Goal: Task Accomplishment & Management: Use online tool/utility

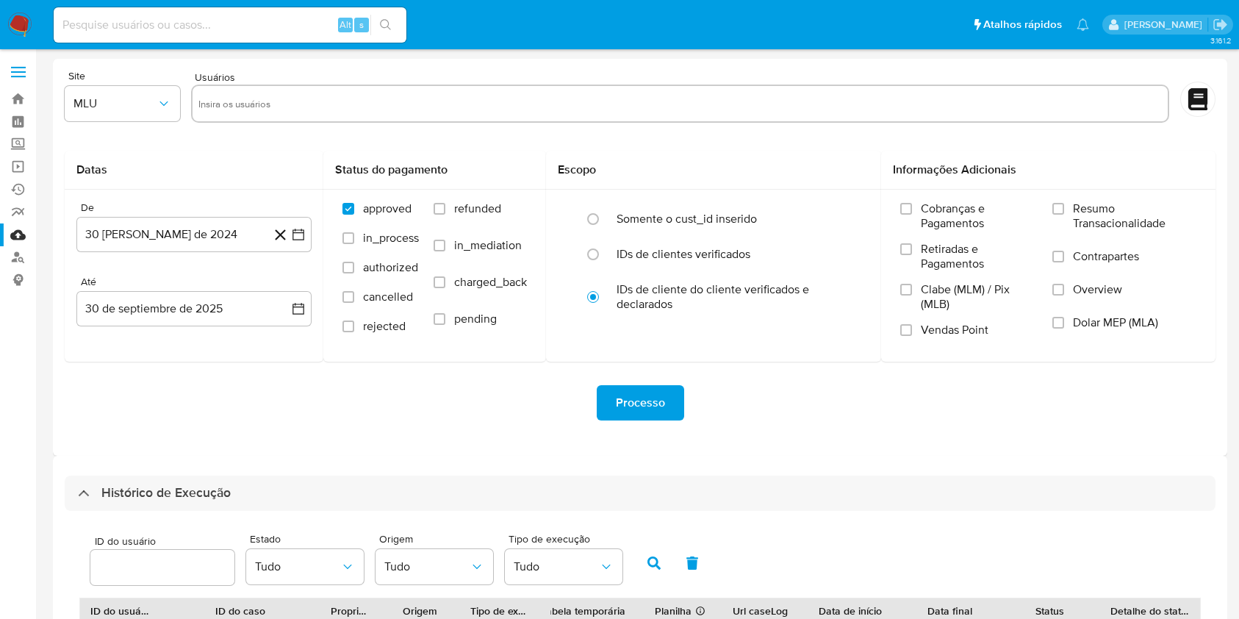
select select "20"
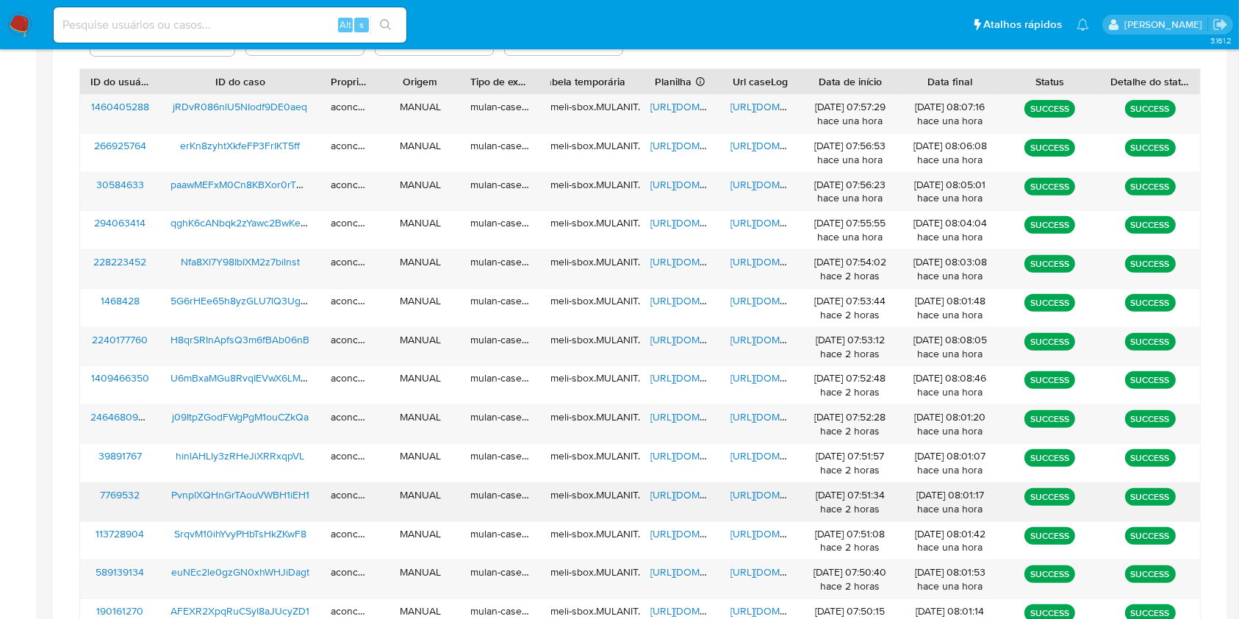
click at [691, 503] on div "https://docs.google.com/spreadsheets/d/1HsB6uGF03cNEe_kikbS-OjiB8XmXbdZ6280FlfX…" at bounding box center [680, 502] width 80 height 38
click at [691, 501] on span "https://docs.google.com/spreadsheets/d/1HsB6uGF03cNEe_kikbS-OjiB8XmXbdZ6280FlfX…" at bounding box center [700, 494] width 101 height 15
click at [749, 497] on span "https://docs.google.com/document/d/1iGpWj2h1D5KpXTdmJ0cqFow9XHXEFPjvcLZ1w5QxuNI…" at bounding box center [780, 494] width 101 height 15
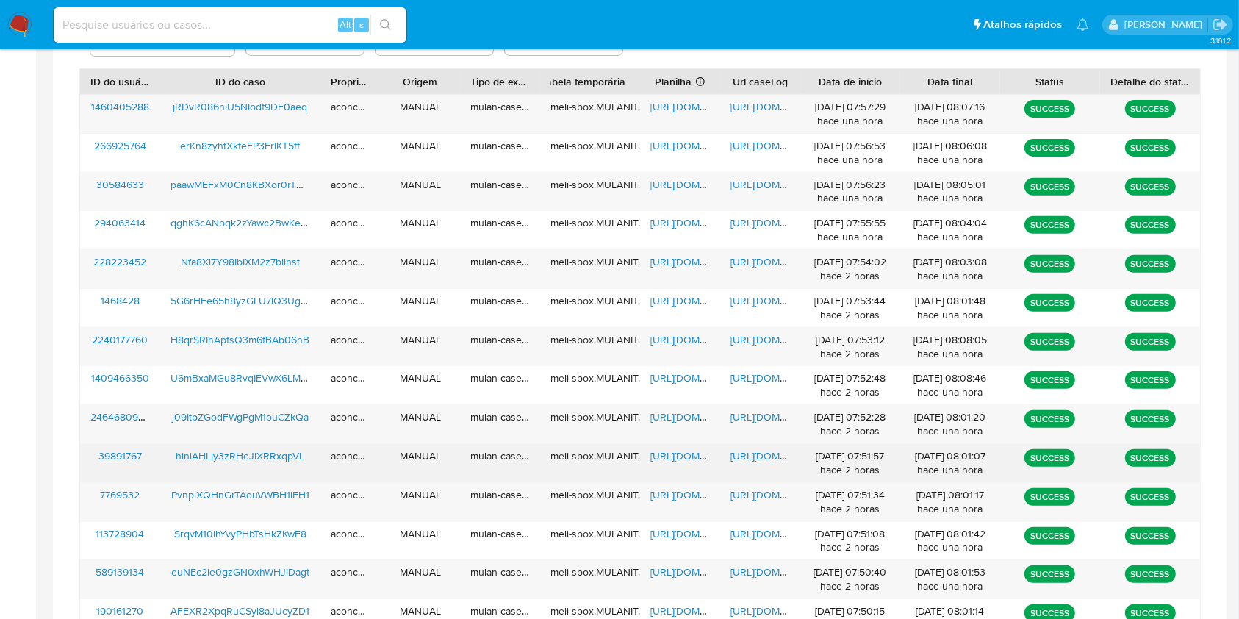
click at [664, 460] on span "https://docs.google.com/spreadsheets/d/1Lw6P5UNXQeYCGvxG63eZytJFTP-sGD3euRouMAV…" at bounding box center [700, 455] width 101 height 15
click at [743, 451] on span "https://docs.google.com/document/d/1o_W76T1m1q-qFHjx9uCIzAFXJHimxB6L52hFX7D9pII…" at bounding box center [780, 455] width 101 height 15
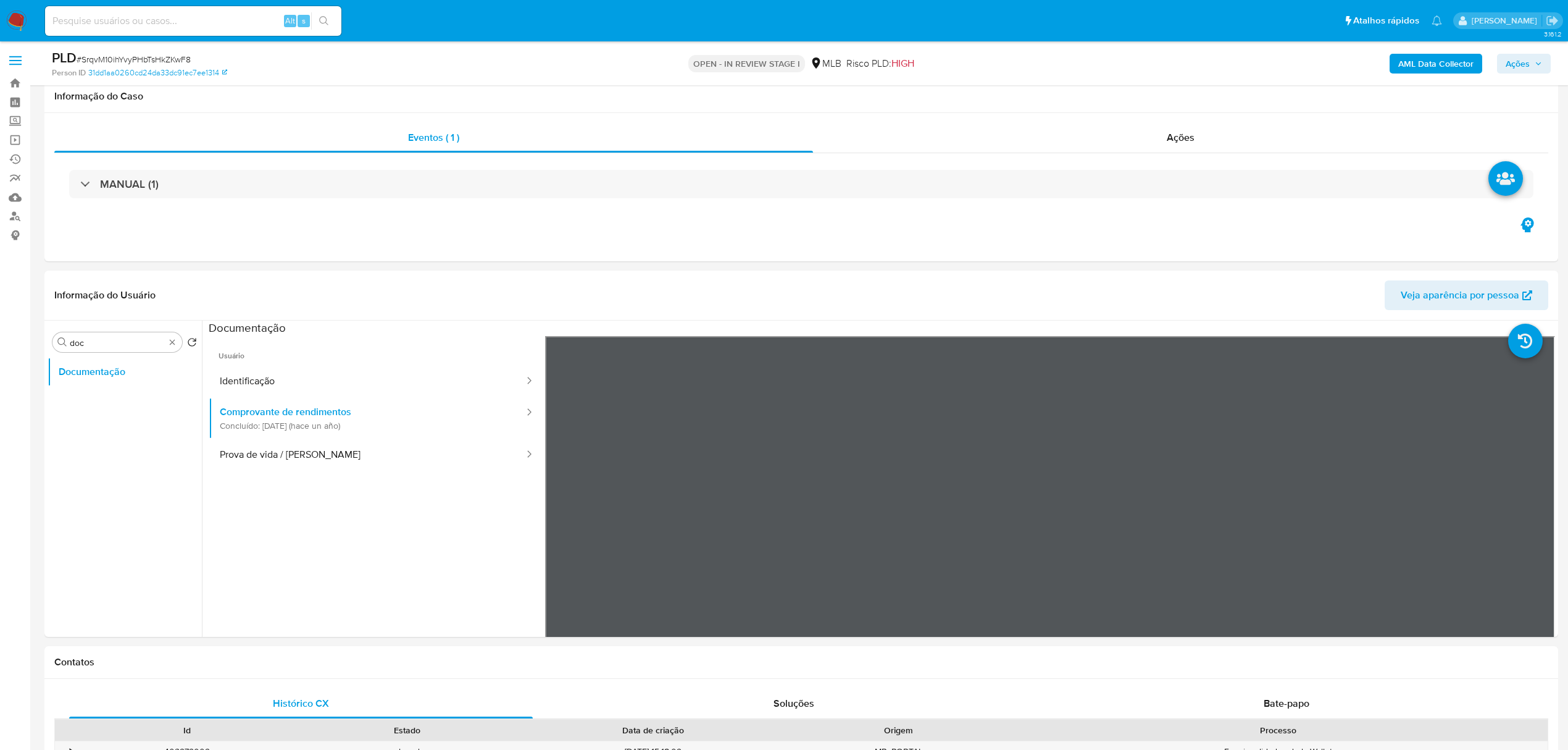
select select "10"
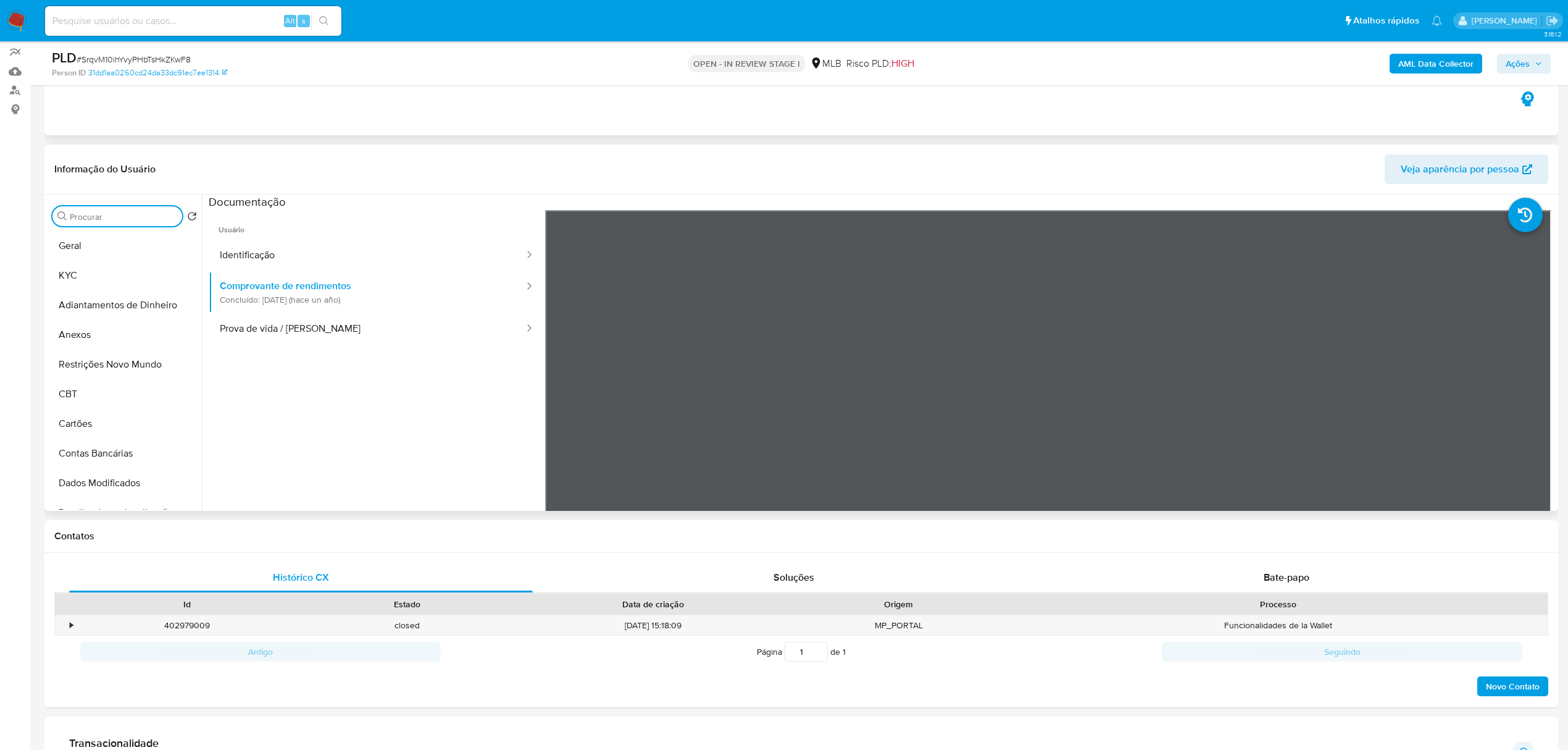
scroll to position [247, 0]
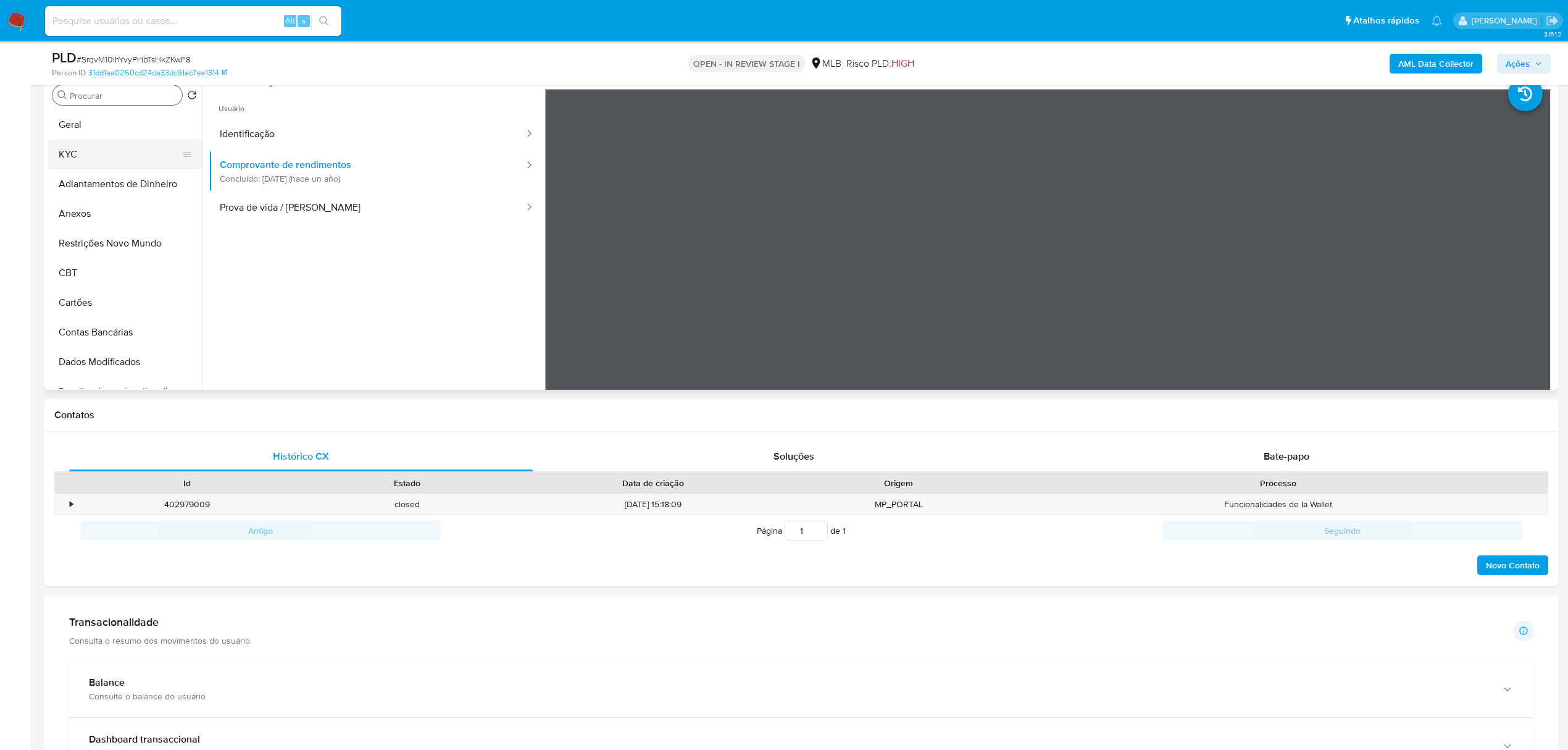
click at [95, 156] on button "KYC" at bounding box center [120, 154] width 145 height 29
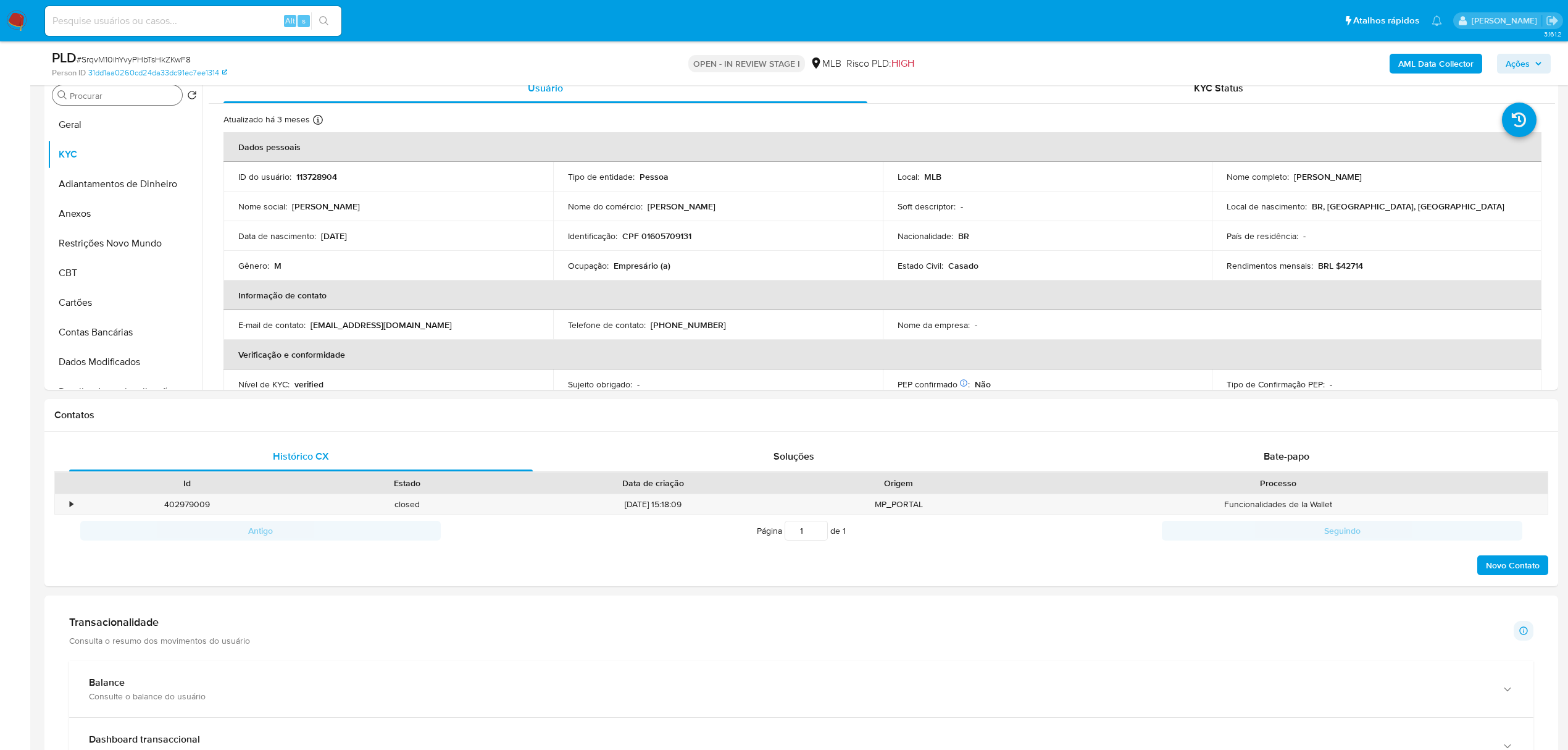
click at [73, 102] on div "Procurar doc" at bounding box center [117, 95] width 129 height 20
click at [77, 112] on button "Geral" at bounding box center [120, 124] width 145 height 29
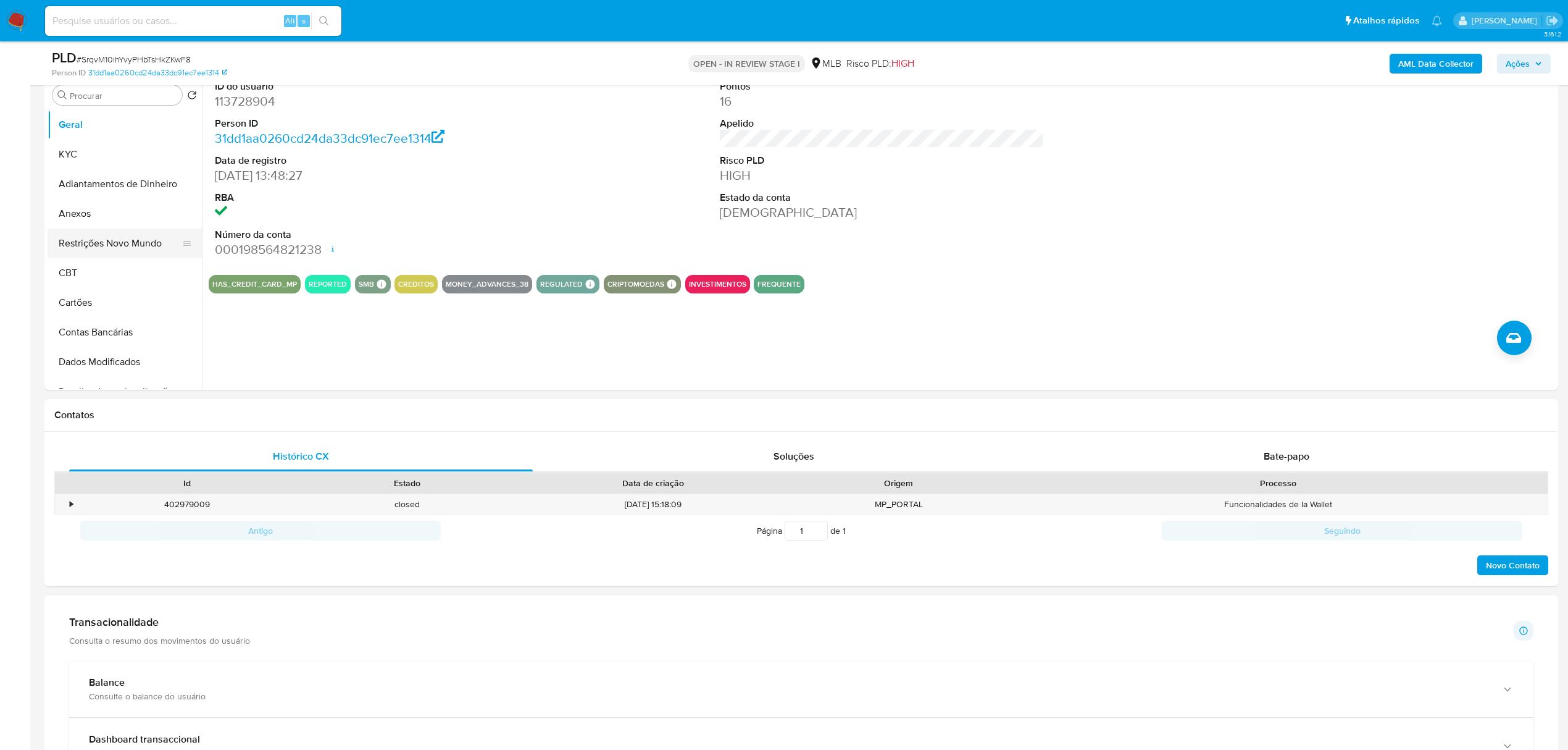
click at [102, 236] on button "Restrições Novo Mundo" at bounding box center [120, 243] width 145 height 29
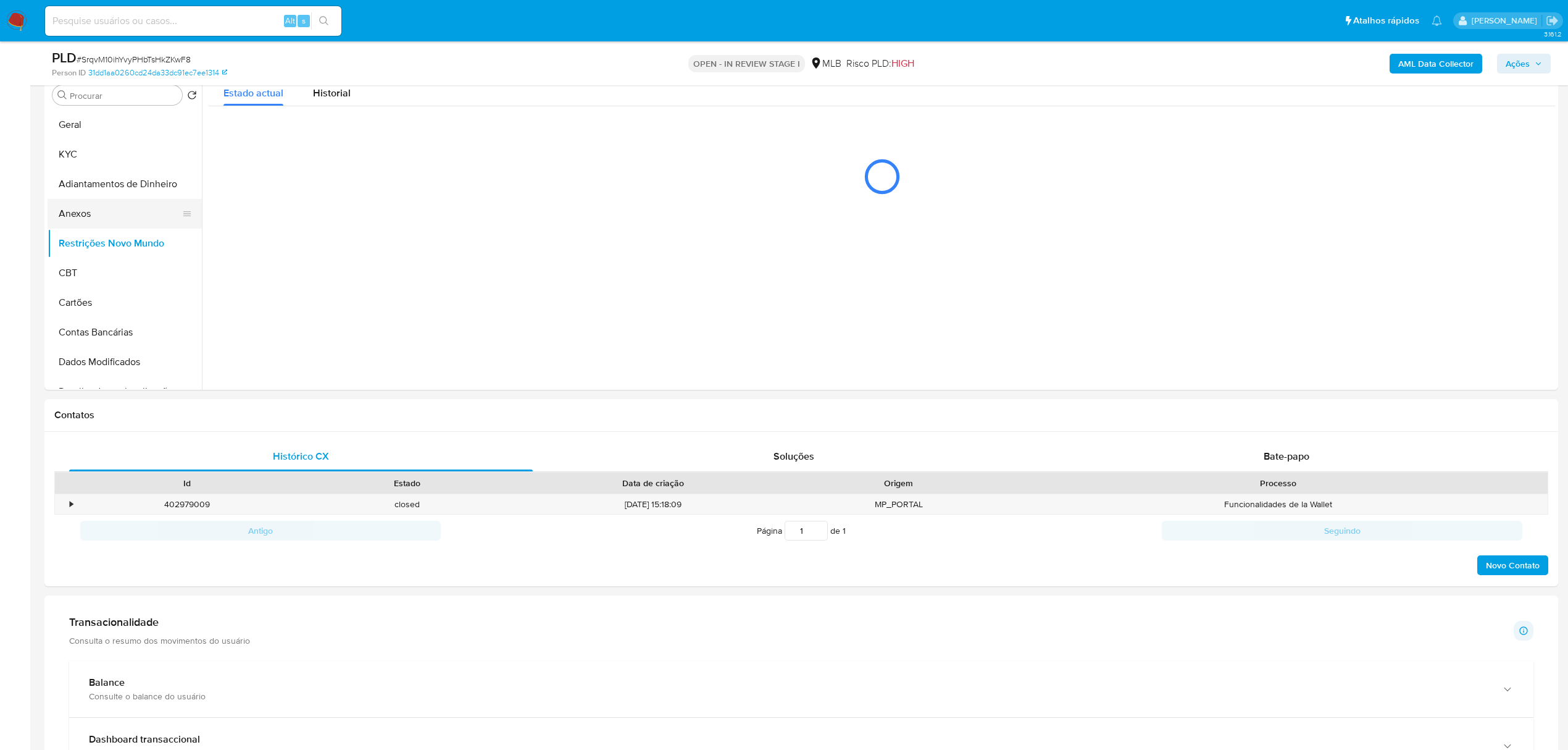
click at [97, 215] on button "Anexos" at bounding box center [120, 214] width 145 height 29
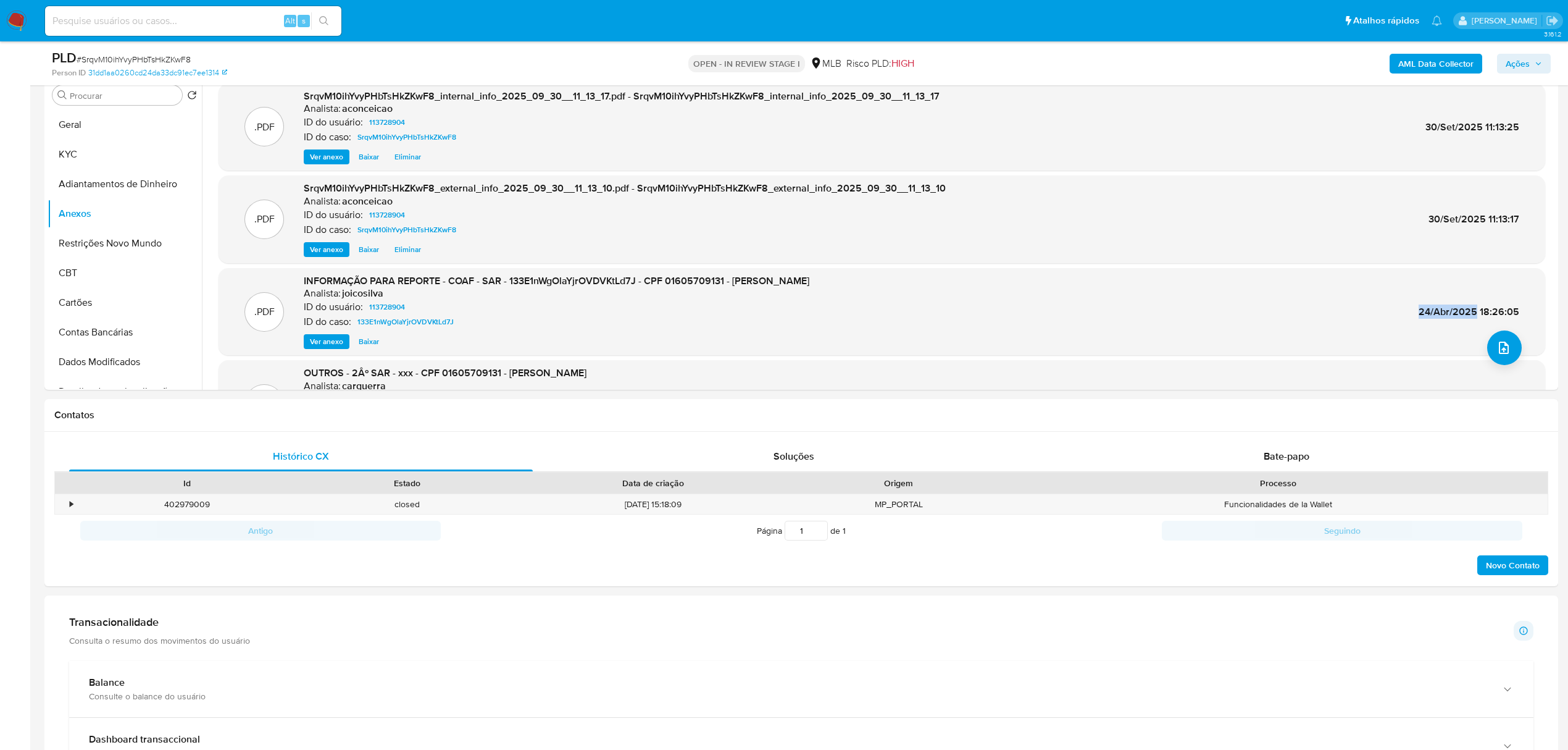
copy span "24/Abr/2025"
drag, startPoint x: 1416, startPoint y: 313, endPoint x: 1473, endPoint y: 316, distance: 57.1
click at [1473, 316] on span "24/Abr/2025 18:26:05" at bounding box center [1470, 311] width 101 height 14
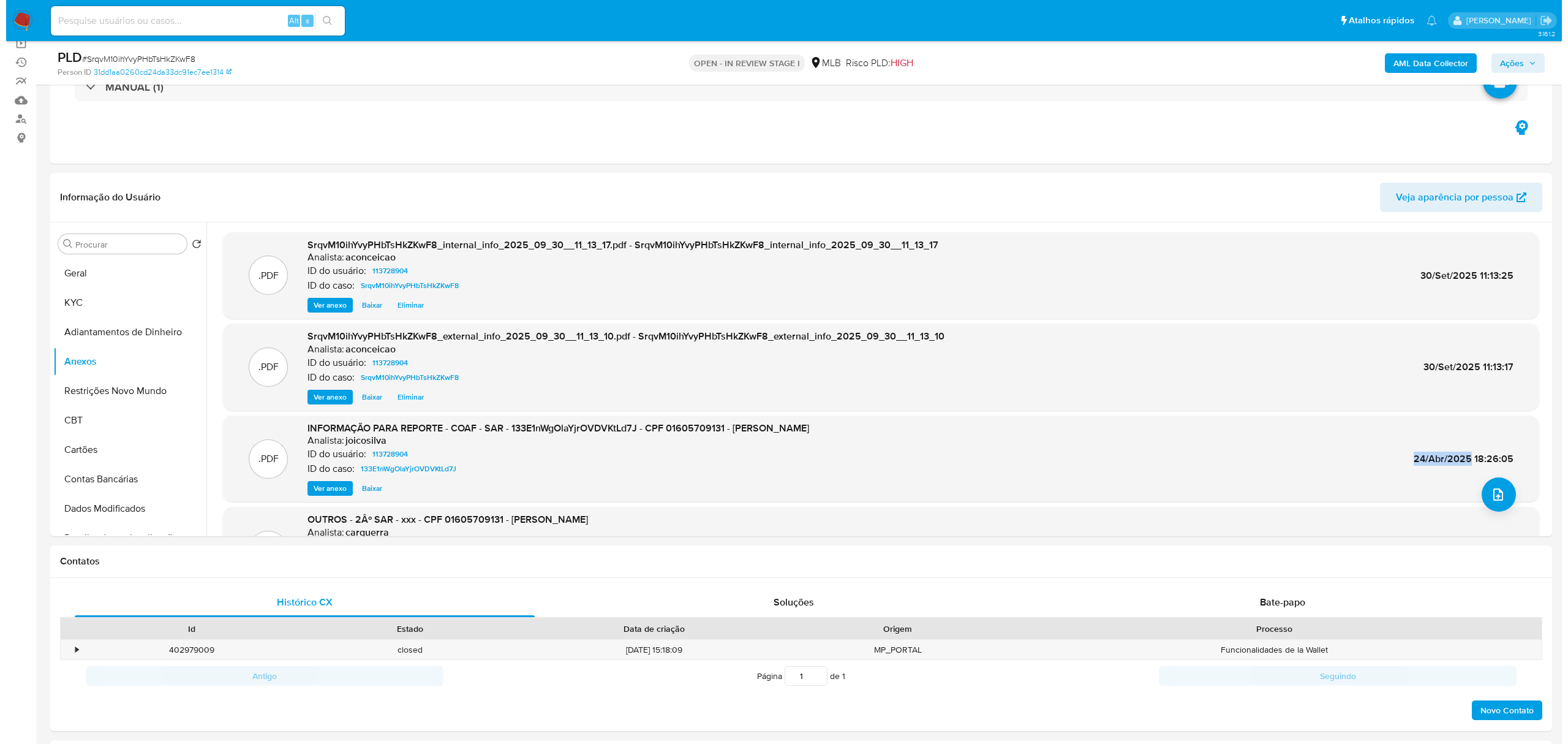
scroll to position [82, 0]
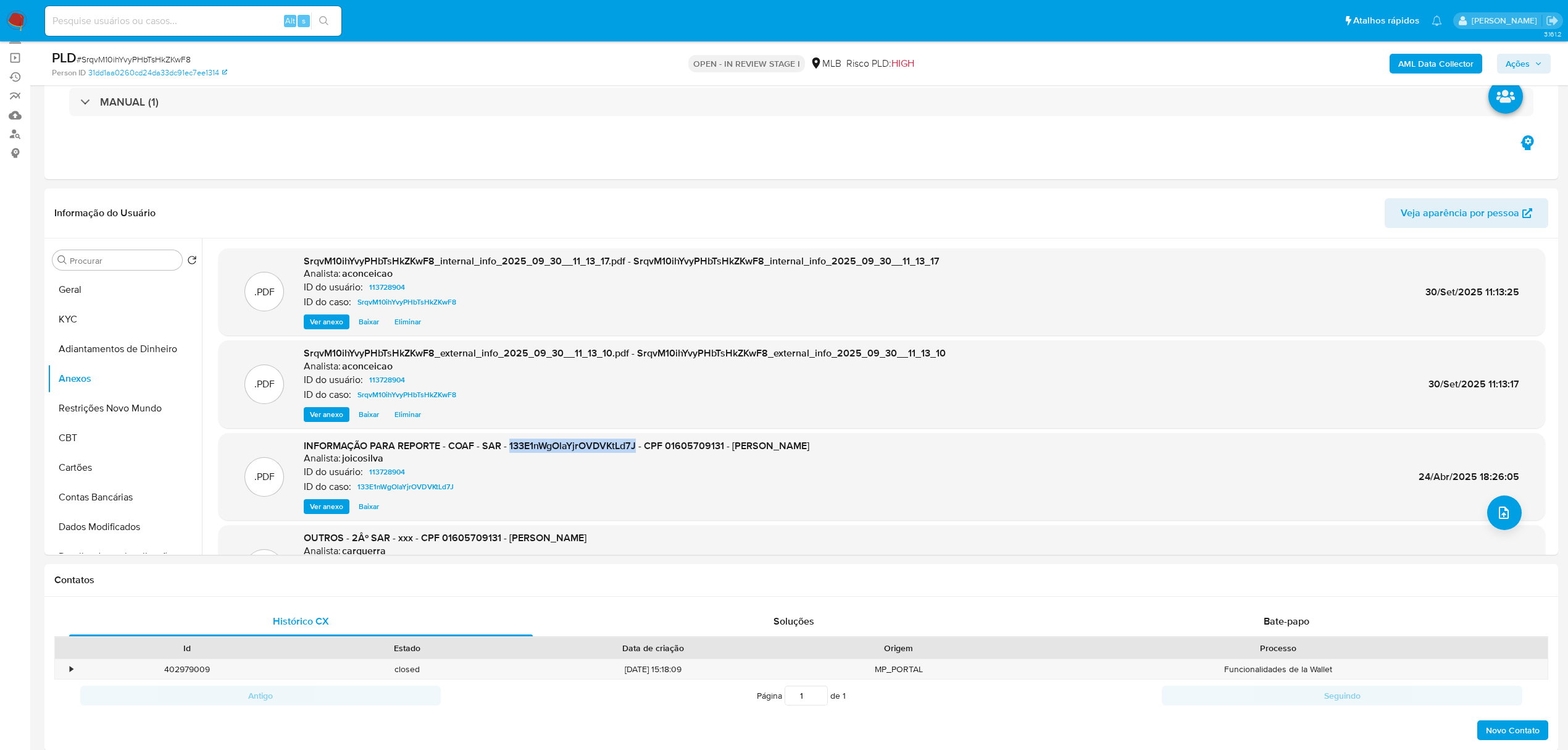
copy span "133E1nWgOlaYjrOVDVKtLd7J"
drag, startPoint x: 508, startPoint y: 446, endPoint x: 638, endPoint y: 447, distance: 130.0
click at [638, 447] on span "INFORMAÇÃO PARA REPORTE - COAF - SAR - 133E1nWgOlaYjrOVDVKtLd7J - CPF 016057091…" at bounding box center [557, 446] width 506 height 14
copy span "24/Abr/2025"
drag, startPoint x: 1416, startPoint y: 477, endPoint x: 1472, endPoint y: 478, distance: 56.0
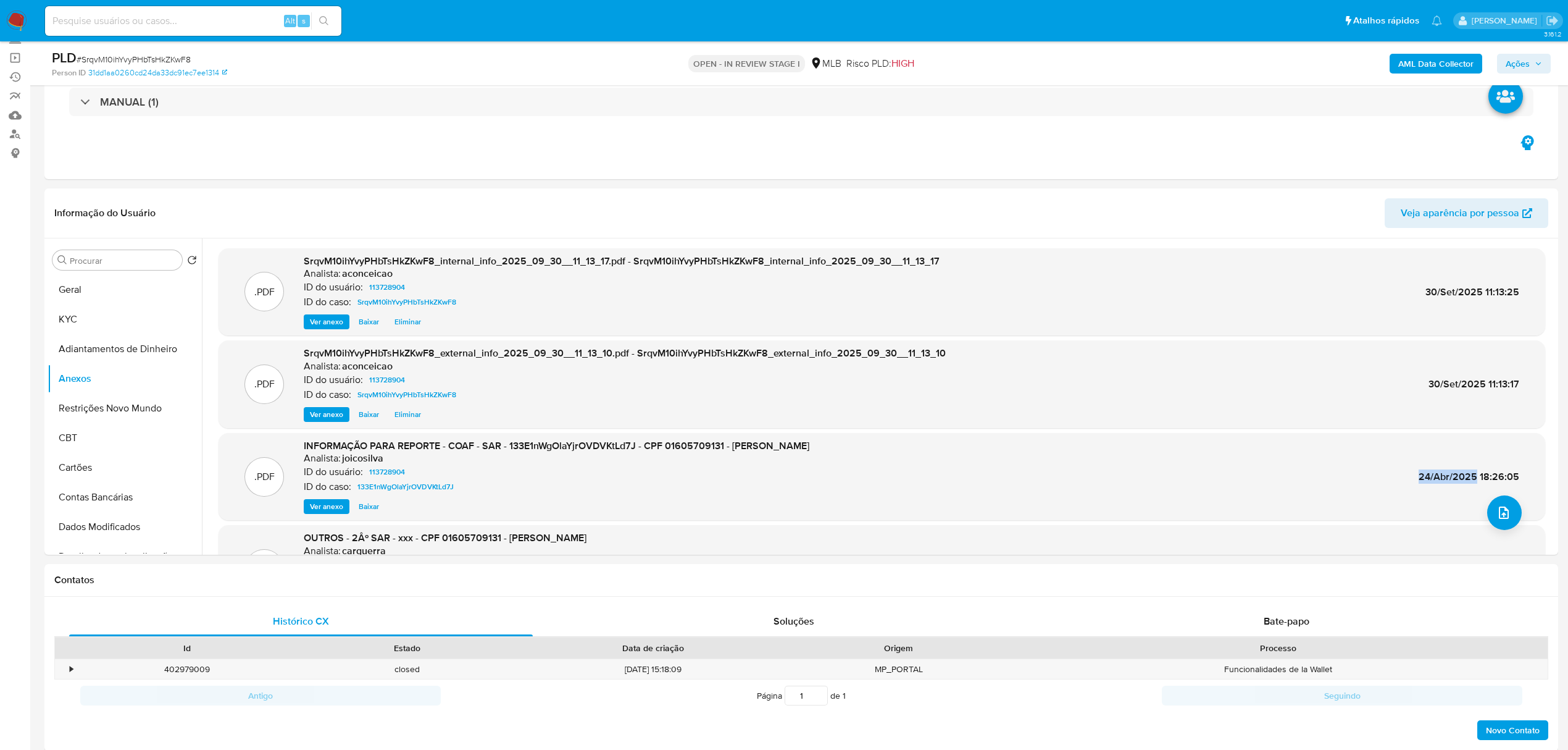
click at [1472, 478] on span "24/Abr/2025 18:26:05" at bounding box center [1470, 476] width 101 height 14
click at [1504, 523] on button "upload-file" at bounding box center [1504, 512] width 34 height 34
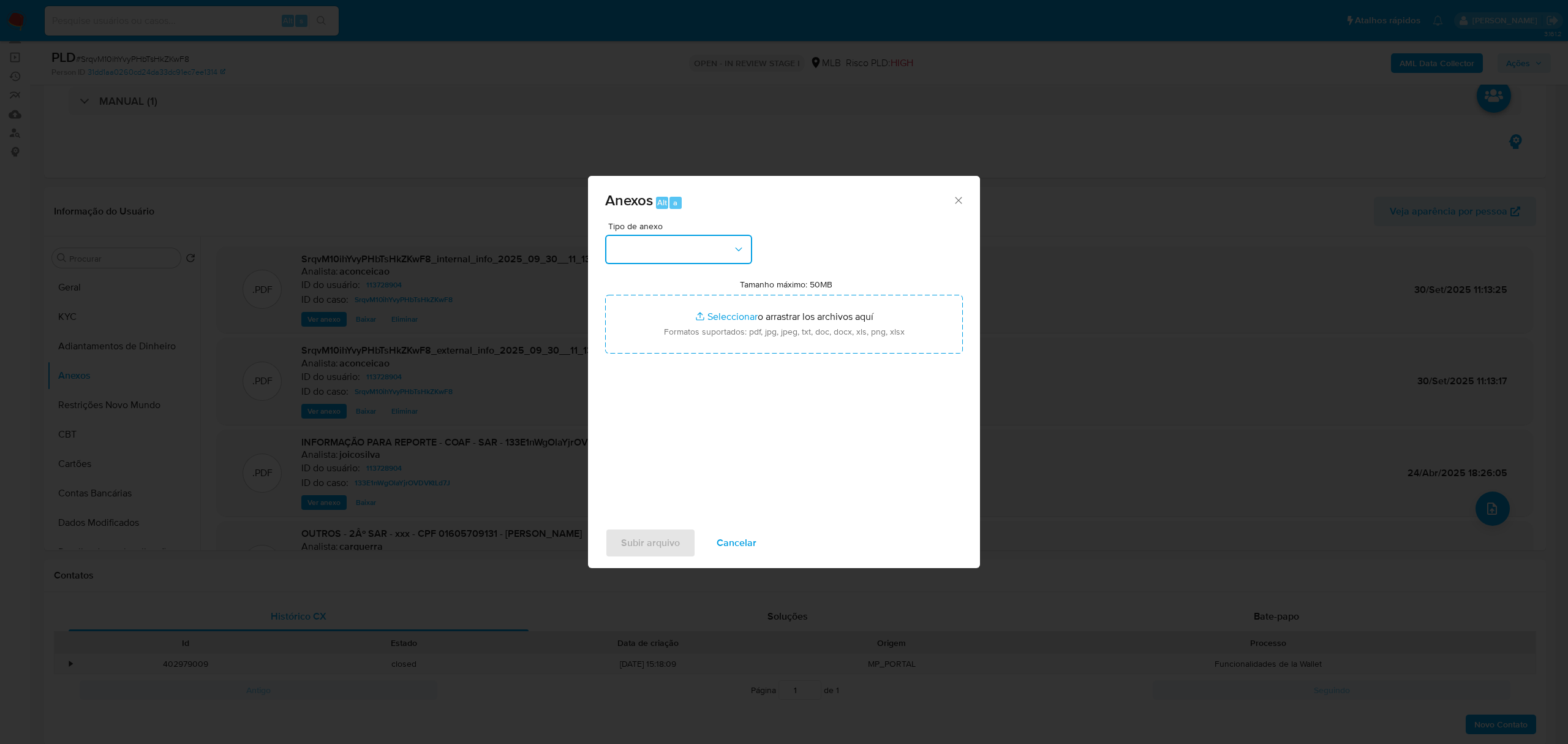
click at [699, 246] on button "button" at bounding box center [679, 249] width 147 height 29
drag, startPoint x: 679, startPoint y: 317, endPoint x: 689, endPoint y: 313, distance: 10.8
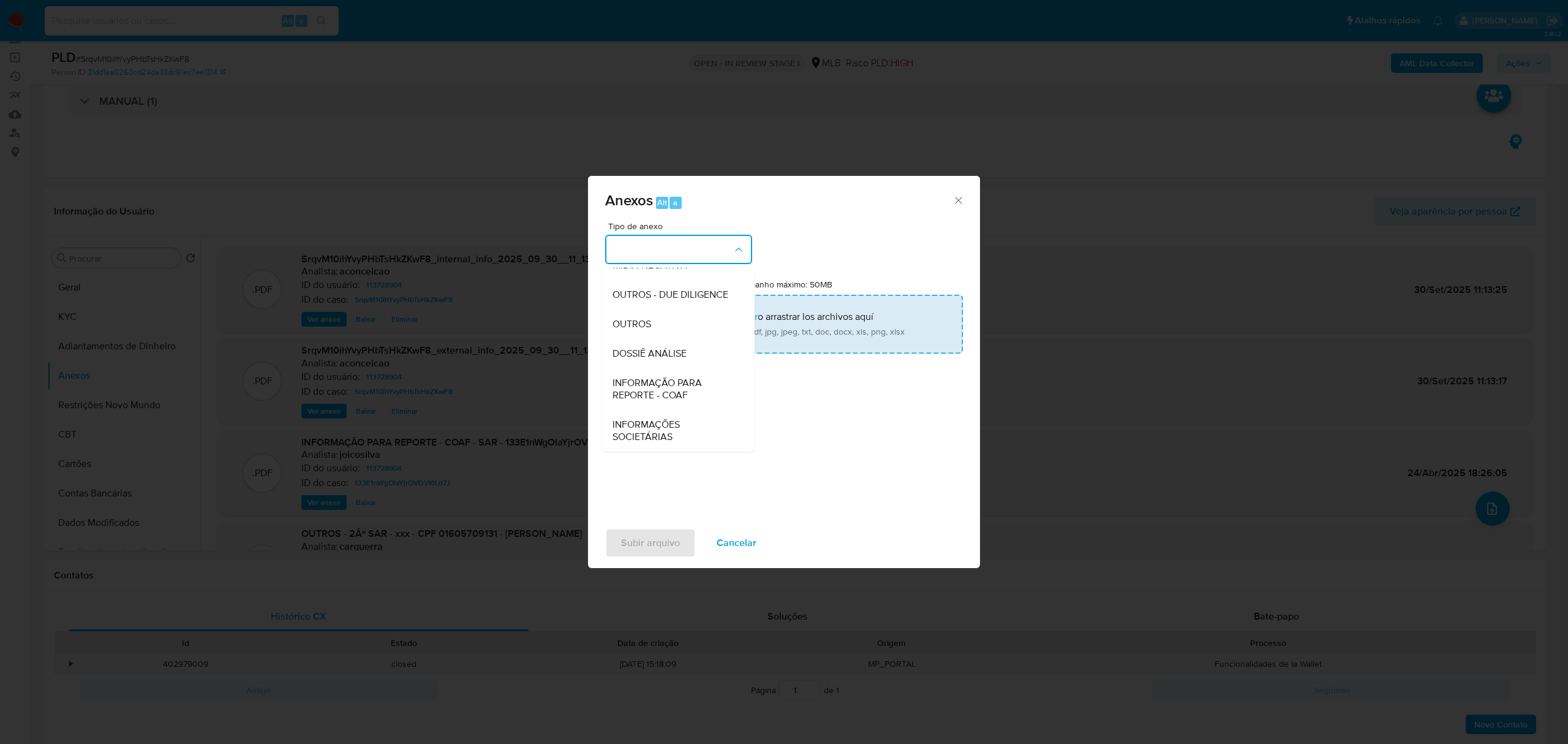
click at [681, 316] on div "OUTROS" at bounding box center [675, 324] width 125 height 29
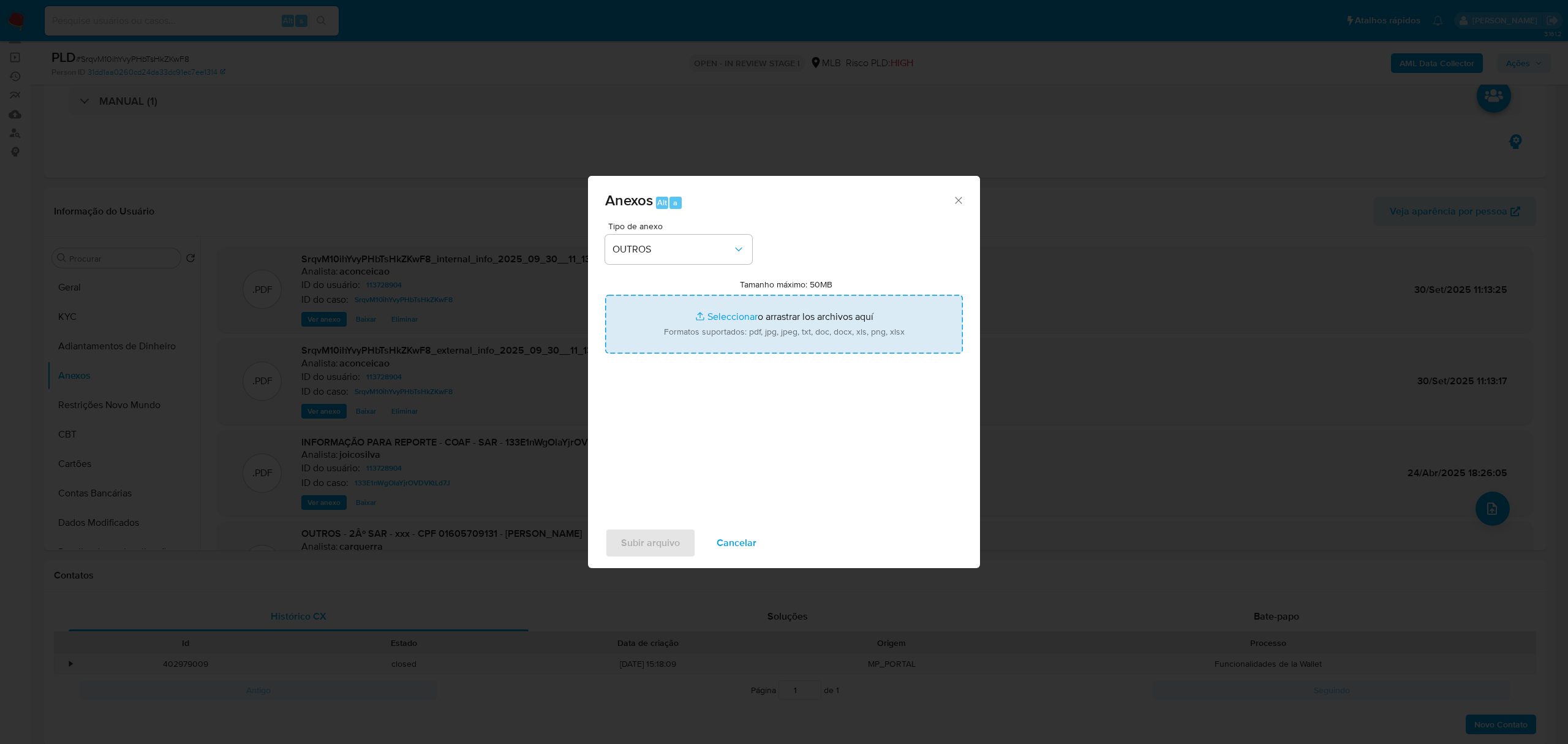
type input "C:\fakepath\Mulan 113728904_Pedro Fraga Ribeiro 2025_09_30_06_55_59 (1).pdf"
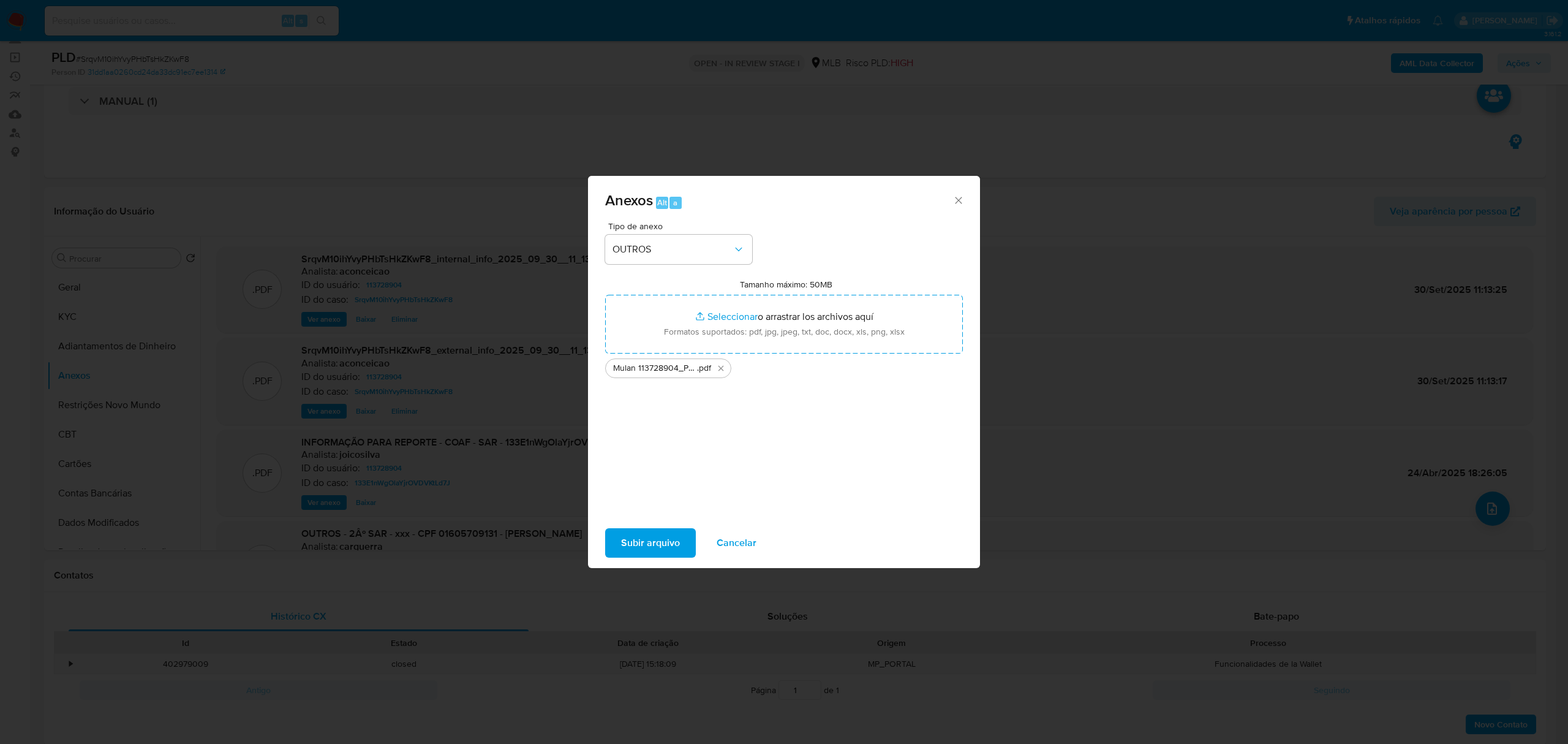
click at [665, 540] on span "Subir arquivo" at bounding box center [650, 543] width 59 height 27
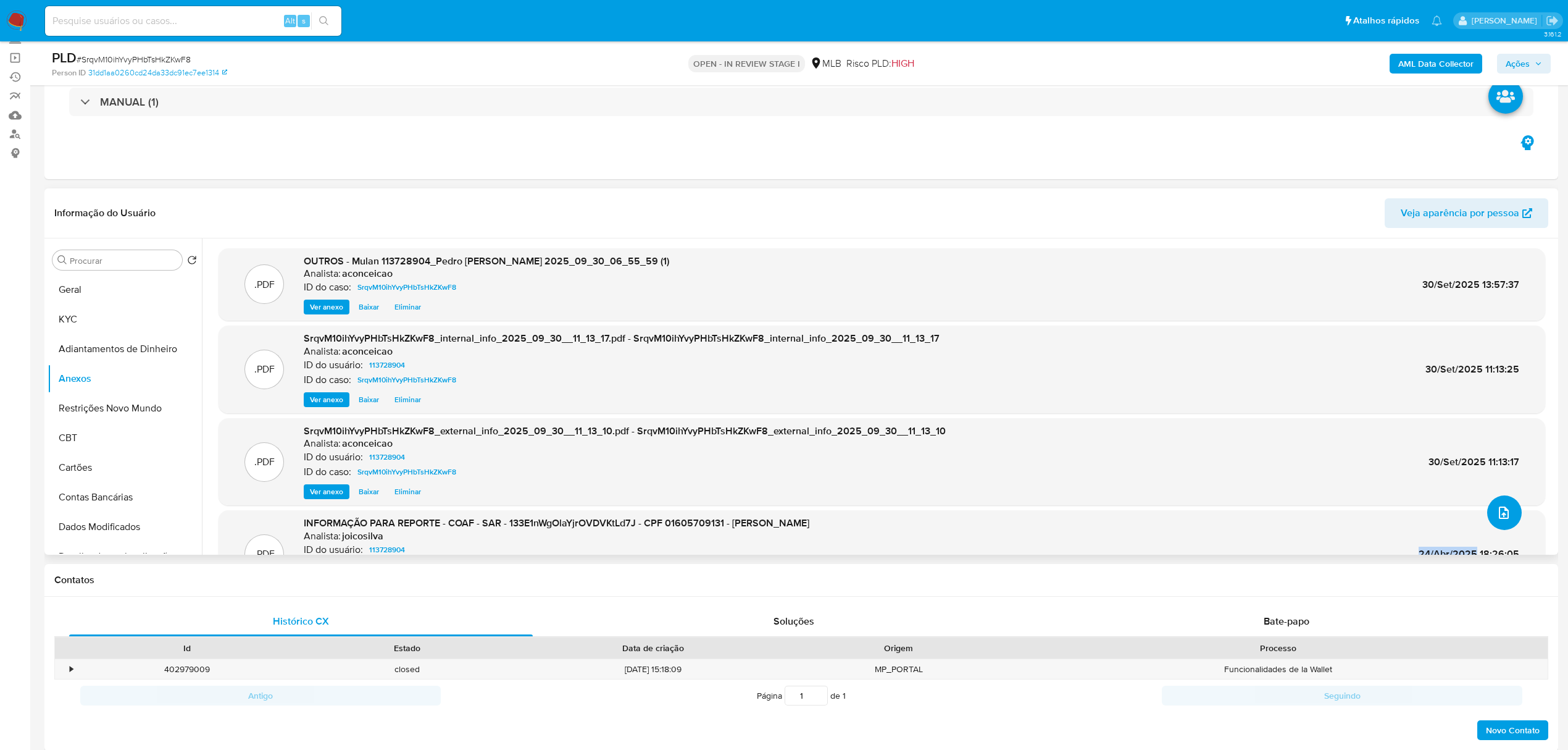
drag, startPoint x: 1502, startPoint y: 510, endPoint x: 1498, endPoint y: 505, distance: 6.4
click at [1499, 507] on icon "upload-file" at bounding box center [1504, 513] width 10 height 13
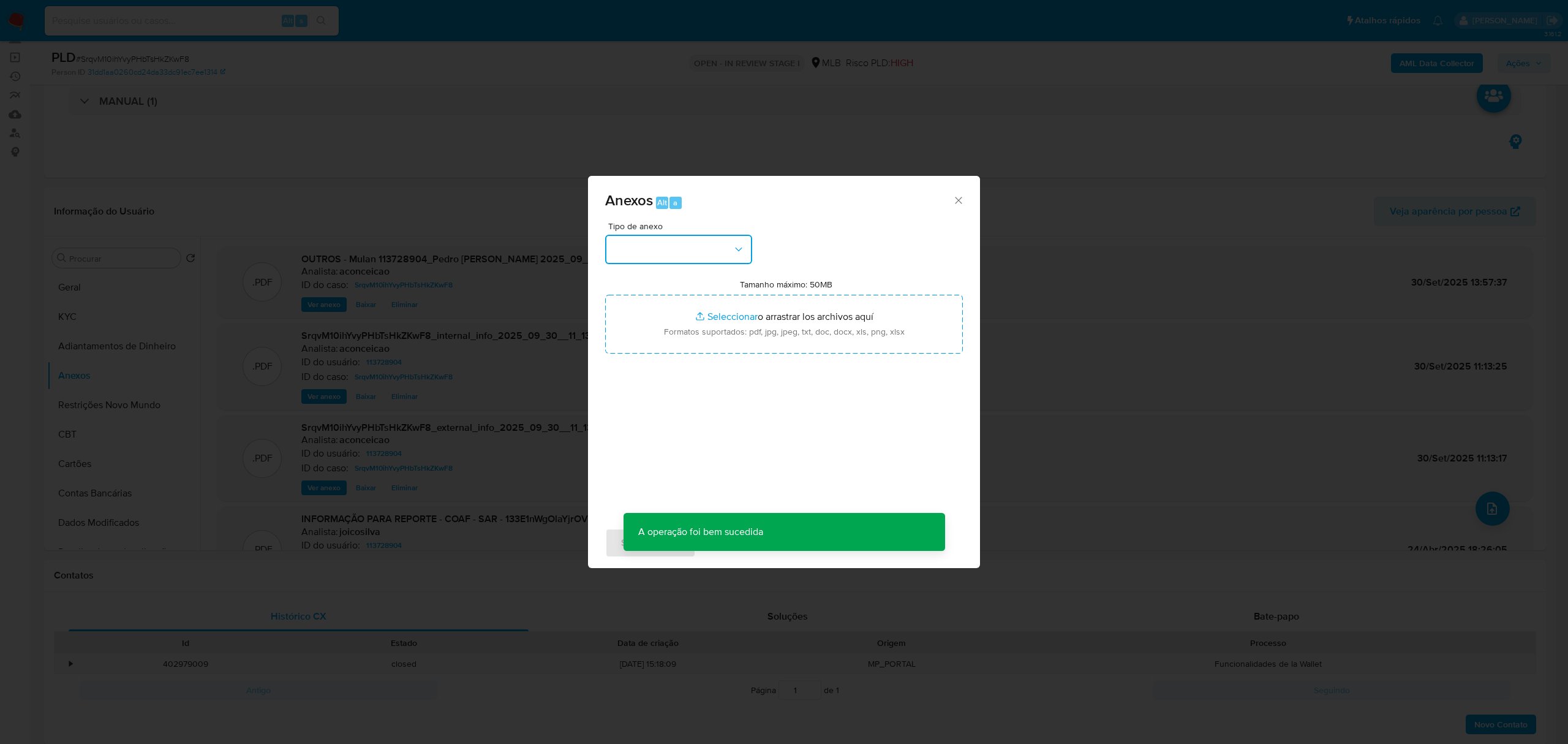
click at [710, 260] on button "button" at bounding box center [679, 249] width 147 height 29
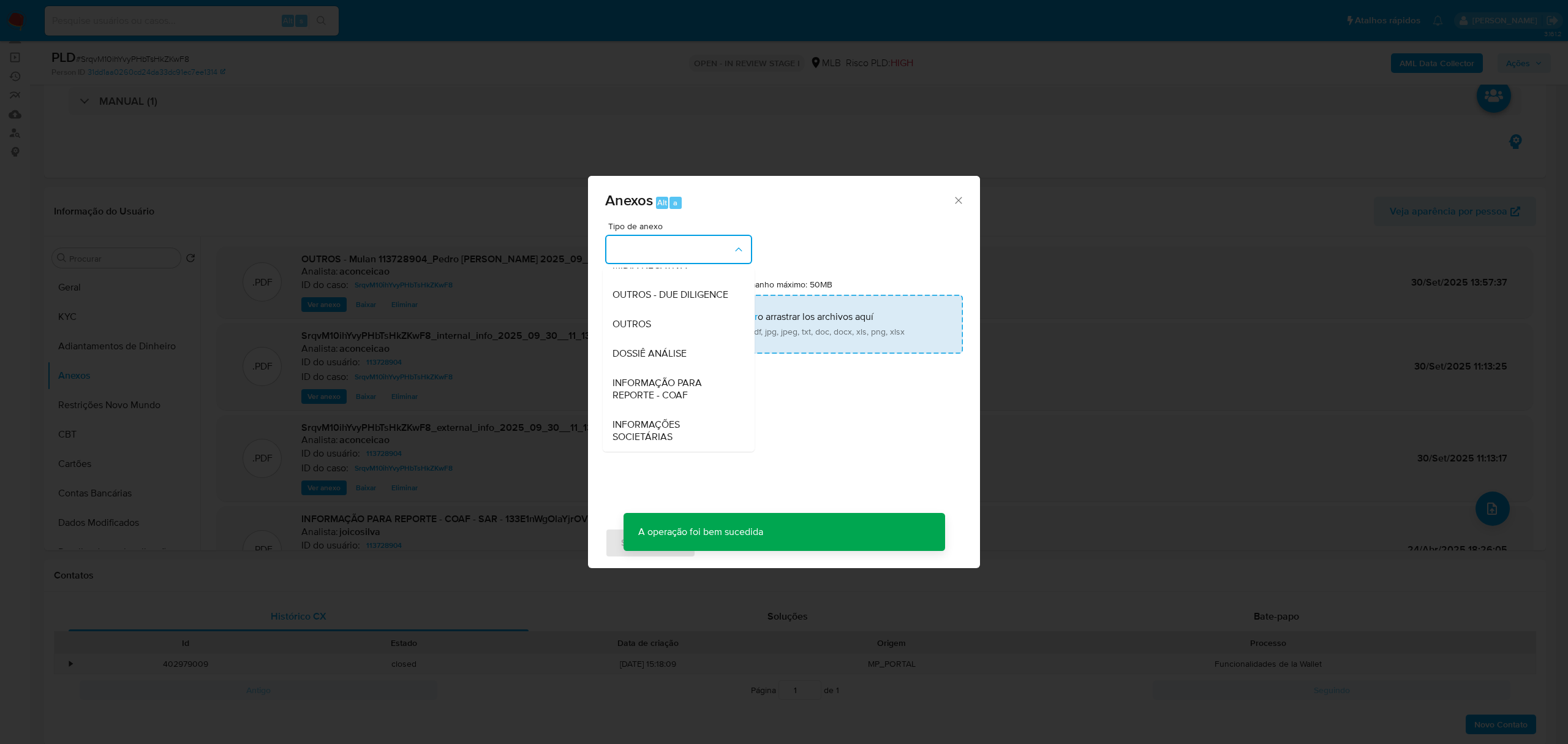
click at [662, 320] on div "OUTROS" at bounding box center [675, 324] width 125 height 29
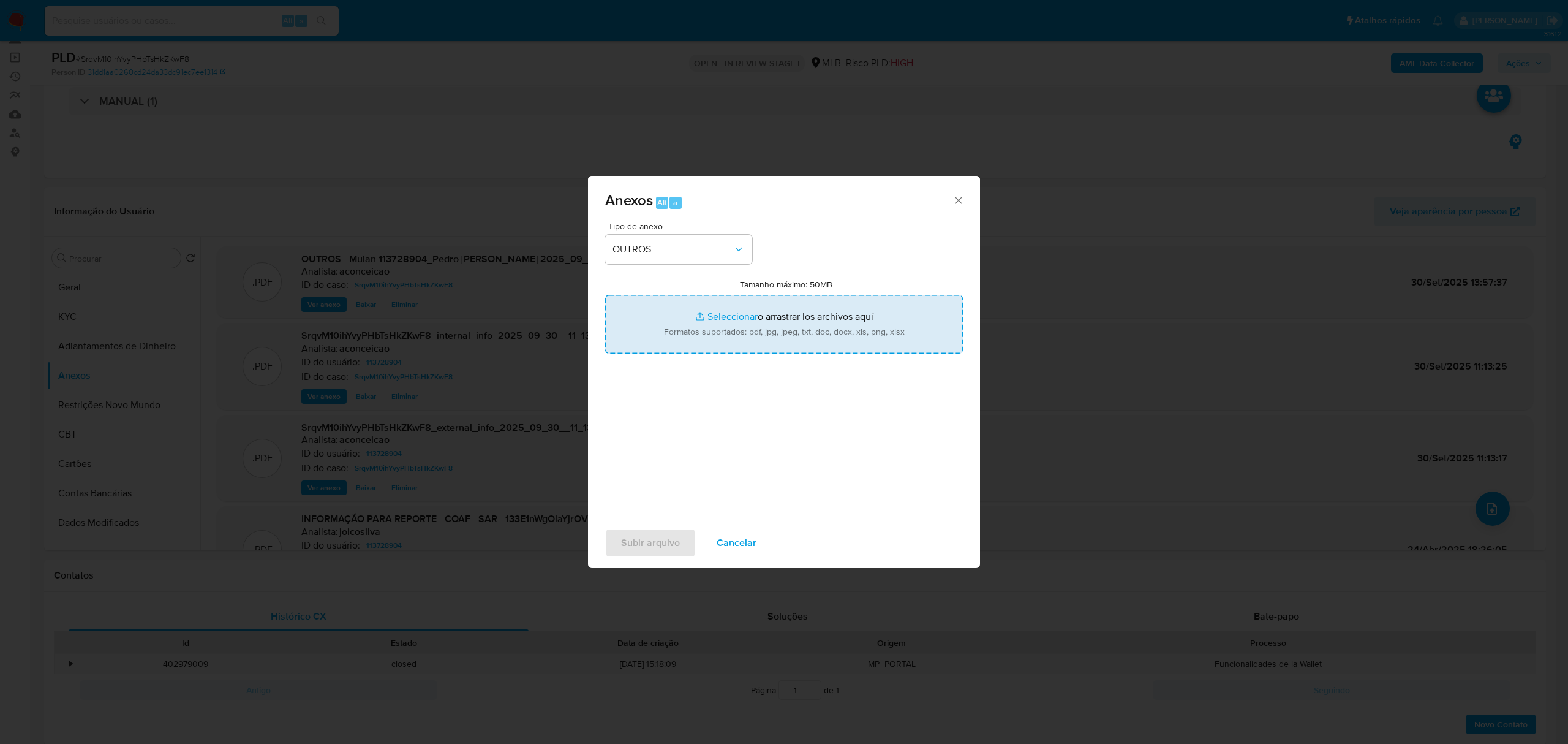
type input "C:\fakepath\Declinio - CPF 01605709131 - PEDRO FRAGA RIBEIRO.pdf"
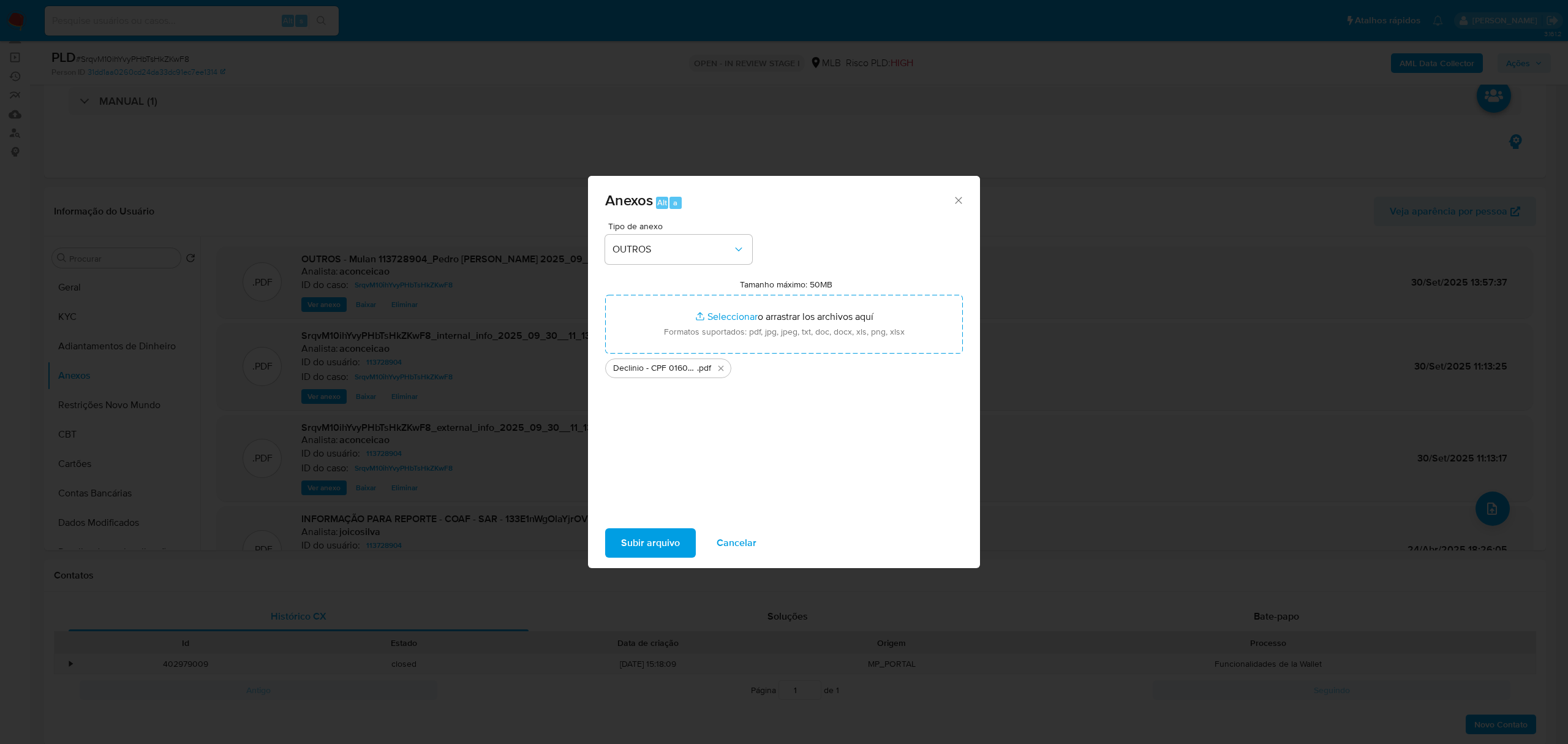
click at [666, 549] on span "Subir arquivo" at bounding box center [650, 543] width 59 height 27
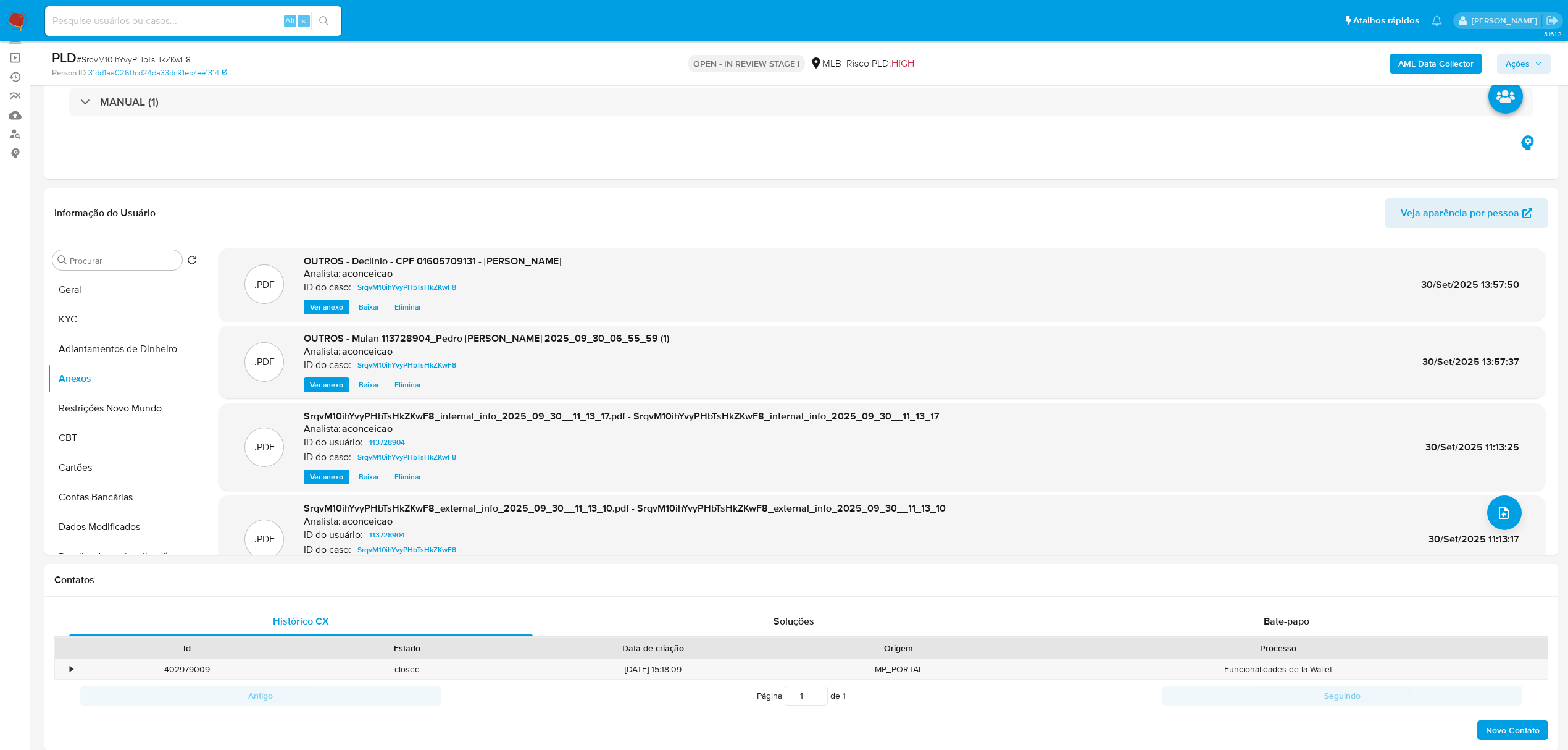
drag, startPoint x: 1531, startPoint y: 61, endPoint x: 1502, endPoint y: 68, distance: 29.8
click at [1530, 61] on span "Ações" at bounding box center [1523, 63] width 36 height 18
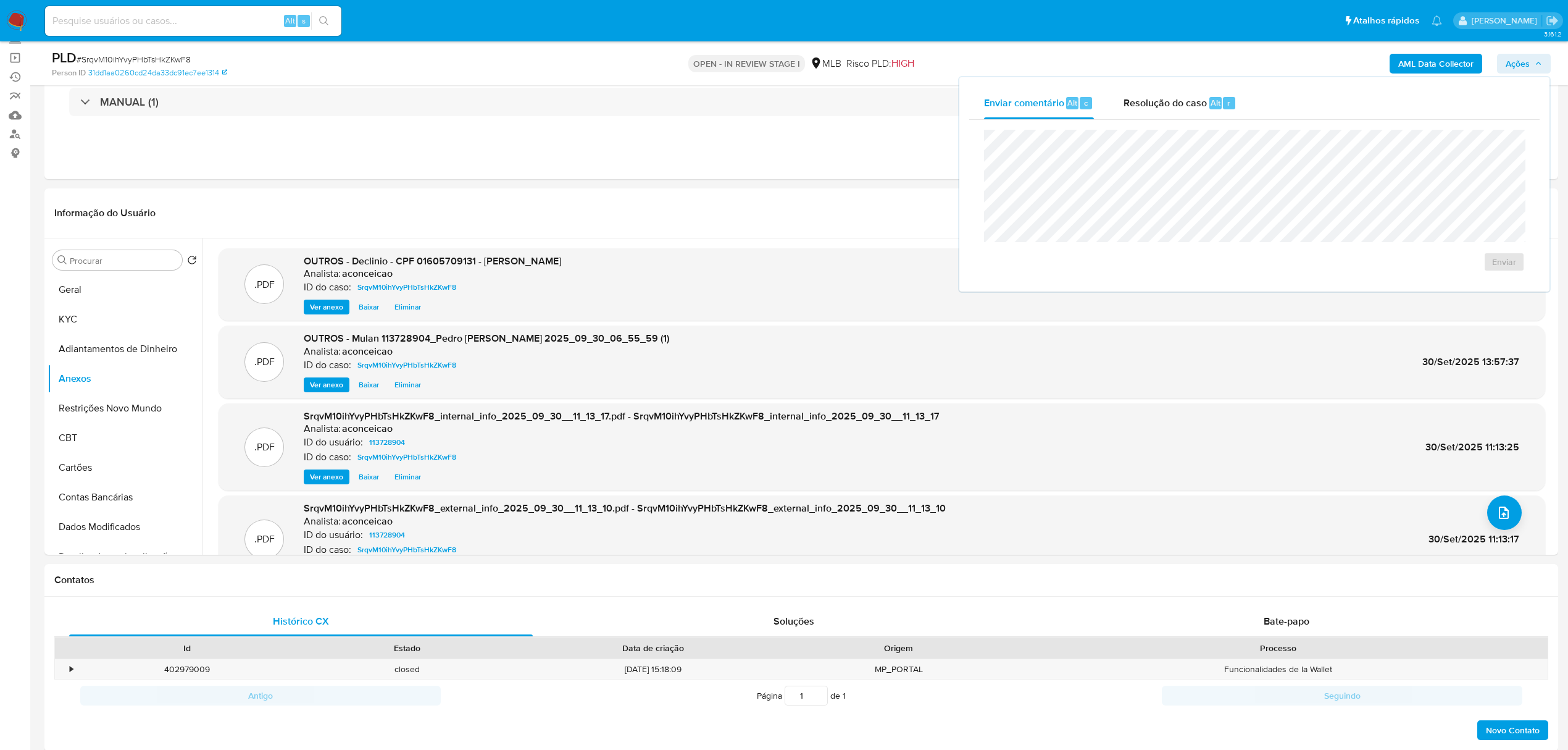
drag, startPoint x: 1152, startPoint y: 105, endPoint x: 1151, endPoint y: 127, distance: 22.0
click at [1152, 106] on span "Resolução do caso" at bounding box center [1165, 102] width 83 height 14
drag, startPoint x: 1389, startPoint y: 284, endPoint x: 1360, endPoint y: 273, distance: 31.0
click at [1389, 283] on span "No ROI" at bounding box center [1383, 282] width 64 height 18
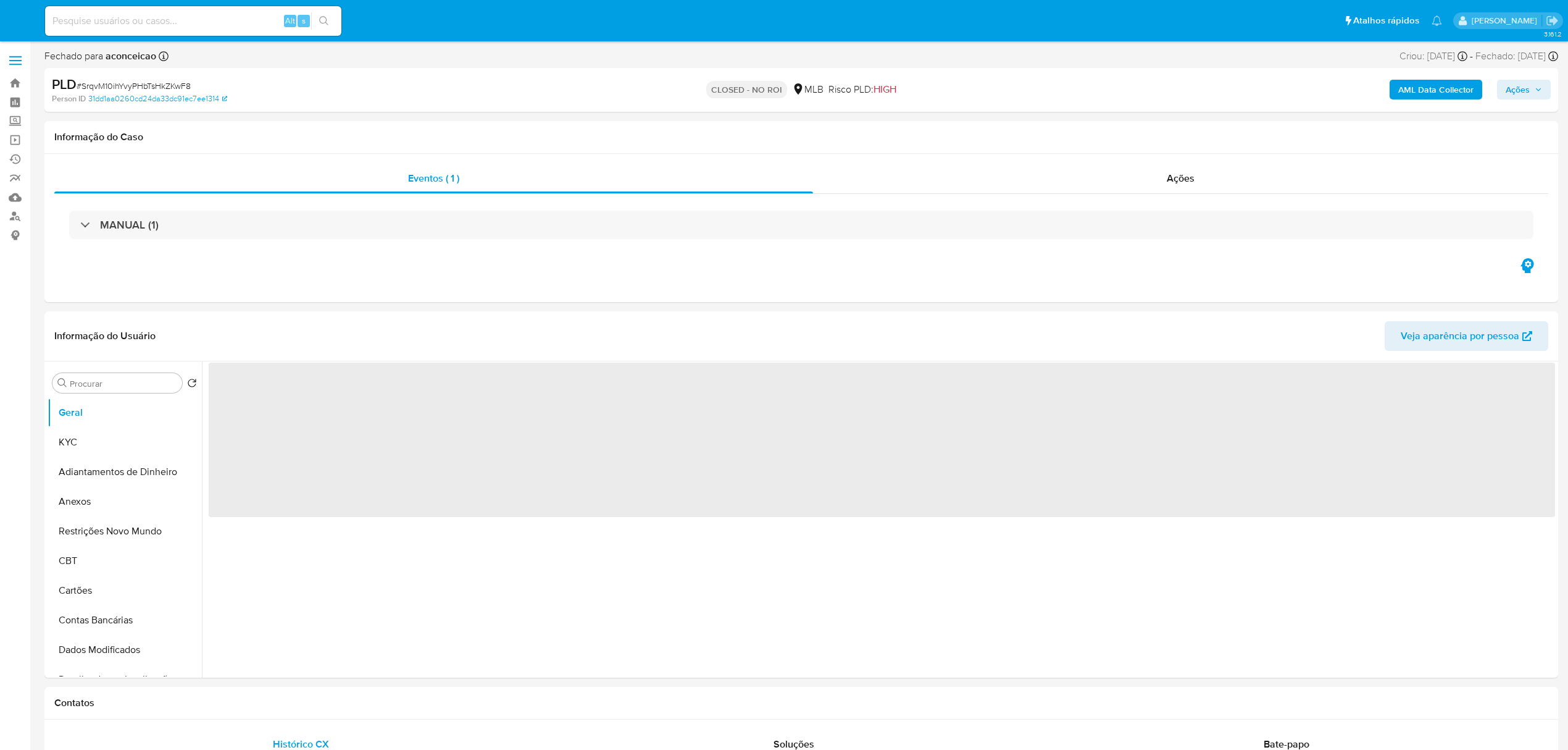
select select "10"
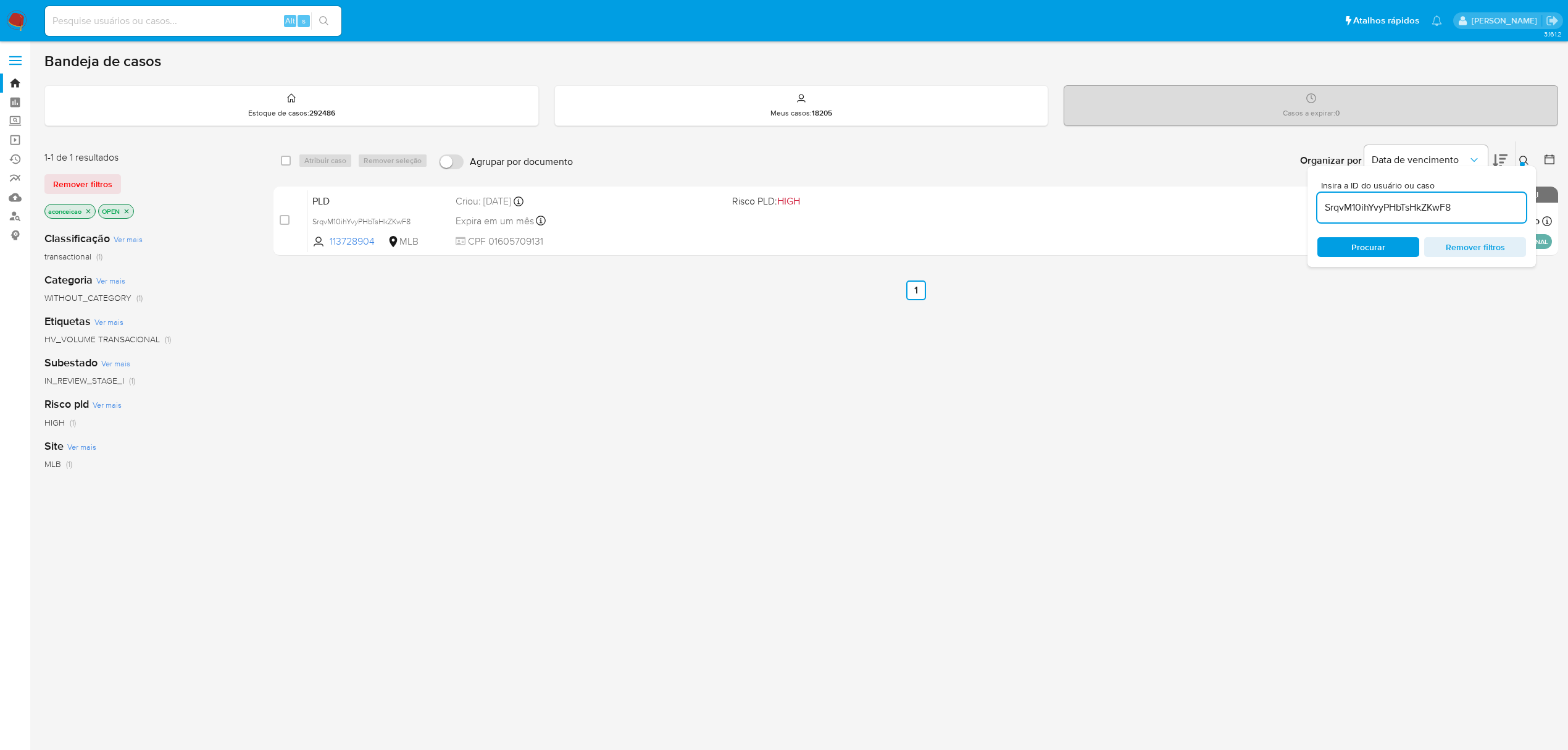
click at [1341, 202] on input "SrqvM10ihYvyPHbTsHkZKwF8" at bounding box center [1422, 207] width 208 height 16
paste input "[DATE]"
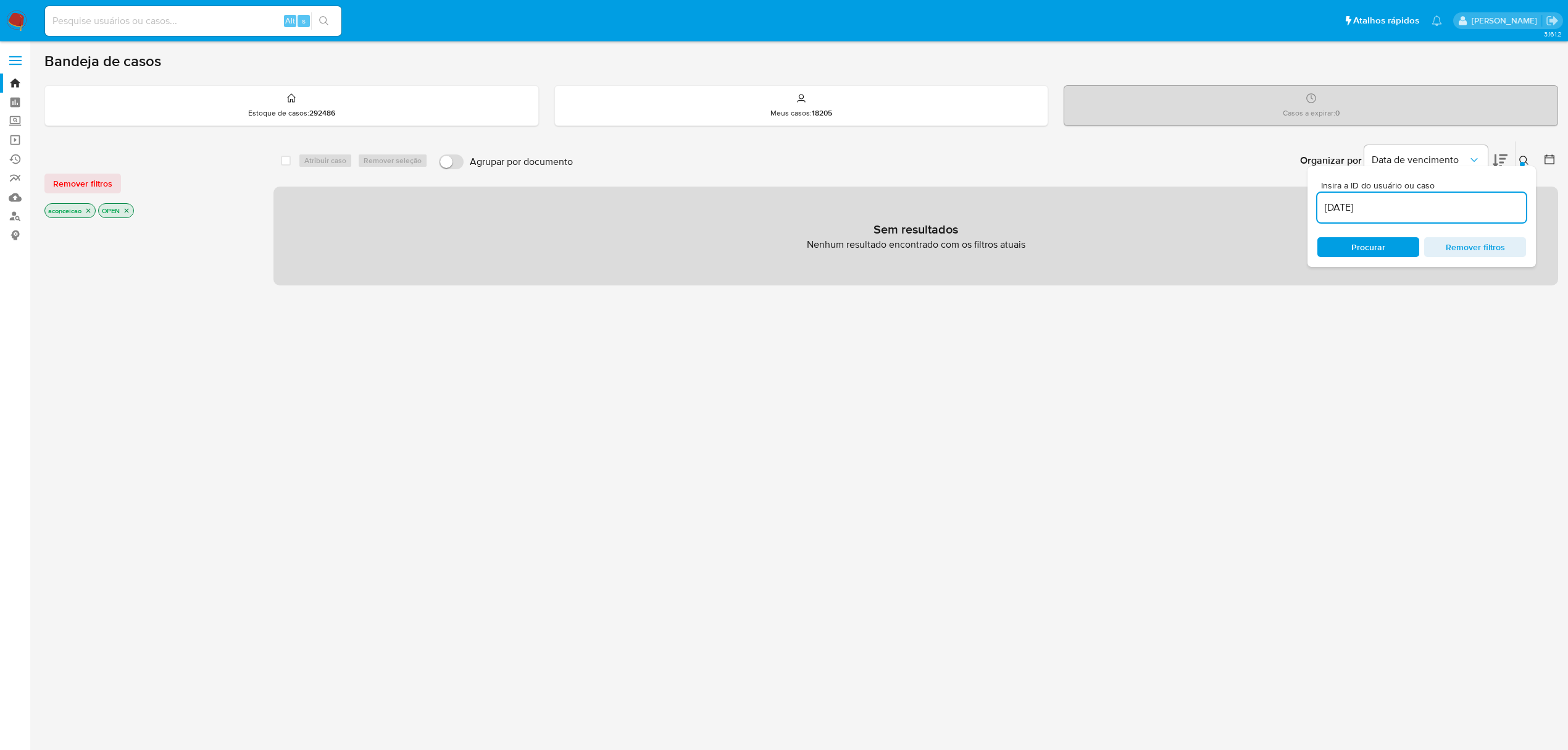
click at [1371, 186] on span "Insira a ID do usuário ou caso" at bounding box center [1425, 185] width 208 height 9
click at [1371, 199] on input "[DATE]" at bounding box center [1422, 207] width 208 height 16
click at [1381, 200] on input "[DATE]" at bounding box center [1422, 207] width 208 height 16
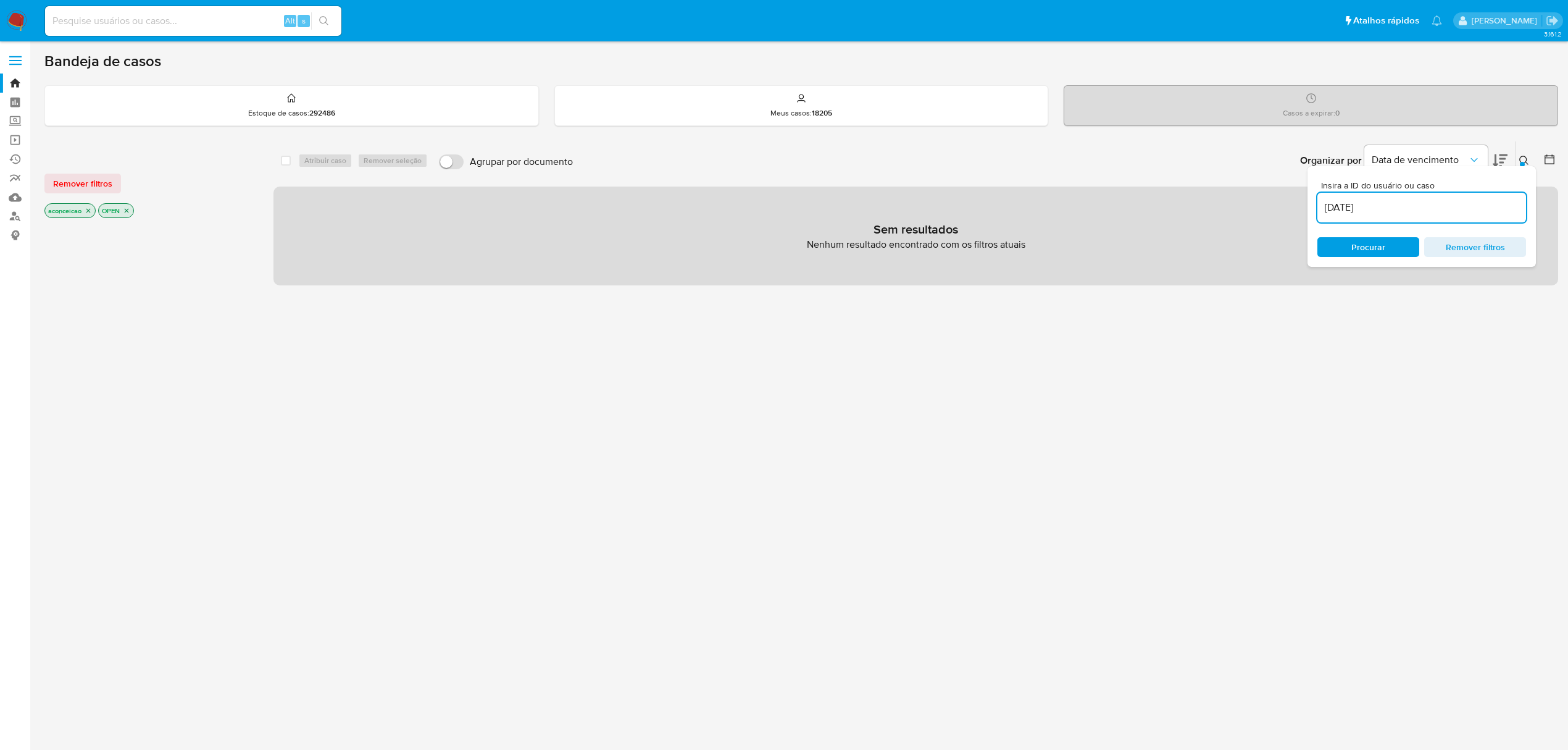
paste input "PvnplXQHnGrTAouVWBH1iEH1"
type input "PvnplXQHnGrTAouVWBH1iEH1"
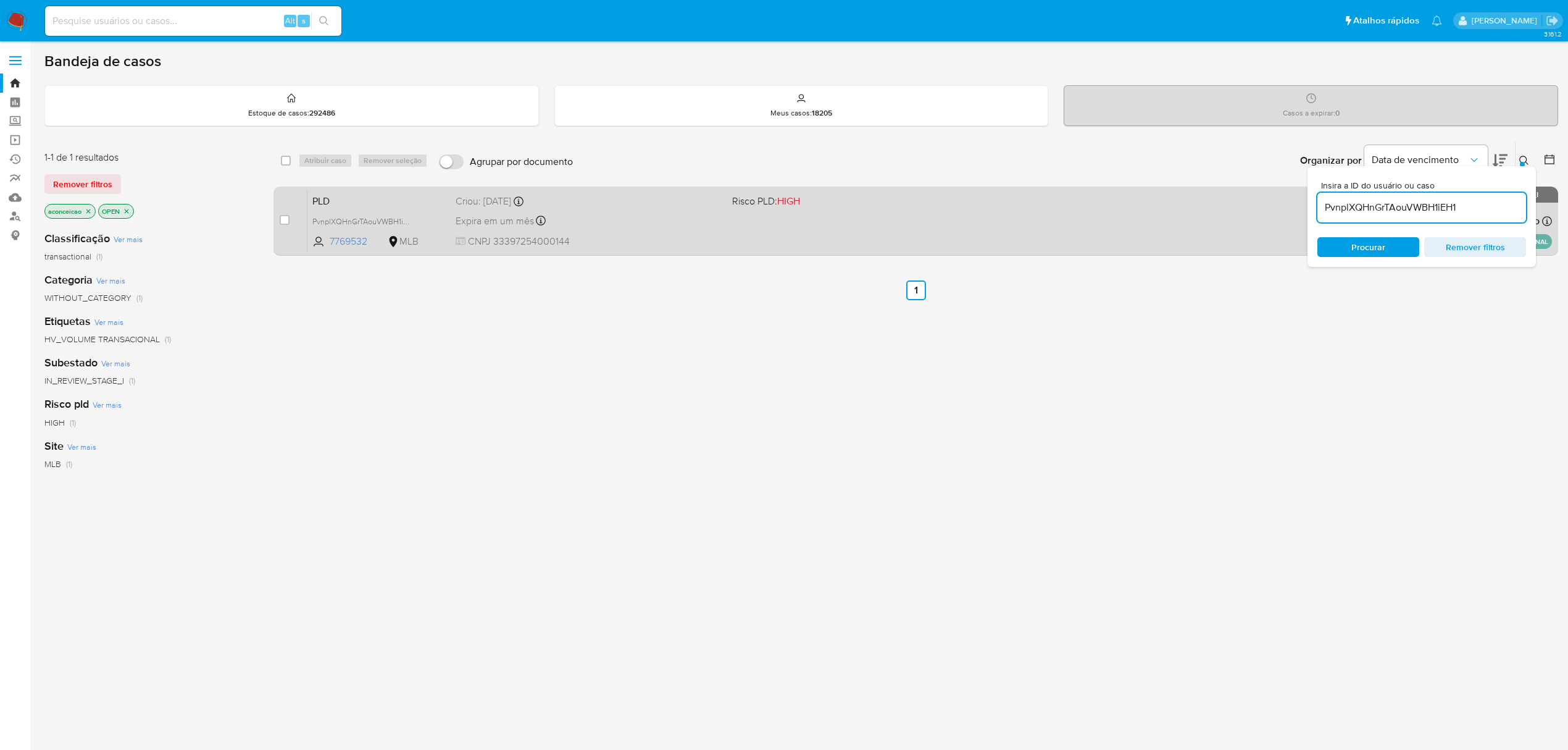
click at [1015, 243] on div "PLD PvnplXQHnGrTAouVWBH1iEH1 7769532 MLB Risco PLD: HIGH Criou: 12/09/2025 Crio…" at bounding box center [929, 221] width 1244 height 62
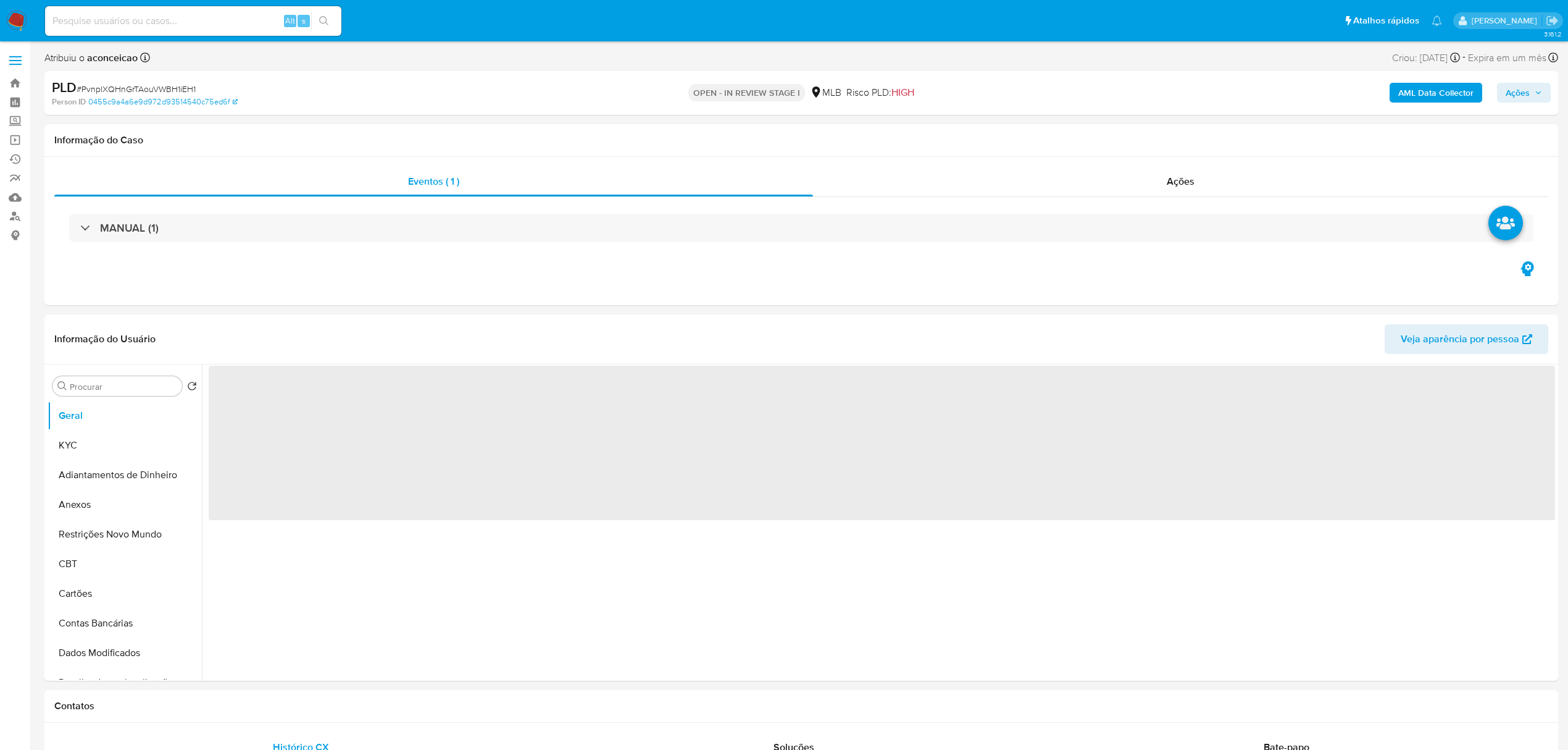
select select "10"
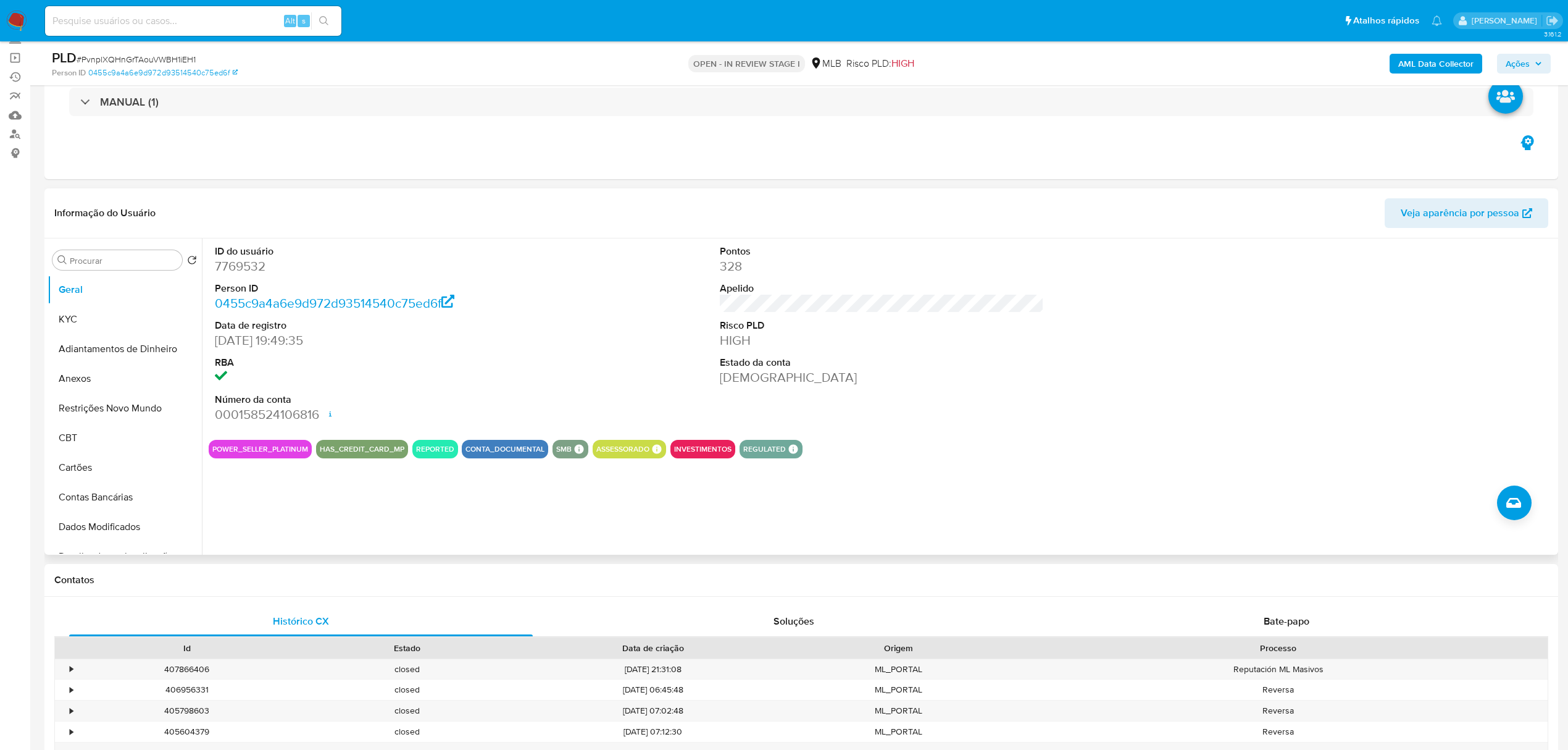
scroll to position [164, 0]
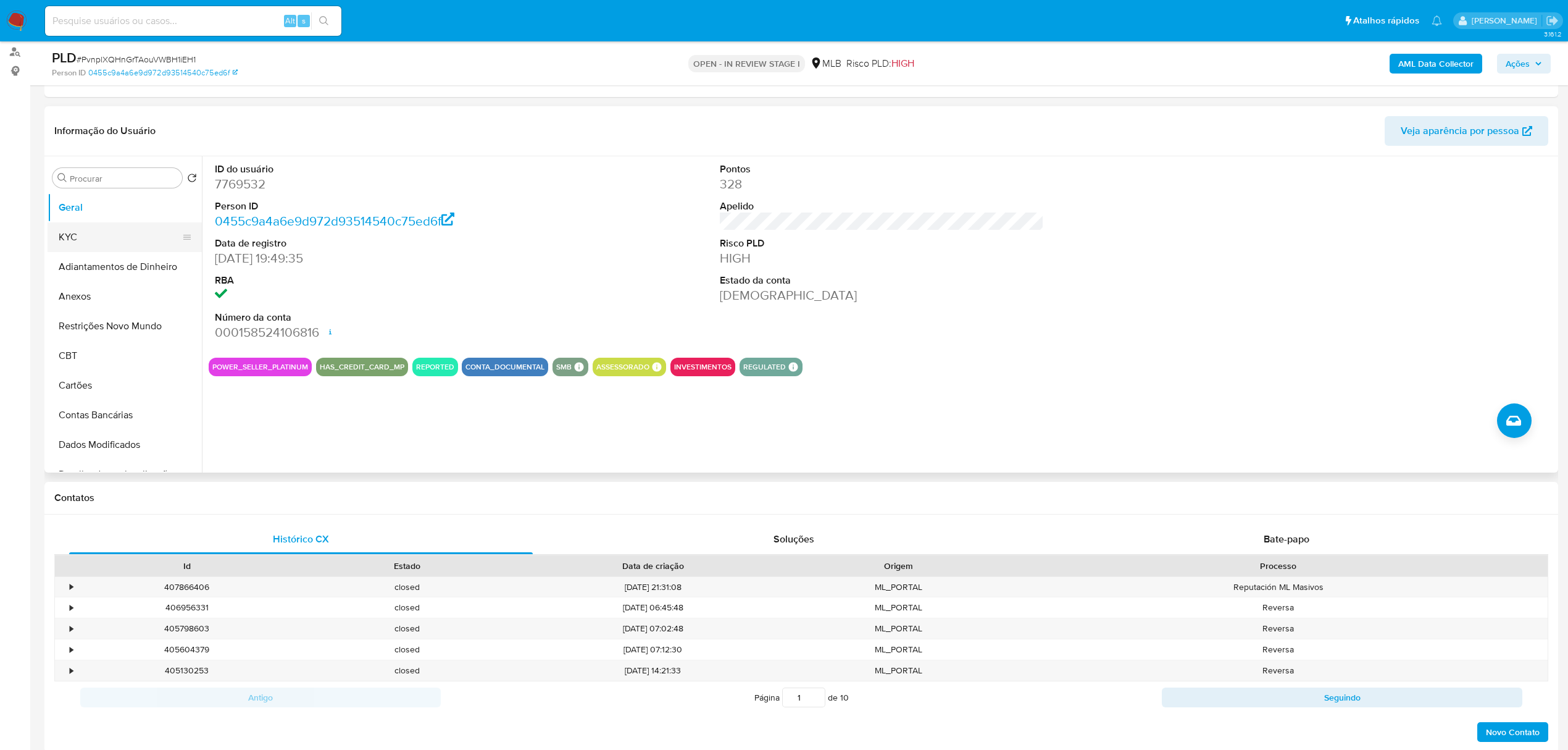
click at [68, 233] on button "KYC" at bounding box center [120, 237] width 145 height 29
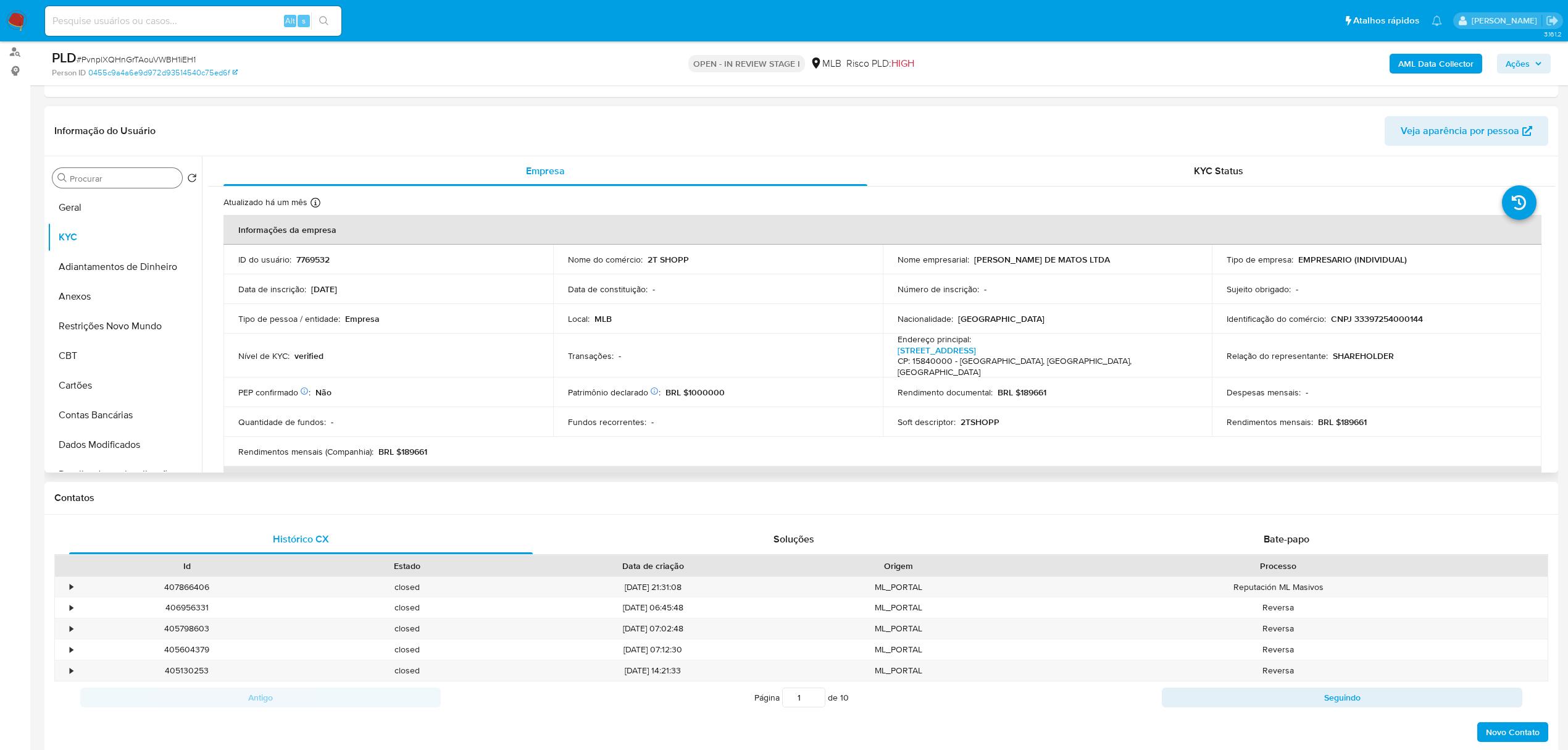
click at [127, 172] on div "Procurar" at bounding box center [117, 178] width 129 height 20
click at [127, 176] on input "Procurar" at bounding box center [124, 178] width 108 height 11
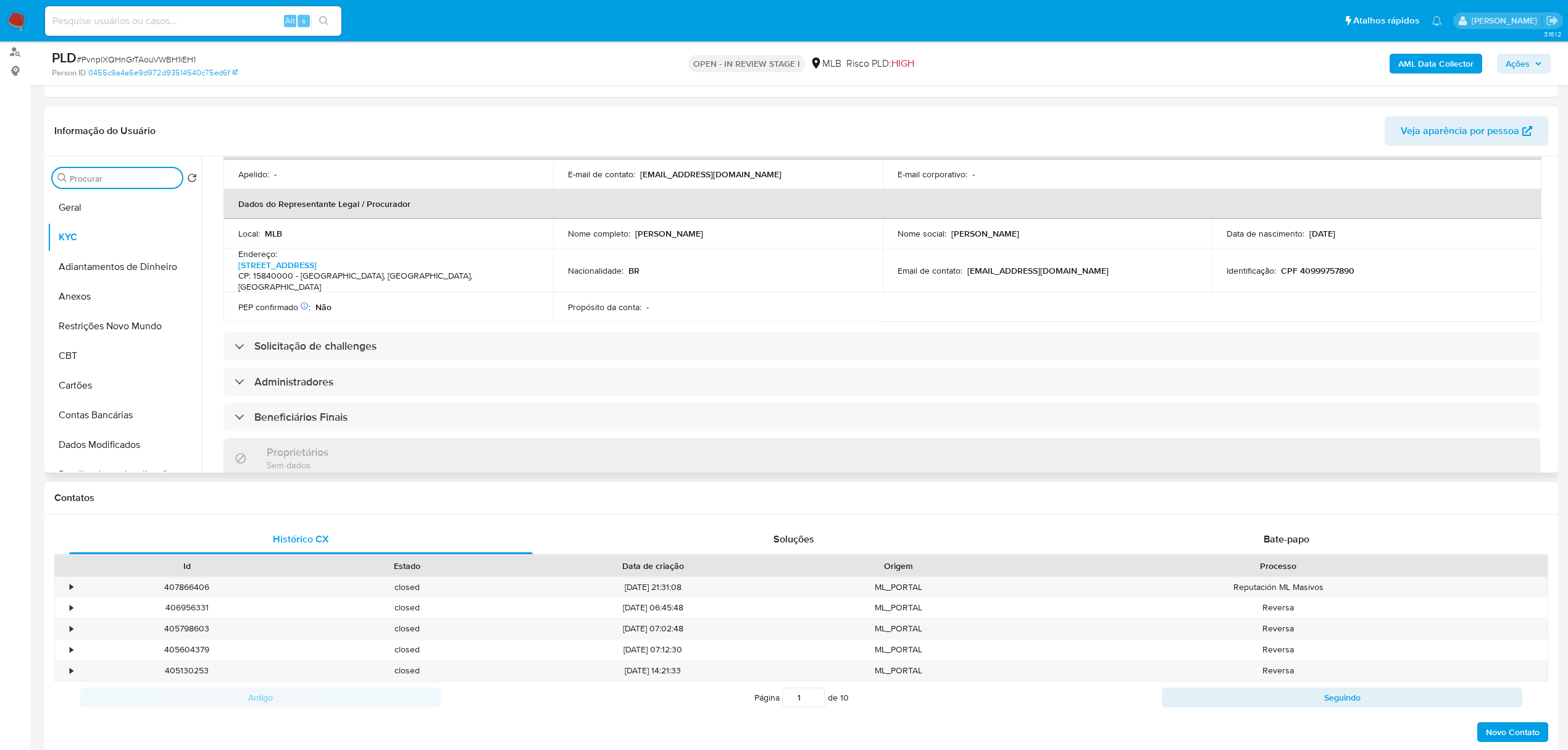
scroll to position [330, 0]
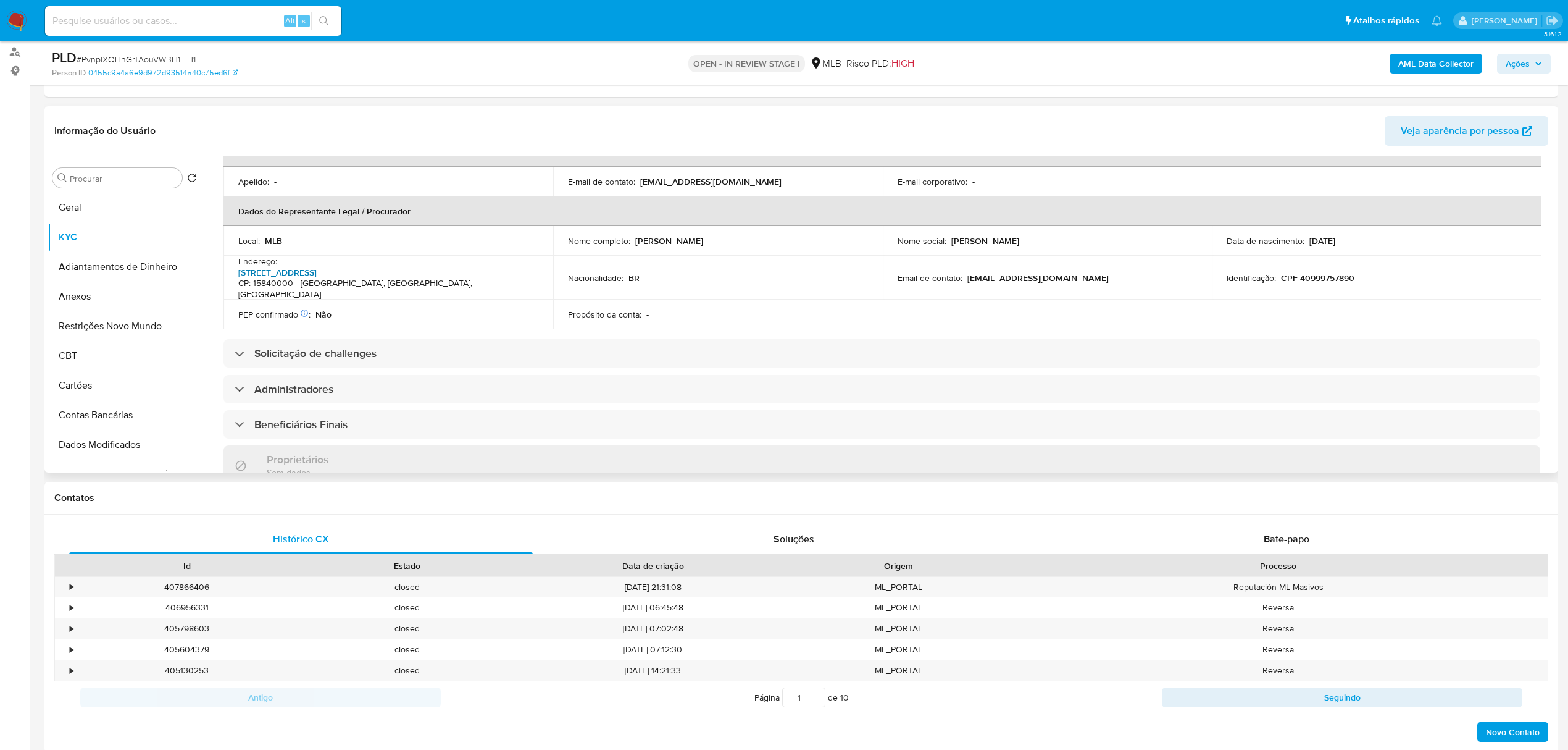
click at [317, 267] on link "Avenida Das Acácias 230, Itajobi" at bounding box center [277, 272] width 78 height 13
click at [85, 174] on input "Procurar" at bounding box center [124, 178] width 108 height 11
click at [105, 181] on input "EBDE" at bounding box center [117, 178] width 95 height 11
click at [104, 181] on input "EBDE" at bounding box center [117, 178] width 95 height 11
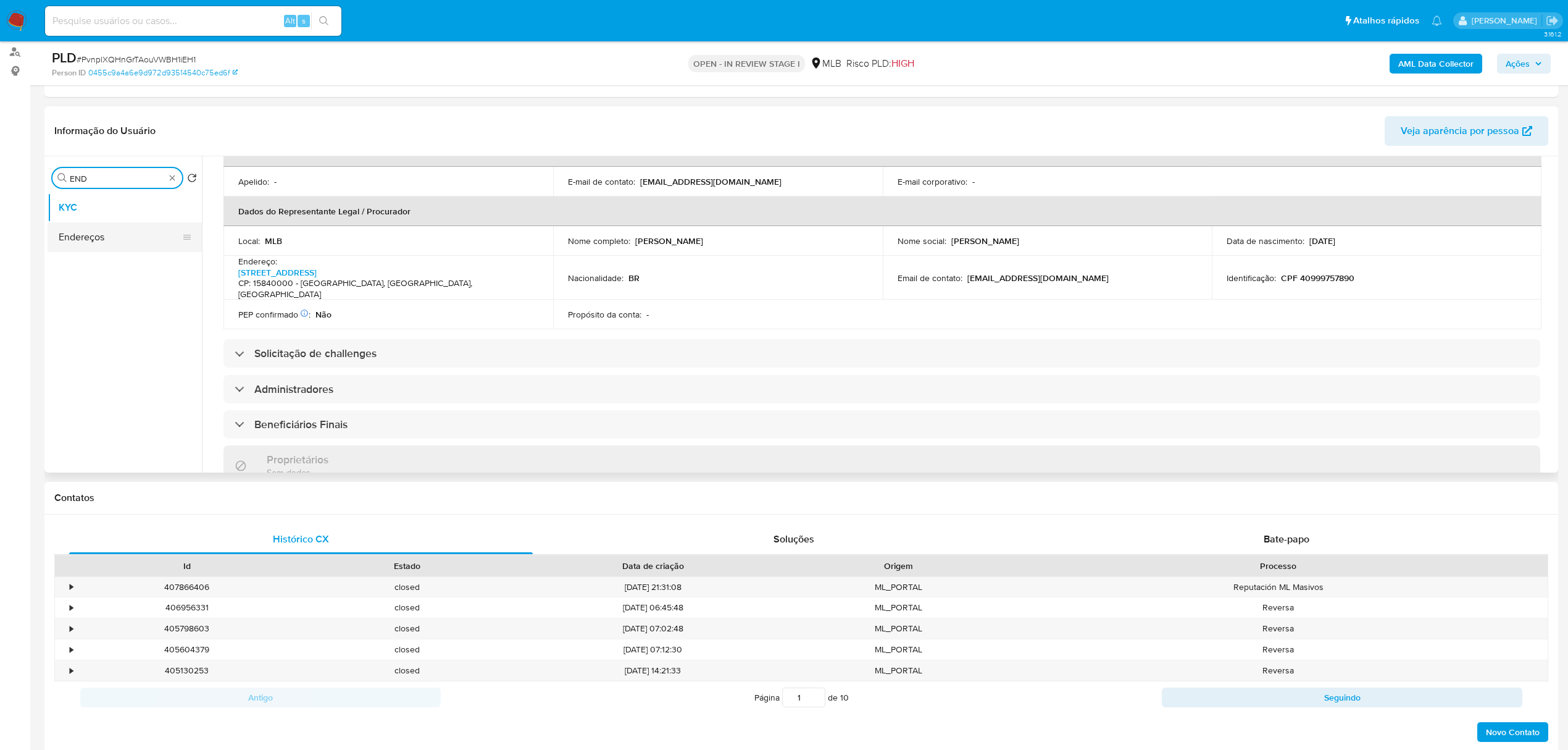
type input "END"
click at [116, 239] on button "Endereços" at bounding box center [120, 237] width 145 height 29
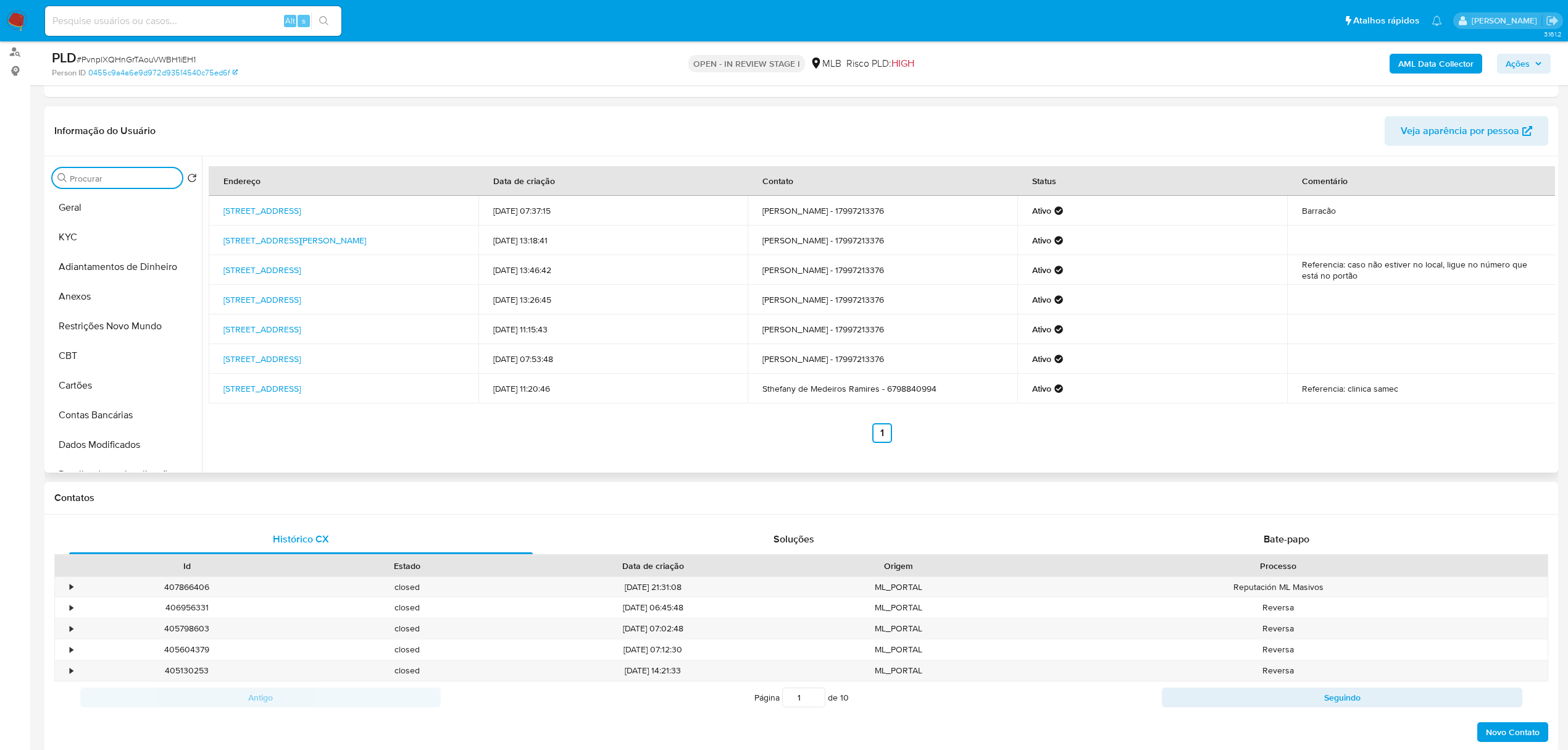
click at [160, 173] on input "Procurar" at bounding box center [124, 178] width 108 height 11
type input "geo"
click at [154, 251] on button "KYC" at bounding box center [120, 237] width 145 height 29
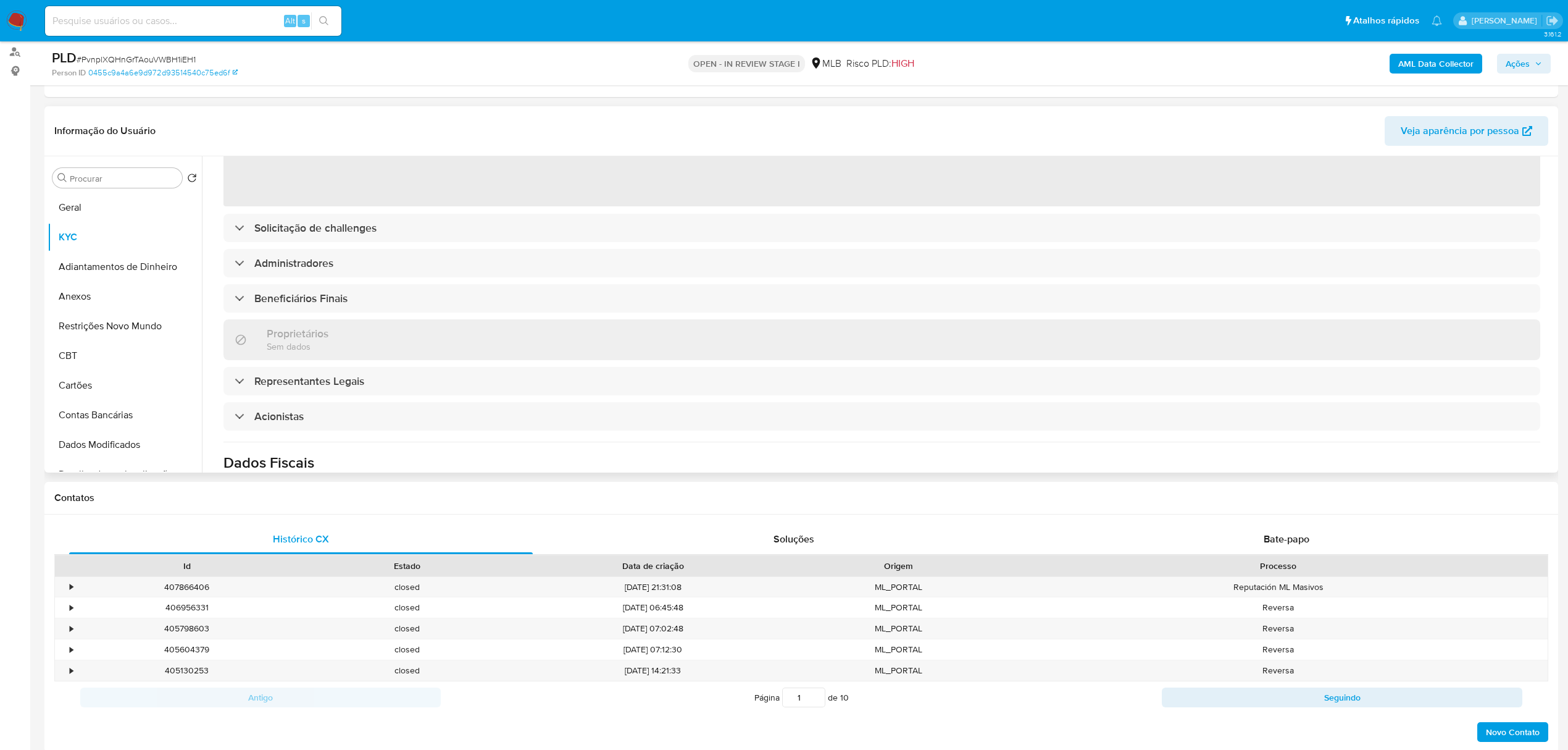
scroll to position [330, 0]
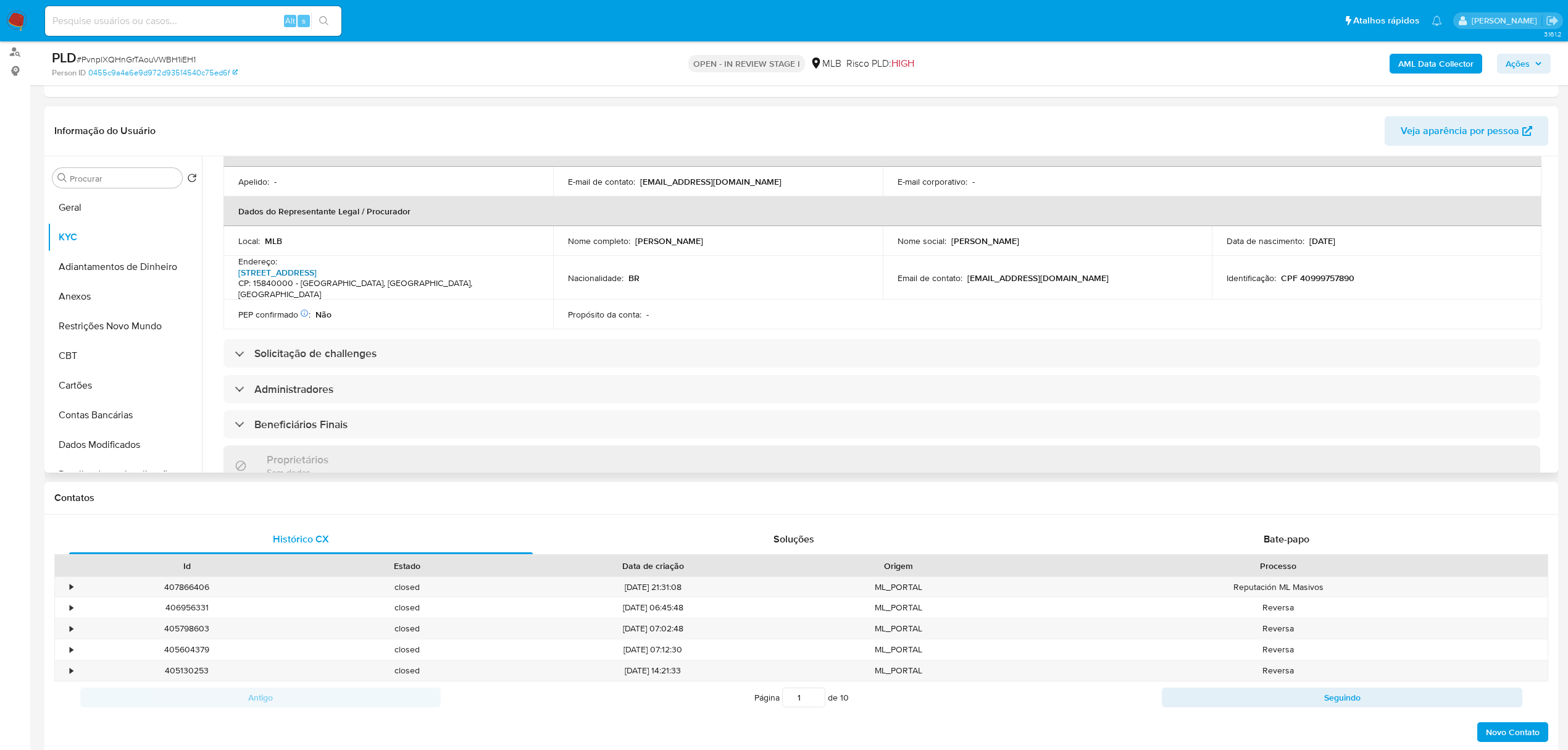
click at [317, 267] on link "Avenida Das Acácias 230, Itajobi" at bounding box center [277, 272] width 78 height 13
click at [150, 176] on input "Procurar" at bounding box center [124, 178] width 108 height 11
type input "geo"
click at [152, 240] on button "Detalhe da geolocalização" at bounding box center [120, 237] width 145 height 29
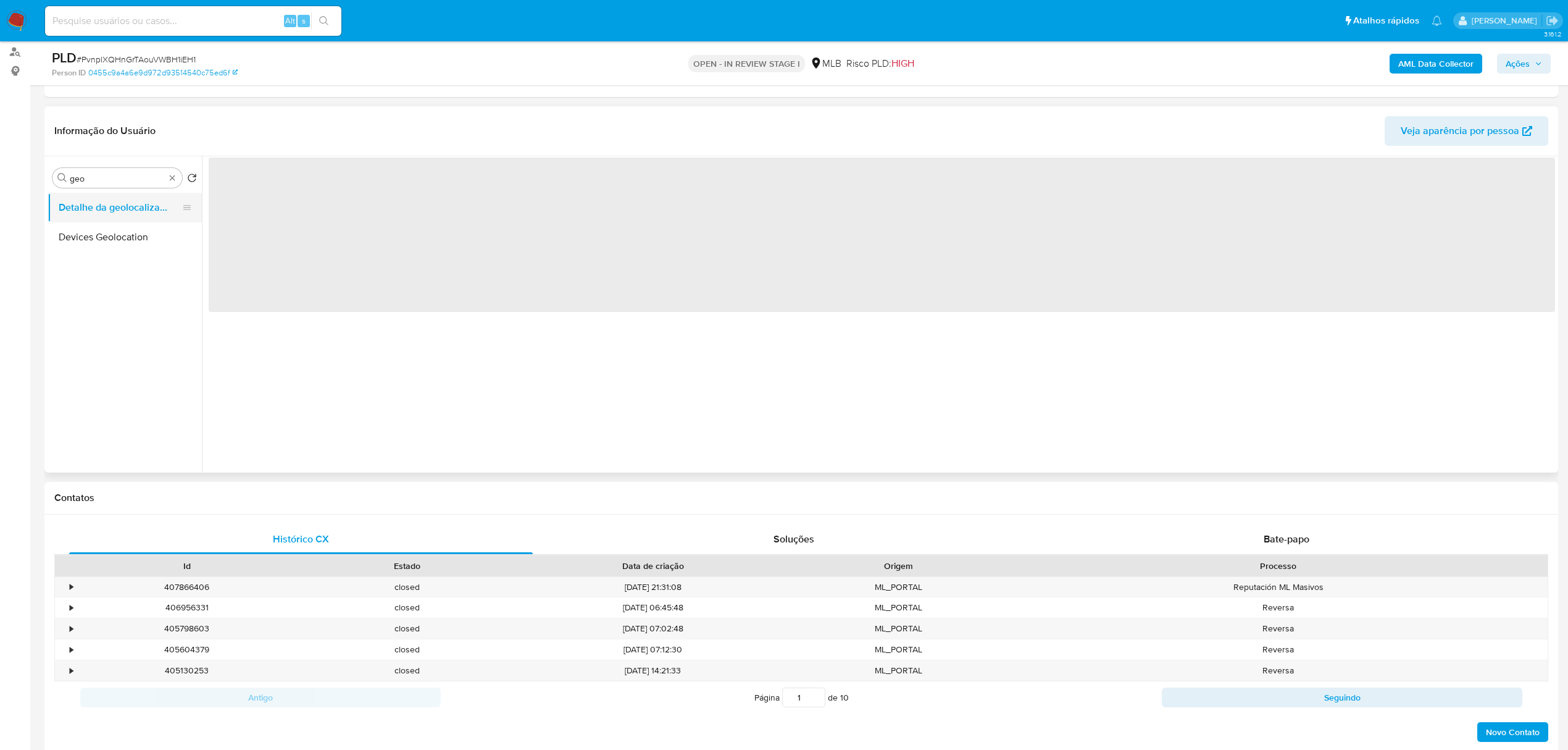
scroll to position [0, 0]
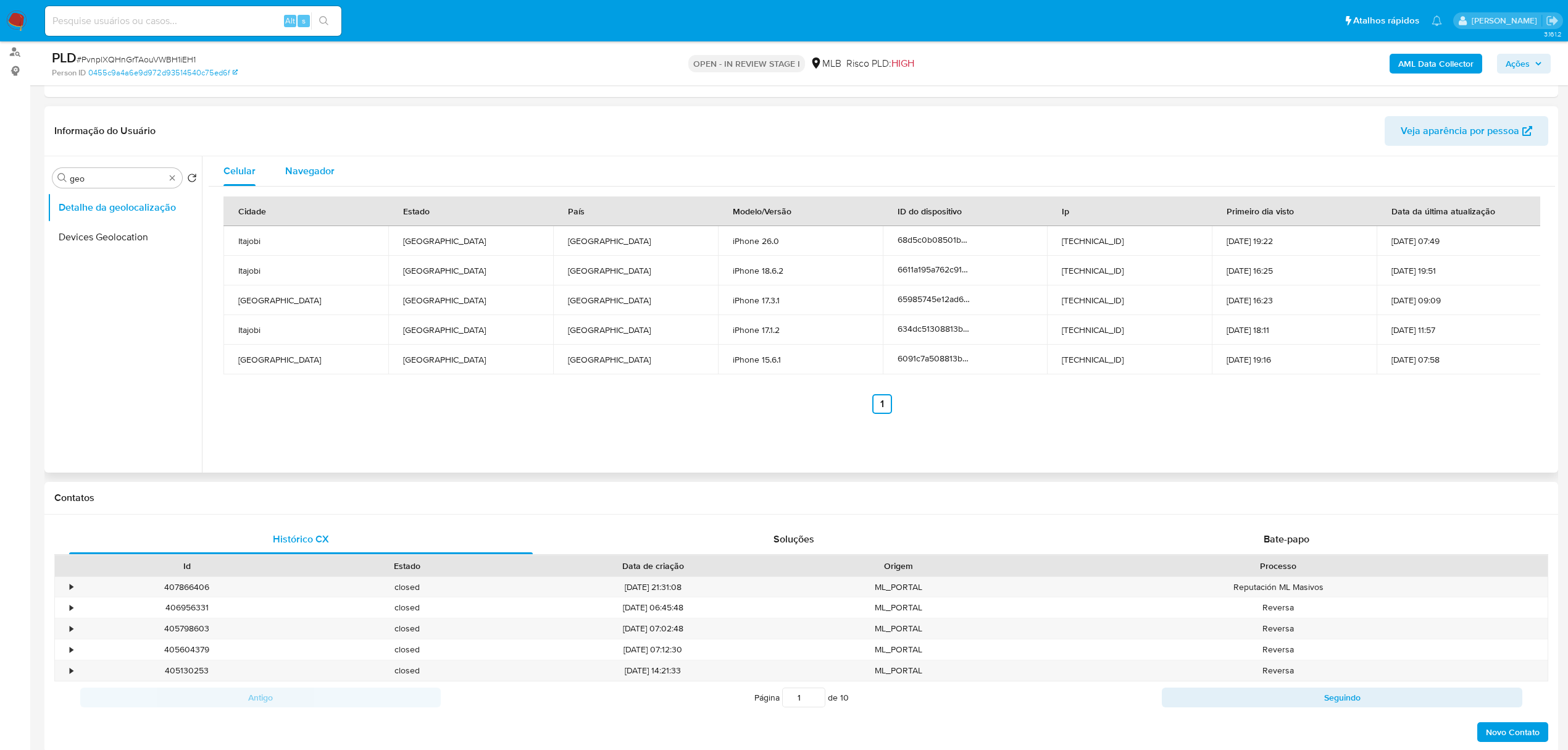
click at [292, 181] on div "Navegador" at bounding box center [309, 171] width 50 height 29
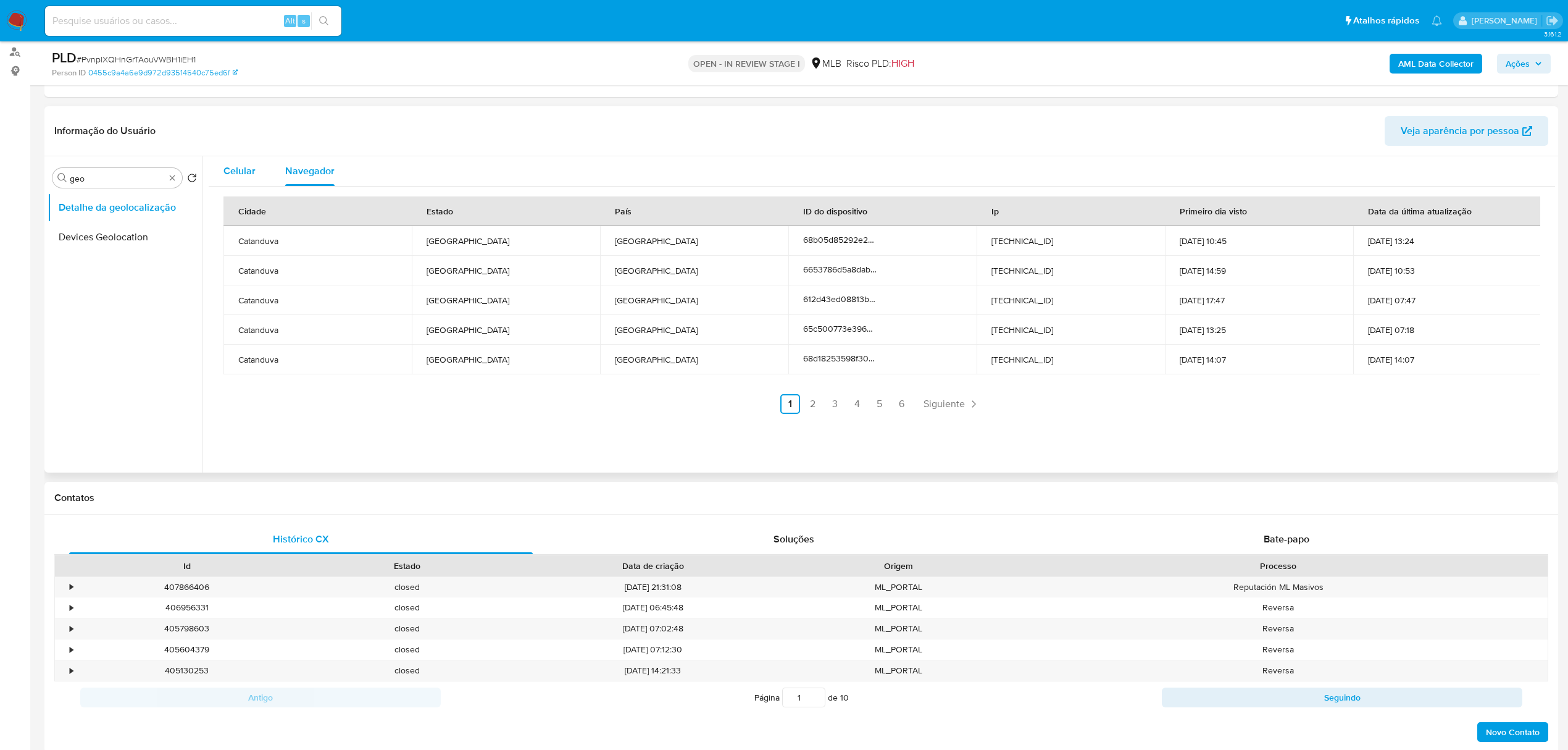
click at [242, 177] on span "Celular" at bounding box center [239, 171] width 32 height 14
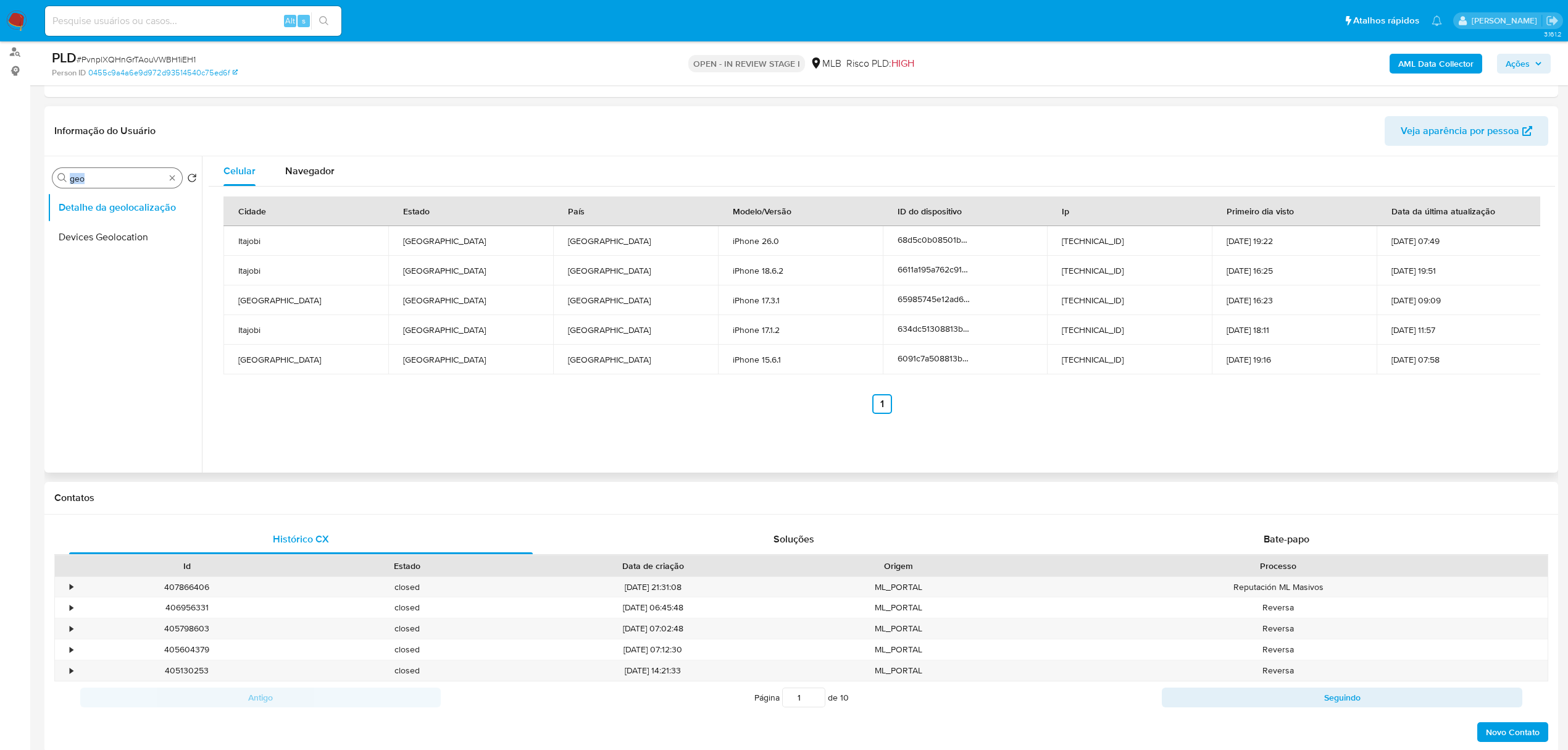
click at [171, 173] on div "Procurar geo" at bounding box center [117, 178] width 129 height 20
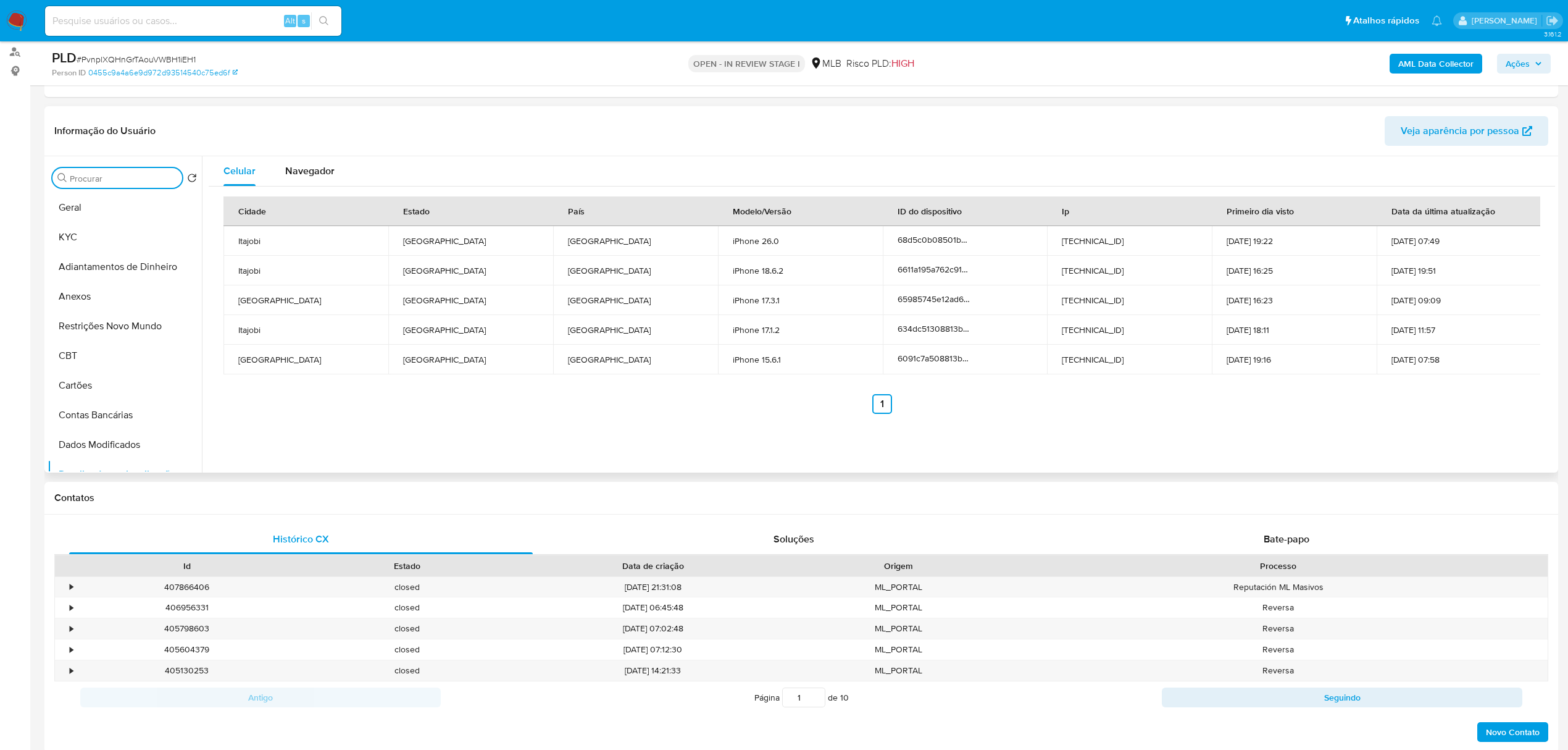
click at [159, 178] on input "Procurar" at bounding box center [124, 178] width 108 height 11
type input "res"
click at [146, 210] on button "Restrições Novo Mundo" at bounding box center [120, 207] width 145 height 29
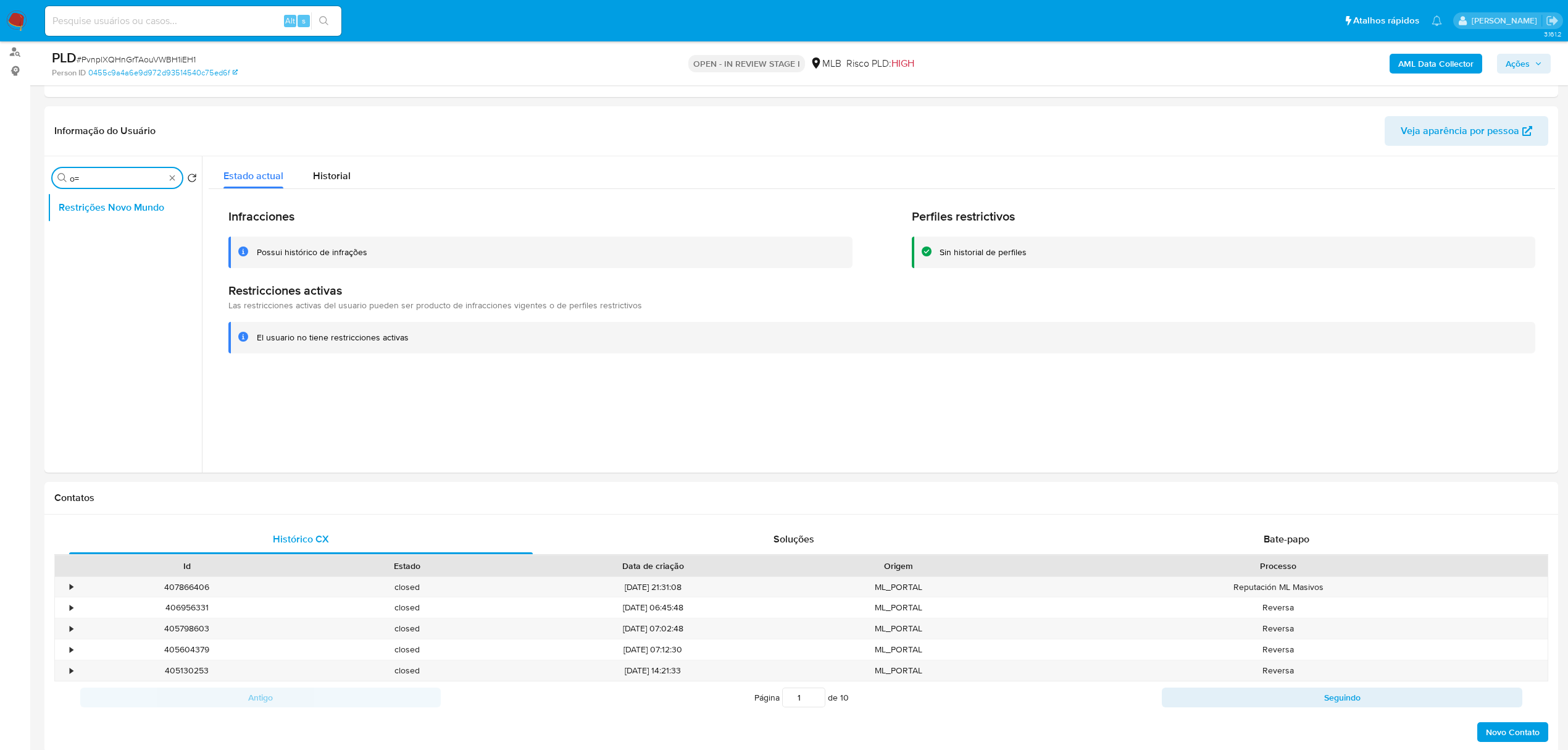
type input "o"
type input "poi"
click at [136, 223] on button "Dispositivos Point" at bounding box center [120, 237] width 145 height 29
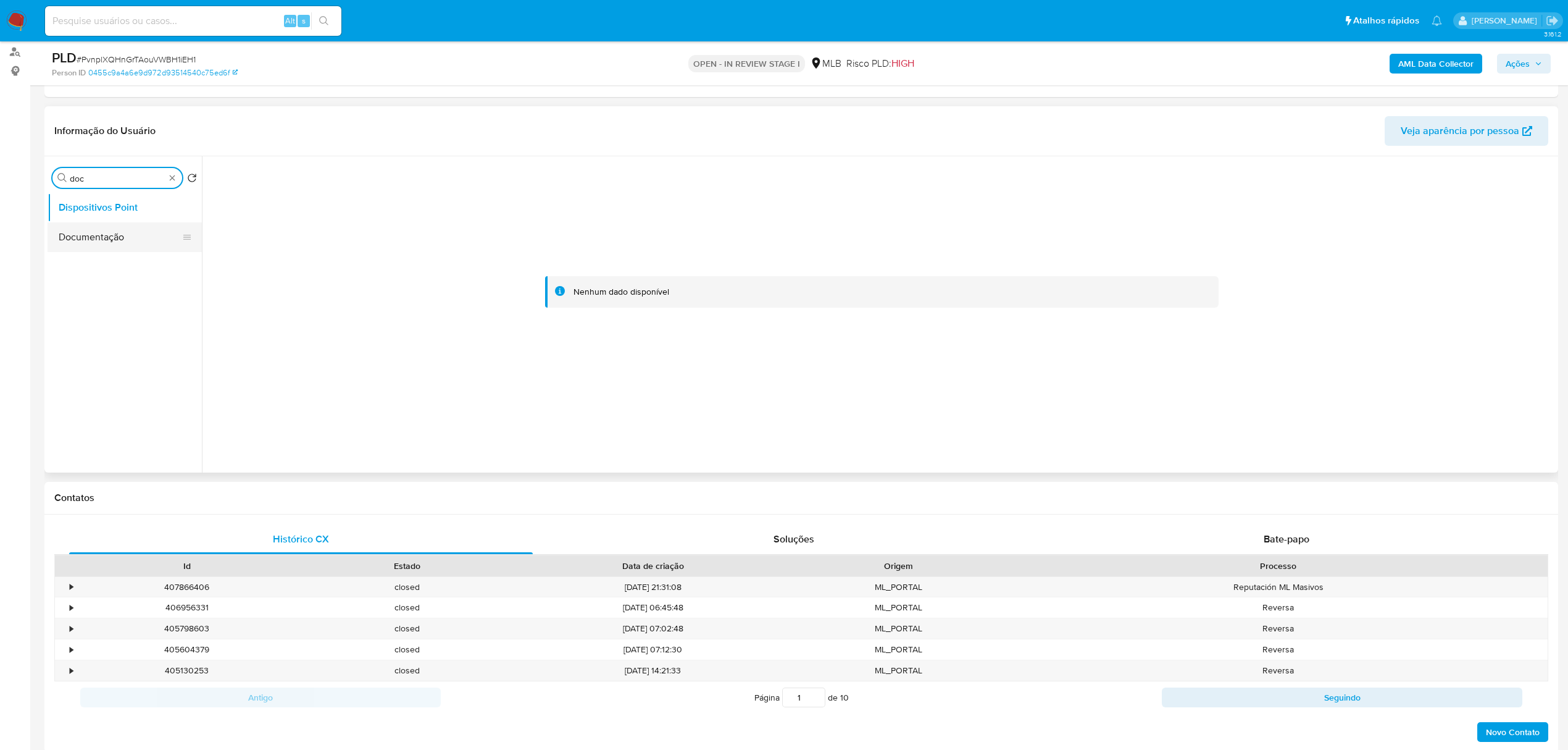
type input "doc"
click at [136, 233] on button "Documentação" at bounding box center [120, 237] width 145 height 29
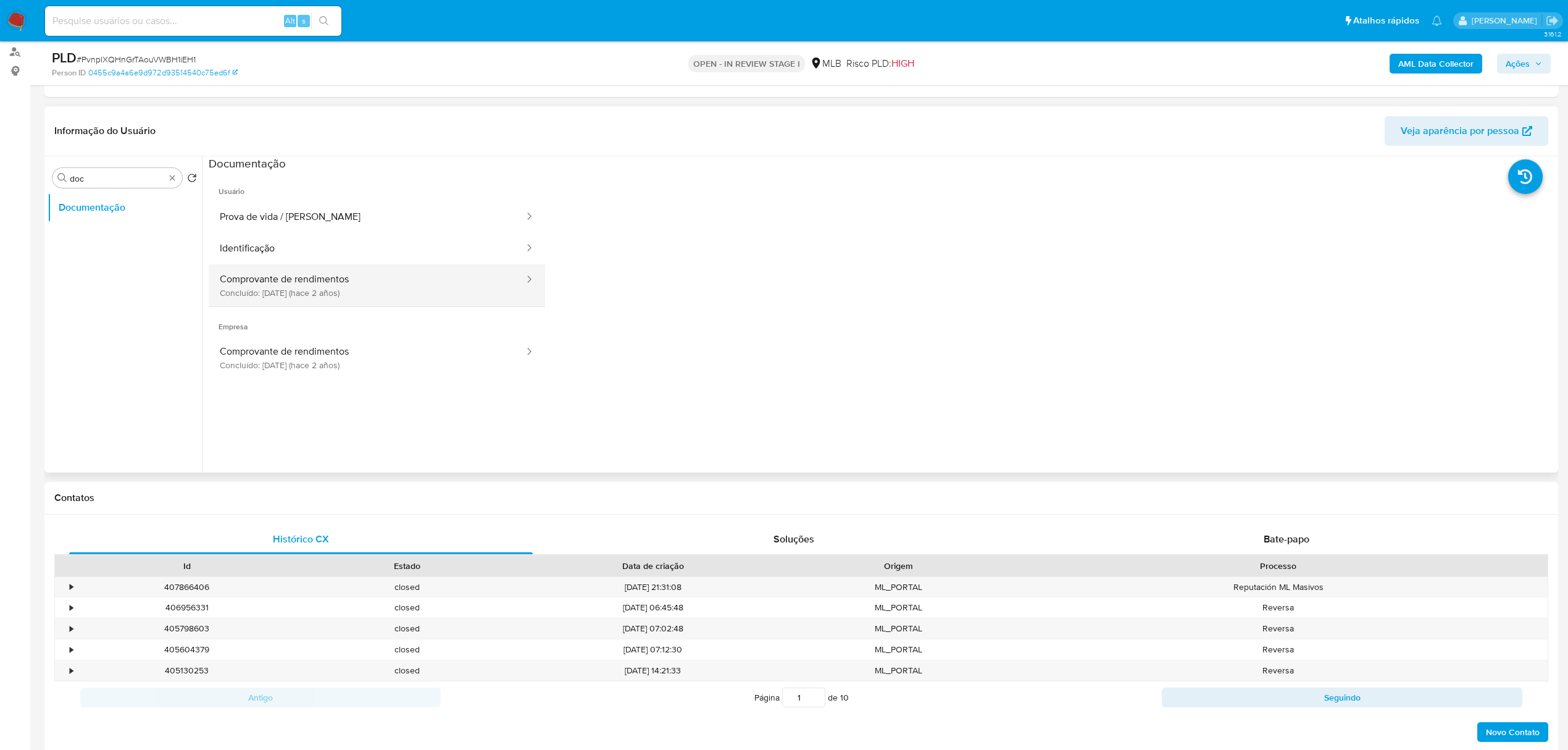
click at [332, 274] on button "Comprovante de rendimentos Concluído: 16/06/2023 (hace 2 años)" at bounding box center [366, 285] width 317 height 42
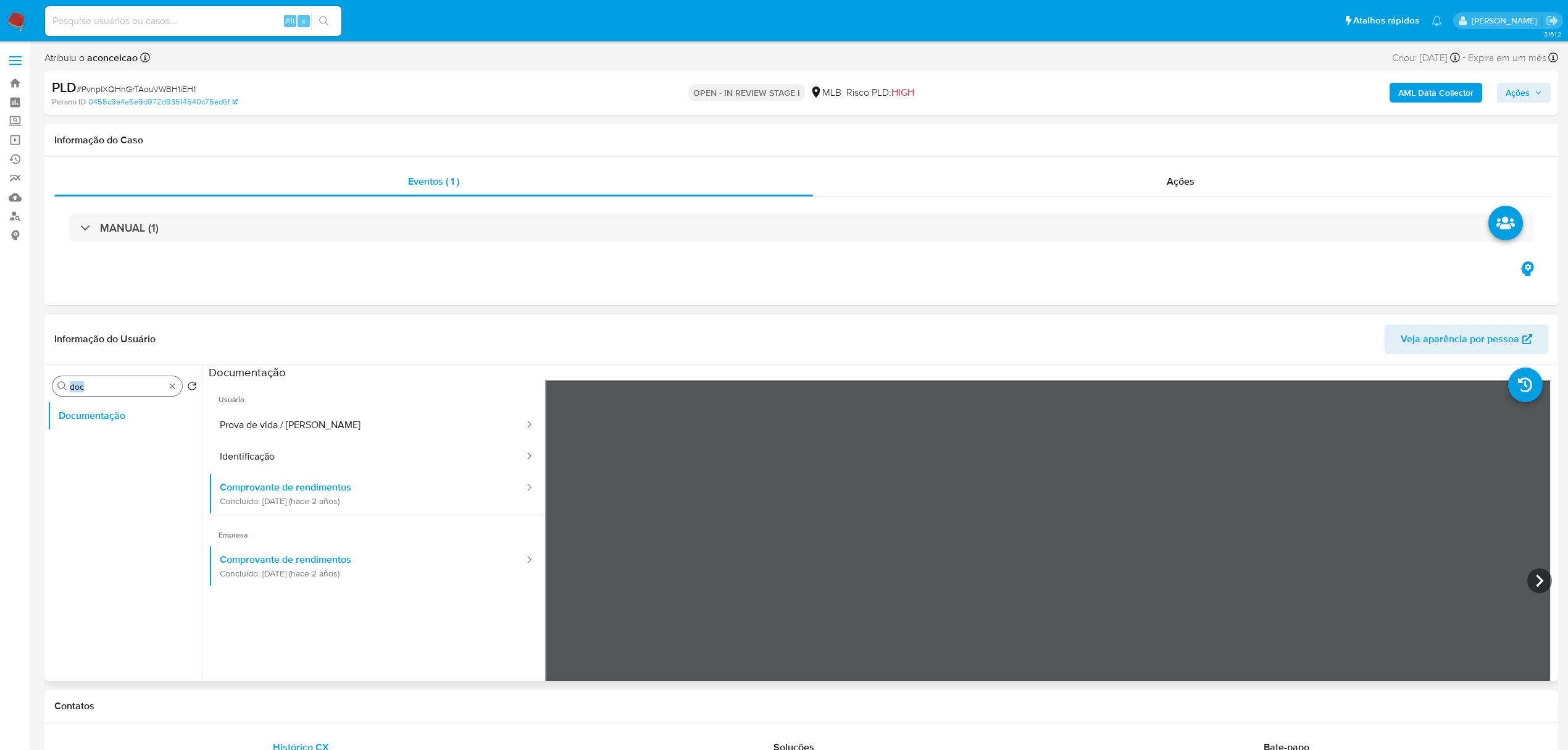
click at [166, 390] on div "Procurar doc" at bounding box center [117, 386] width 129 height 20
click at [139, 440] on button "KYC" at bounding box center [120, 445] width 145 height 29
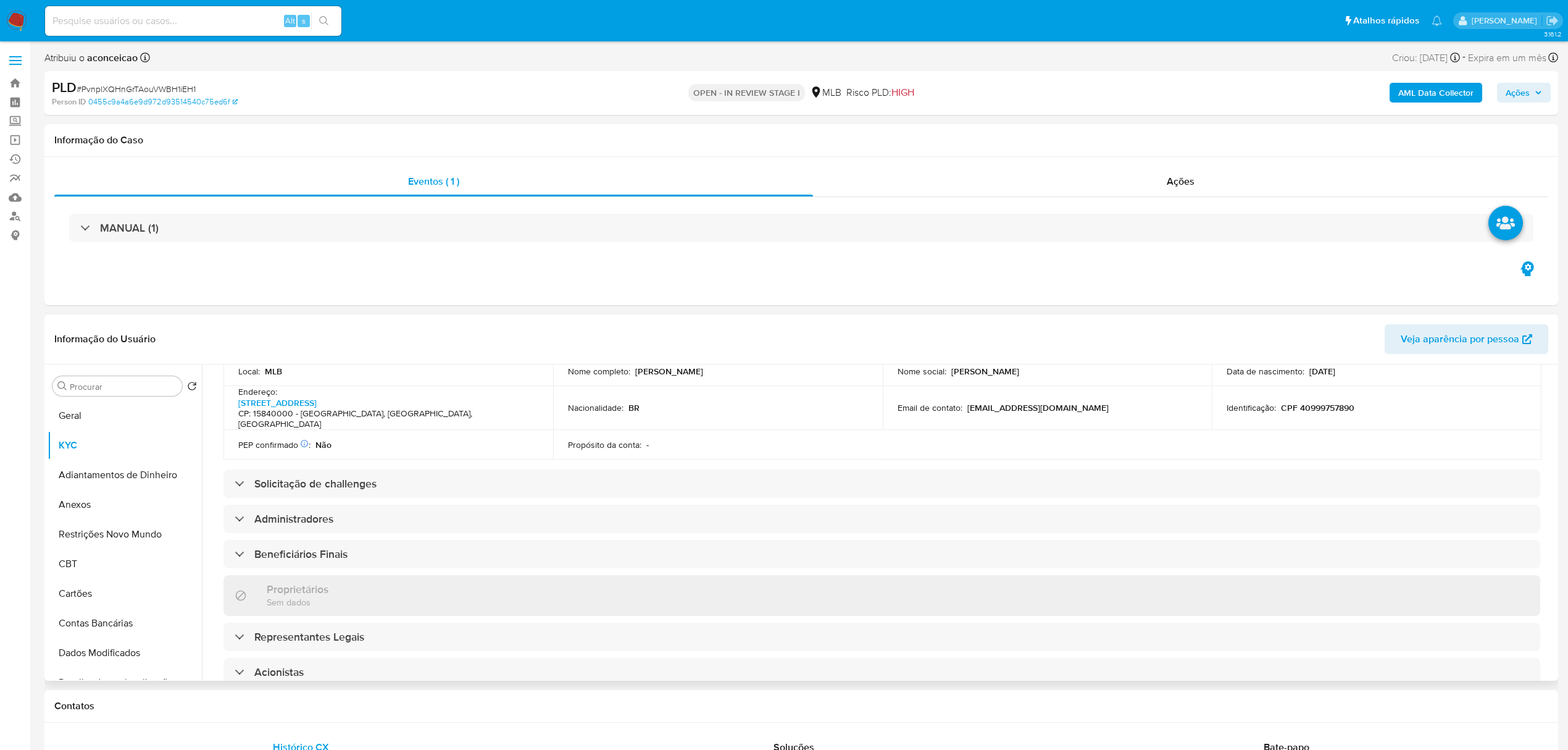
scroll to position [411, 0]
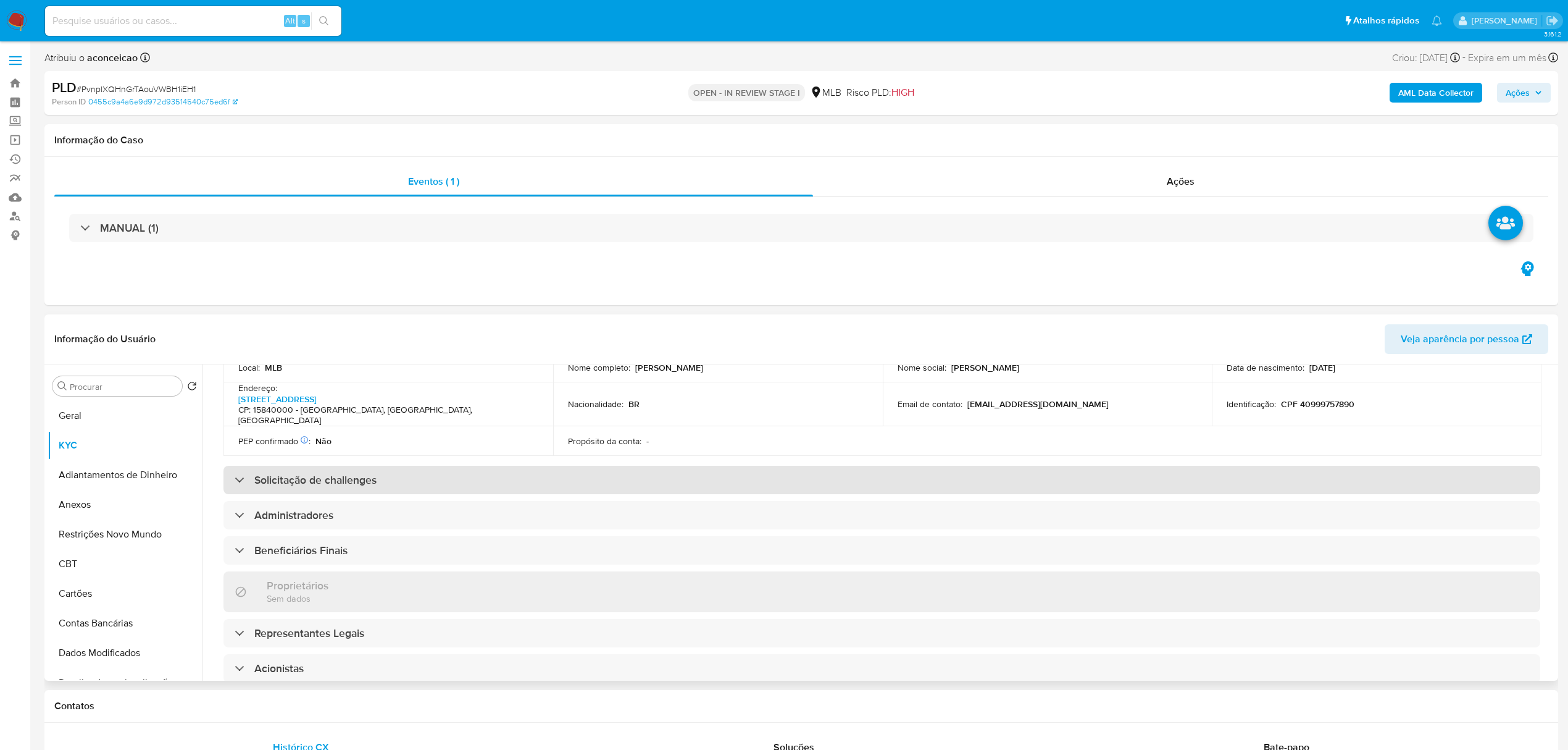
click at [435, 466] on div "Solicitação de challenges" at bounding box center [881, 480] width 1317 height 29
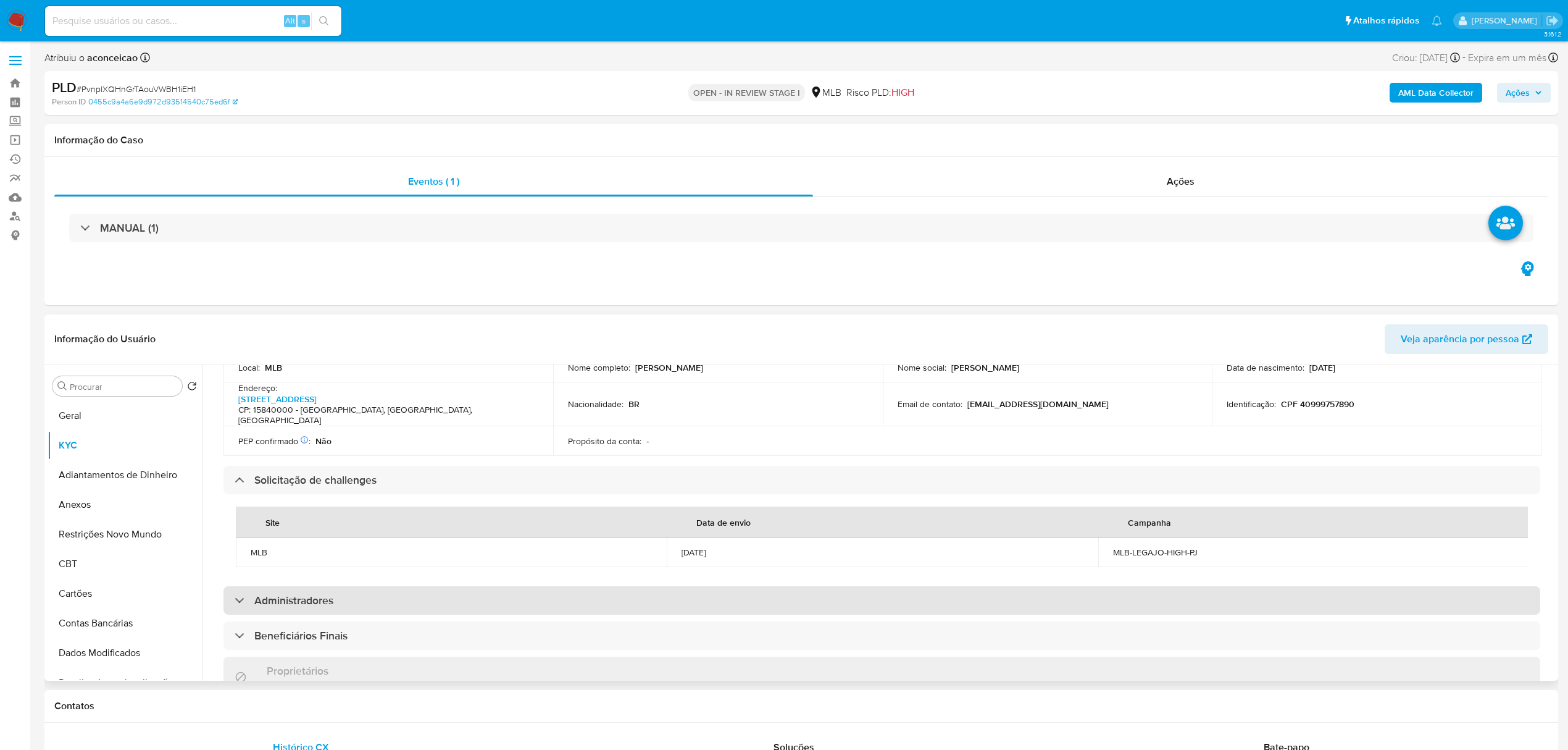
drag, startPoint x: 472, startPoint y: 604, endPoint x: 469, endPoint y: 596, distance: 8.5
click at [471, 604] on div "Informações da empresa ID do usuário : 7769532 Nome do comércio : 2T SHOPP Nome…" at bounding box center [881, 489] width 1317 height 952
click at [469, 596] on div "Administradores" at bounding box center [881, 600] width 1317 height 29
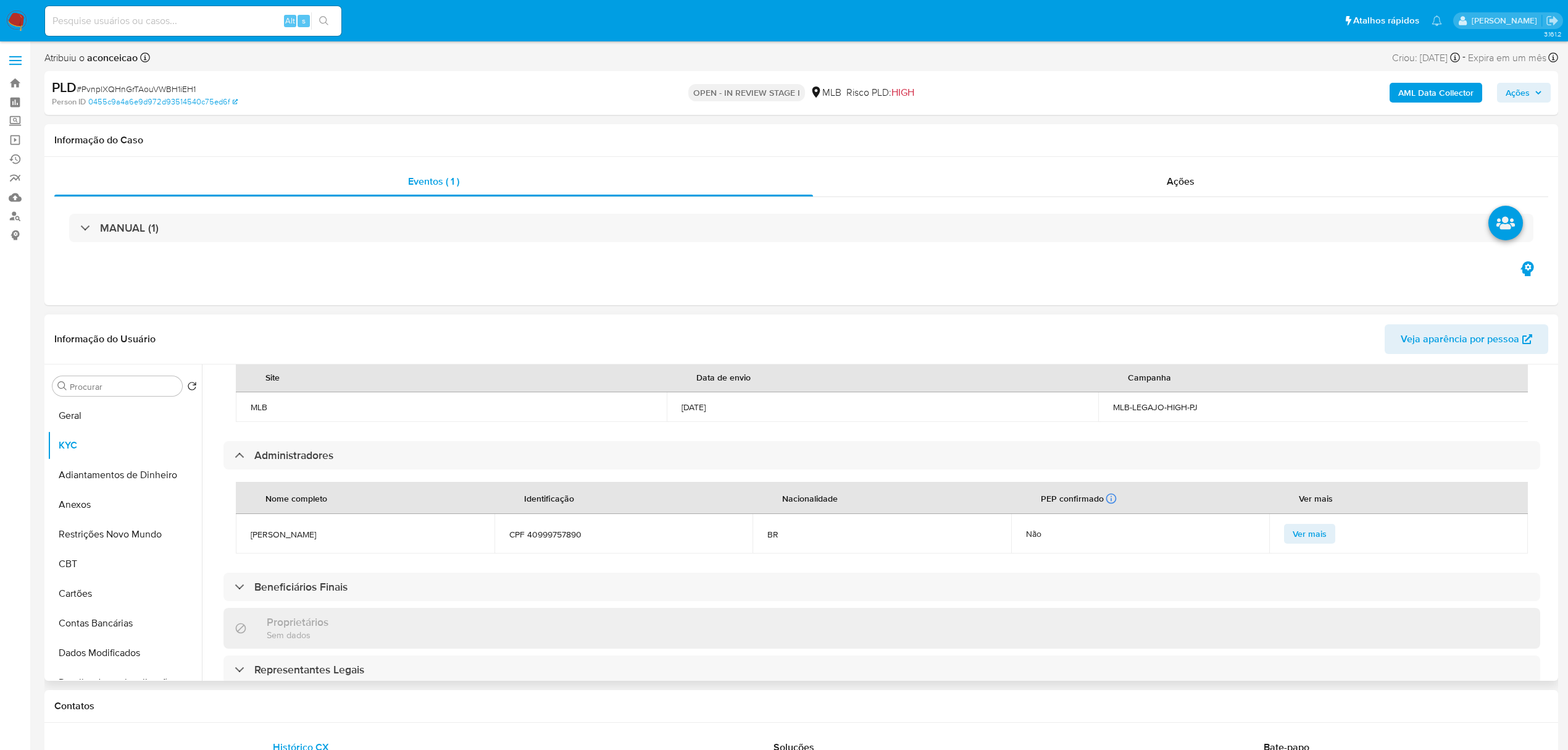
scroll to position [577, 0]
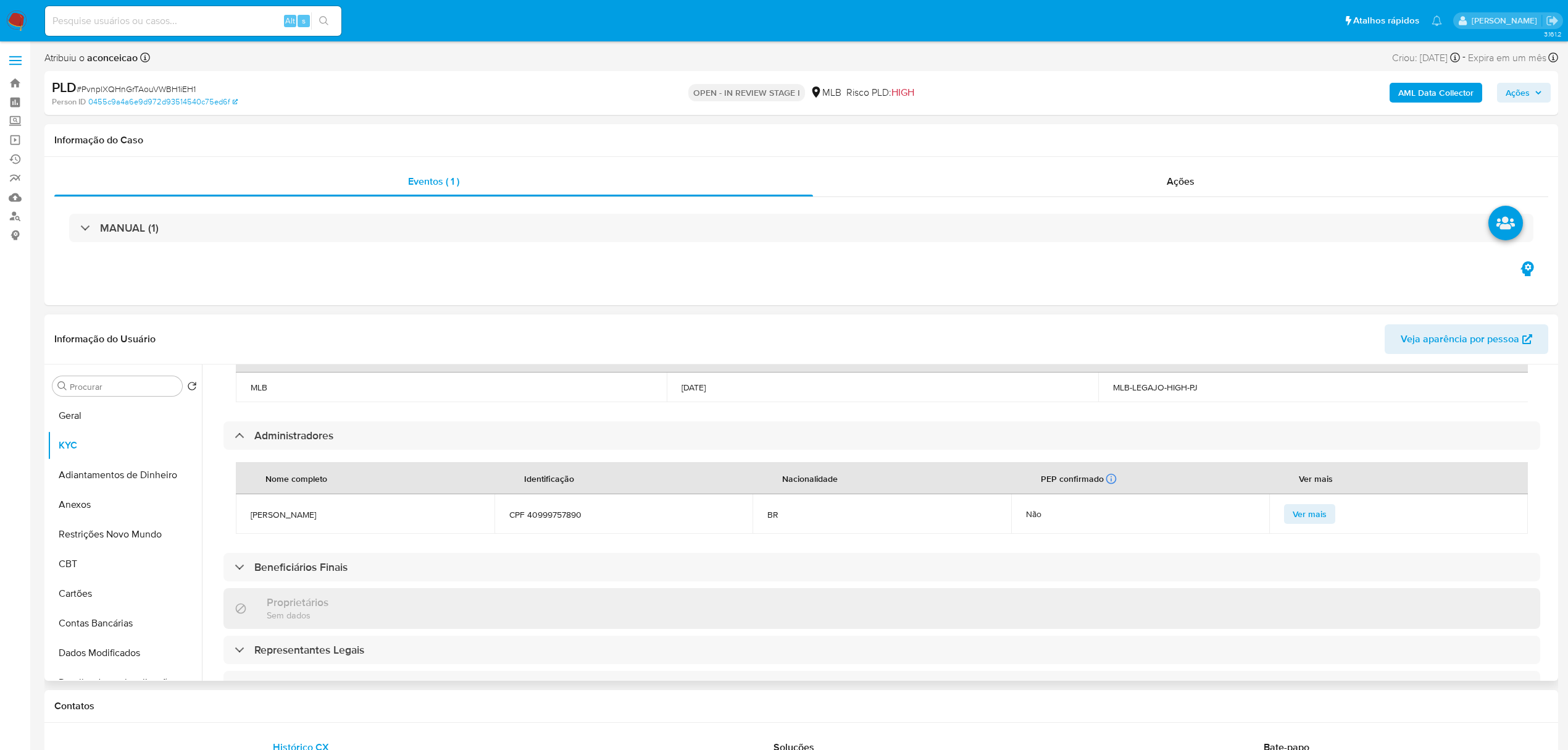
click at [547, 509] on span "CPF 40999757890" at bounding box center [624, 514] width 229 height 11
copy span "[PERSON_NAME]"
drag, startPoint x: 309, startPoint y: 502, endPoint x: 245, endPoint y: 503, distance: 64.0
click at [245, 503] on td "[PERSON_NAME]" at bounding box center [366, 514] width 259 height 40
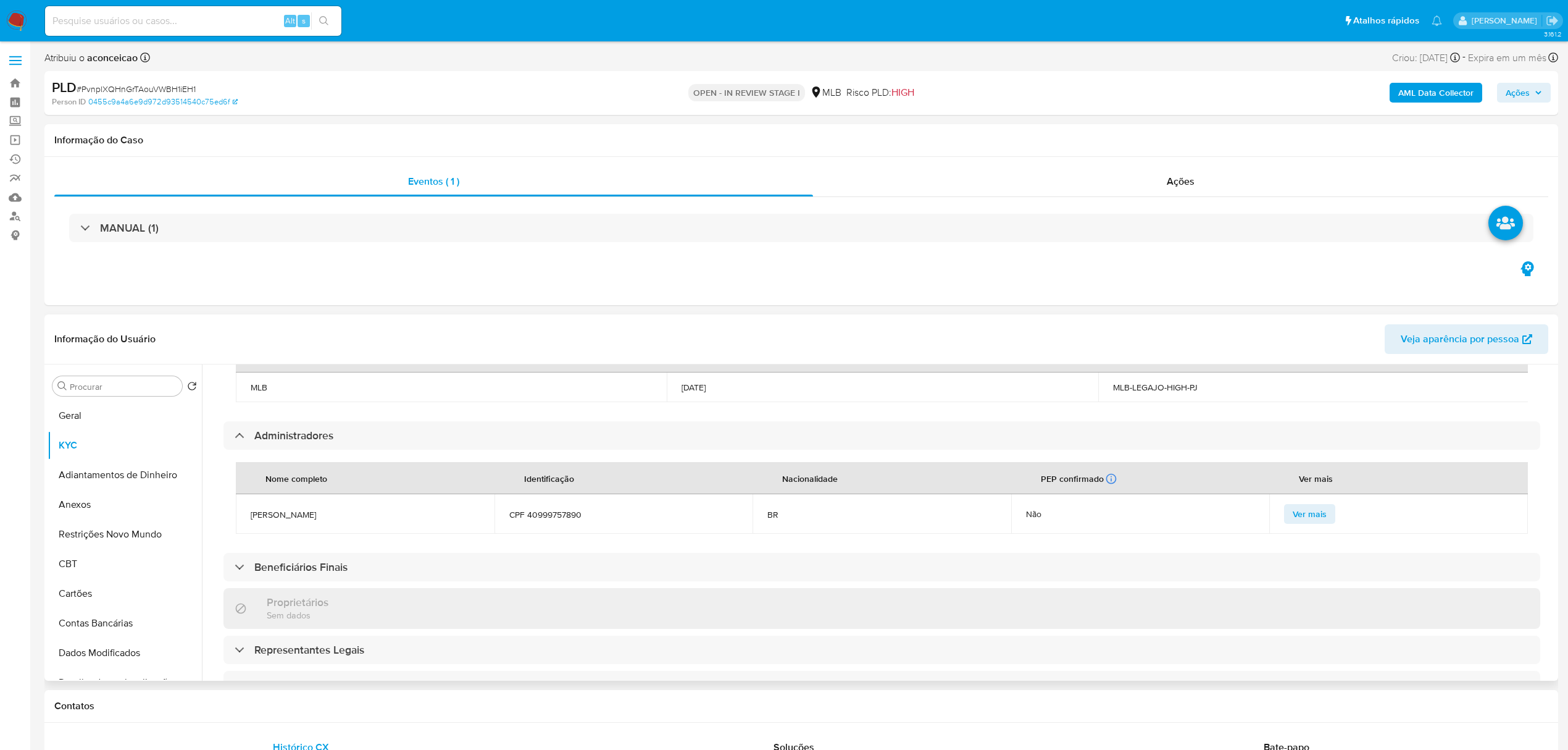
click at [556, 509] on span "CPF 40999757890" at bounding box center [624, 514] width 229 height 11
copy span "40999757890"
click at [569, 494] on td "CPF 40999757890" at bounding box center [624, 514] width 259 height 40
click at [574, 505] on td "CPF 40999757890" at bounding box center [624, 514] width 259 height 40
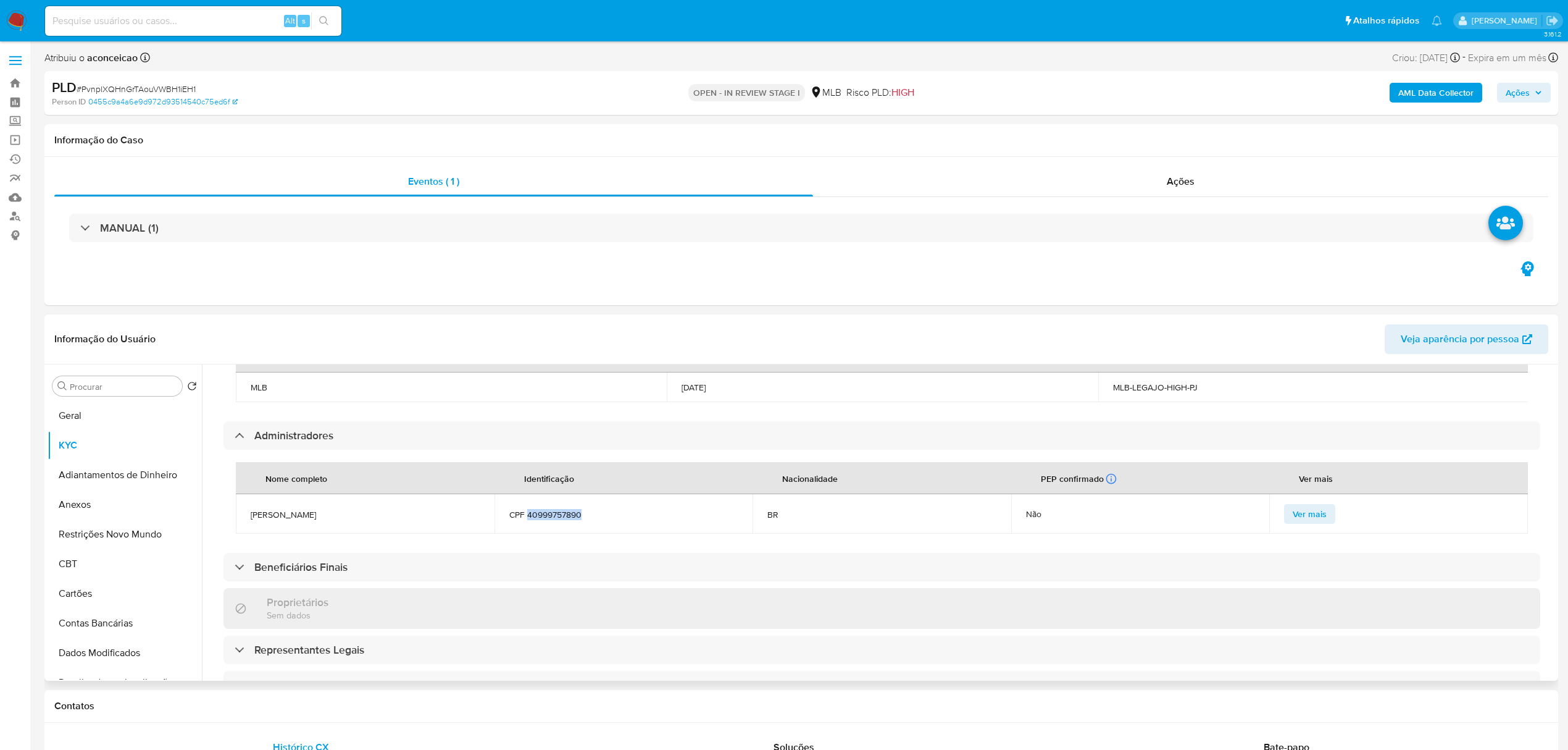
click at [574, 505] on td "CPF 40999757890" at bounding box center [624, 514] width 259 height 40
click at [571, 509] on span "CPF 40999757890" at bounding box center [624, 514] width 229 height 11
click at [126, 499] on button "Anexos" at bounding box center [120, 504] width 145 height 29
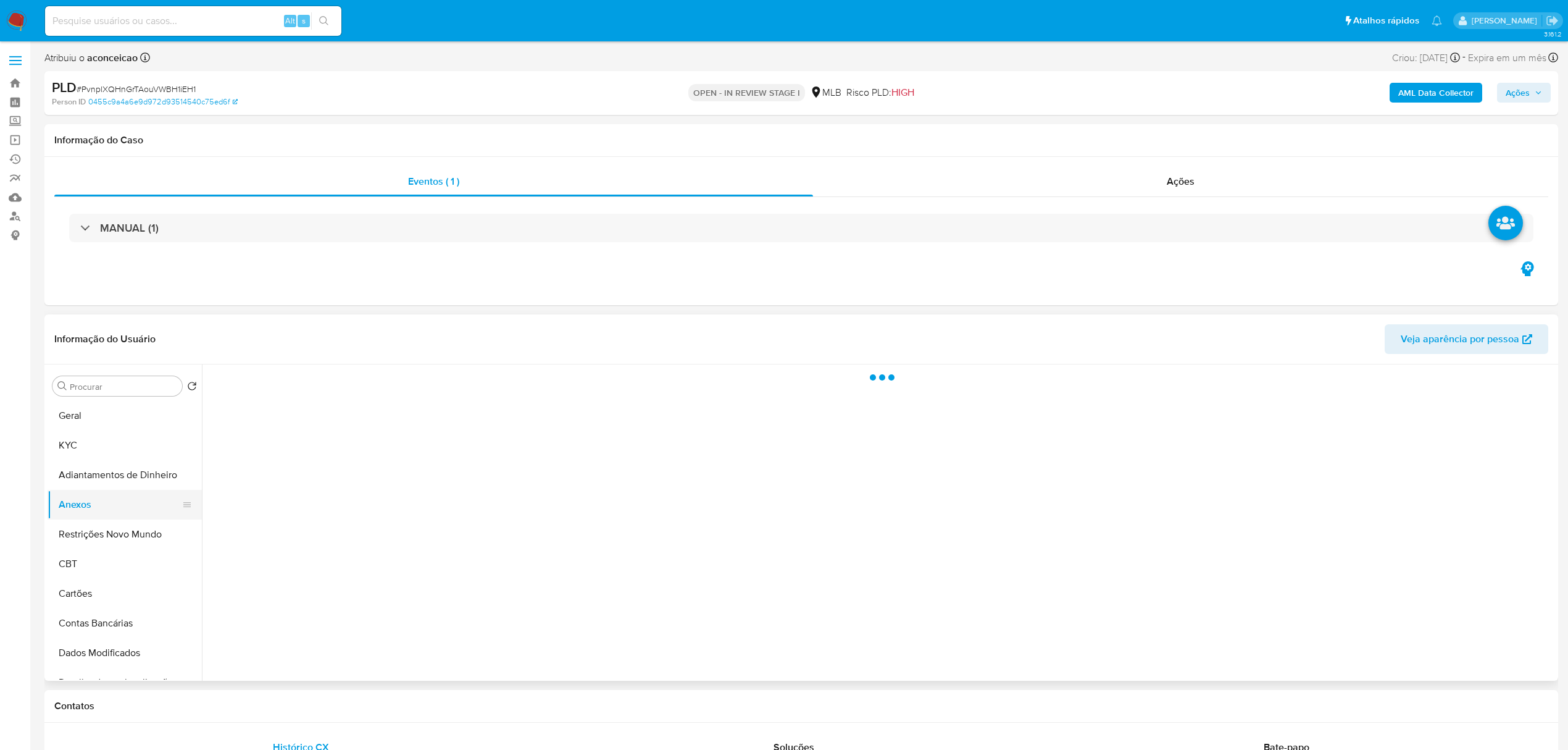
scroll to position [0, 0]
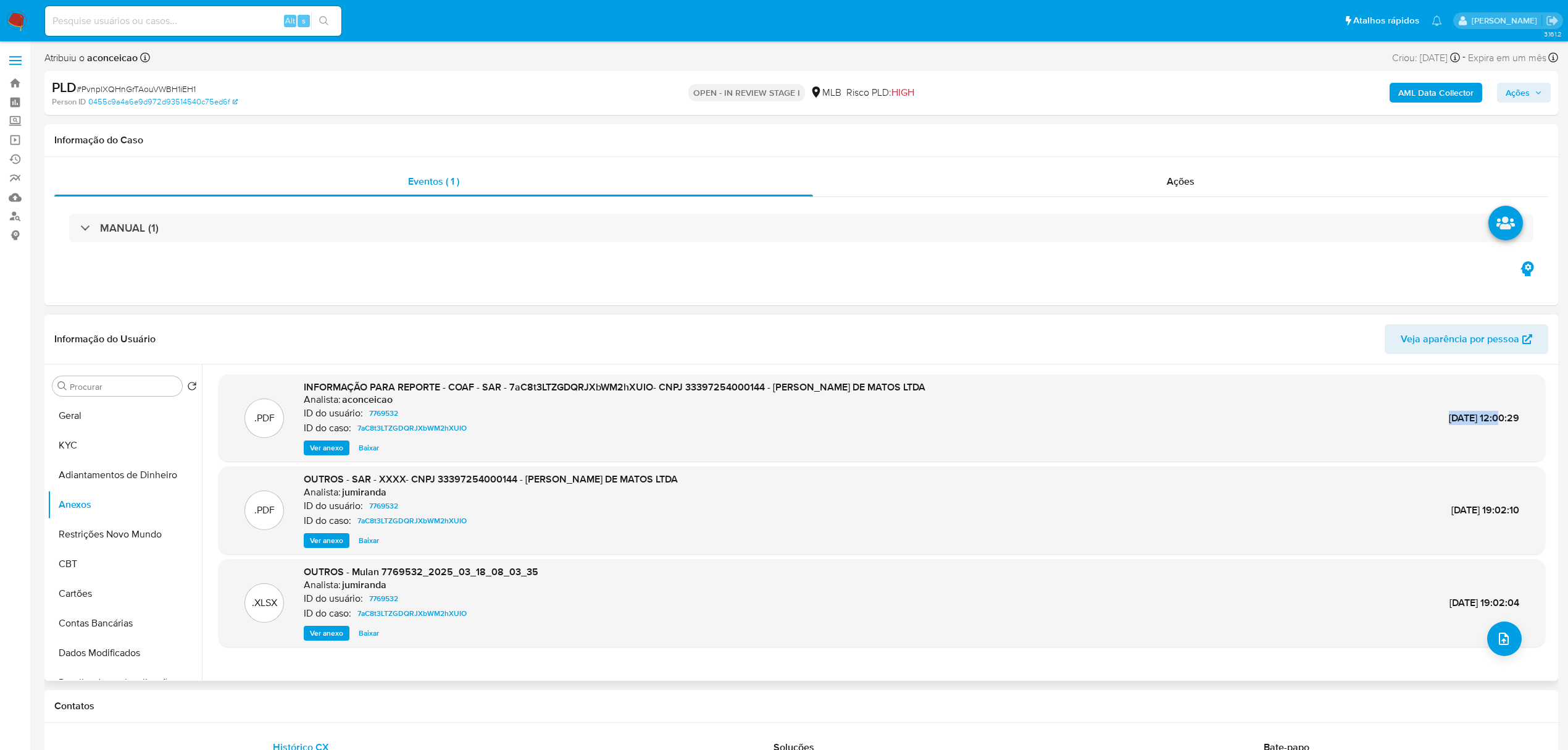
copy span "21/Mar/2025"
drag, startPoint x: 1418, startPoint y: 423, endPoint x: 1475, endPoint y: 418, distance: 57.2
click at [1475, 418] on span "21/Mar/2025 12:00:29" at bounding box center [1485, 418] width 71 height 14
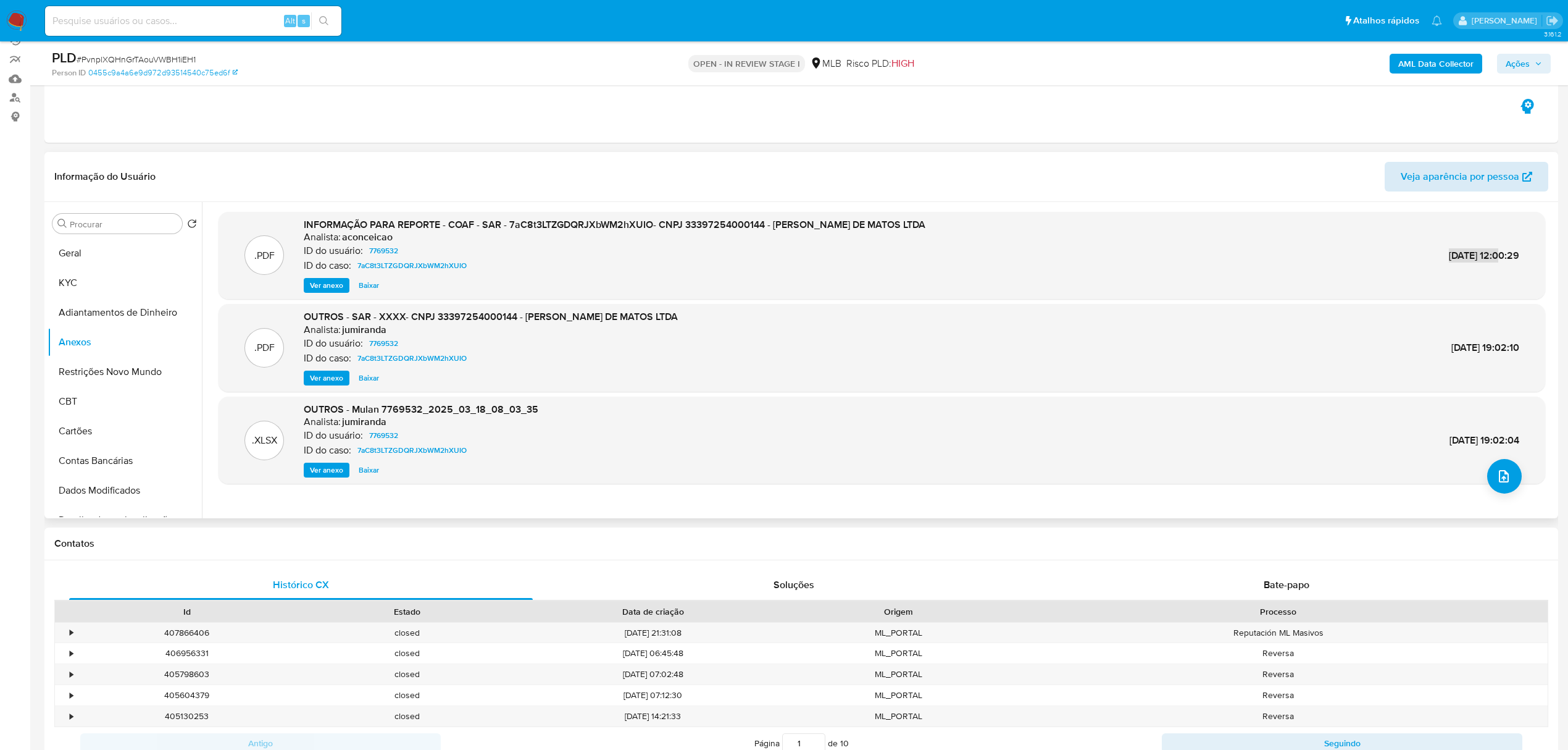
scroll to position [82, 0]
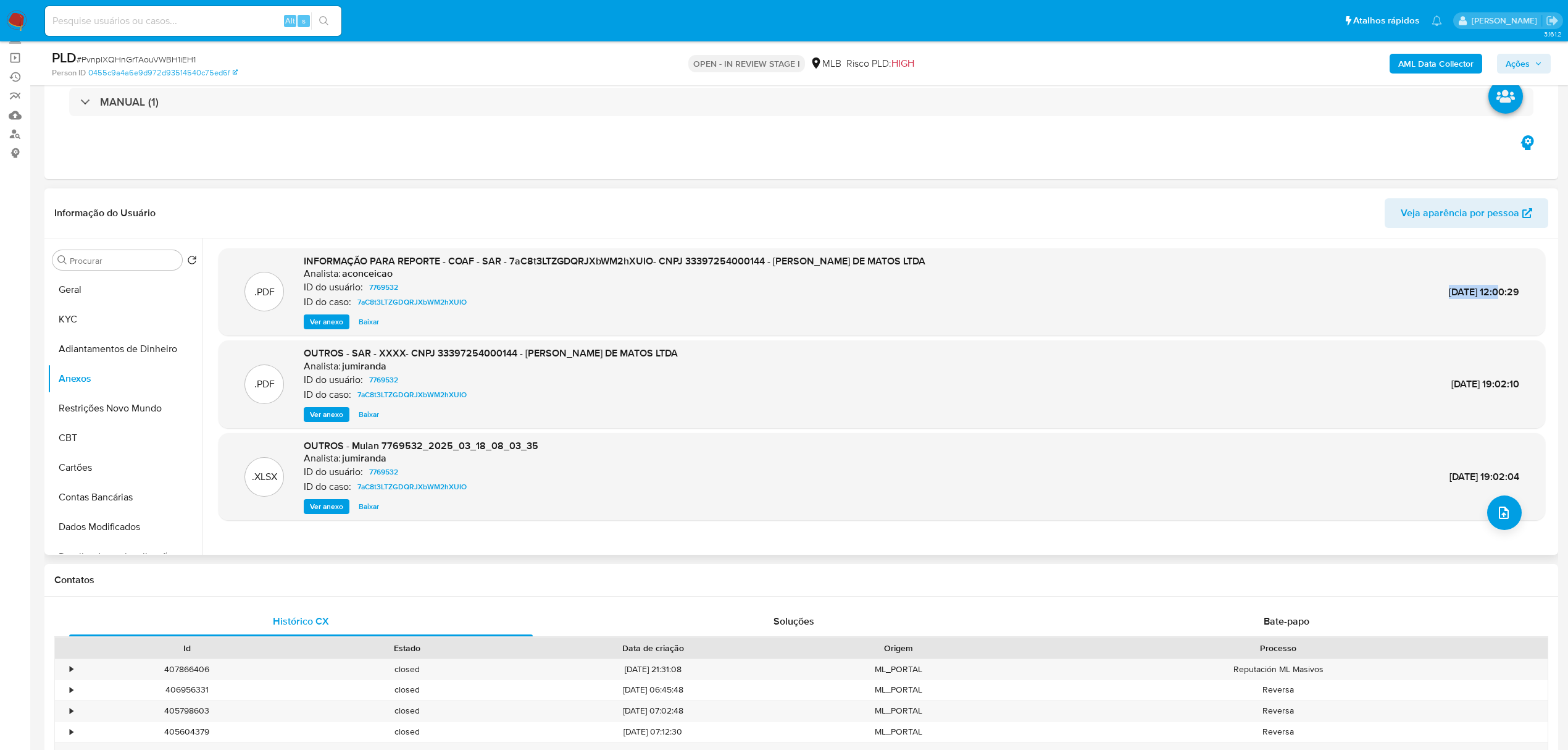
click at [1417, 292] on div ".PDF INFORMAÇÃO PARA REPORTE - COAF - SAR - 7aC8t3LTZGDQRJXbWM2hXUIO- CNPJ 3339…" at bounding box center [881, 293] width 1314 height 76
drag, startPoint x: 1418, startPoint y: 294, endPoint x: 1405, endPoint y: 308, distance: 19.1
click at [1450, 294] on span "21/Mar/2025 12:00:29" at bounding box center [1485, 292] width 71 height 14
click at [1405, 308] on div ".PDF INFORMAÇÃO PARA REPORTE - COAF - SAR - 7aC8t3LTZGDQRJXbWM2hXUIO- CNPJ 3339…" at bounding box center [881, 293] width 1314 height 76
copy span "21/Mar/2025"
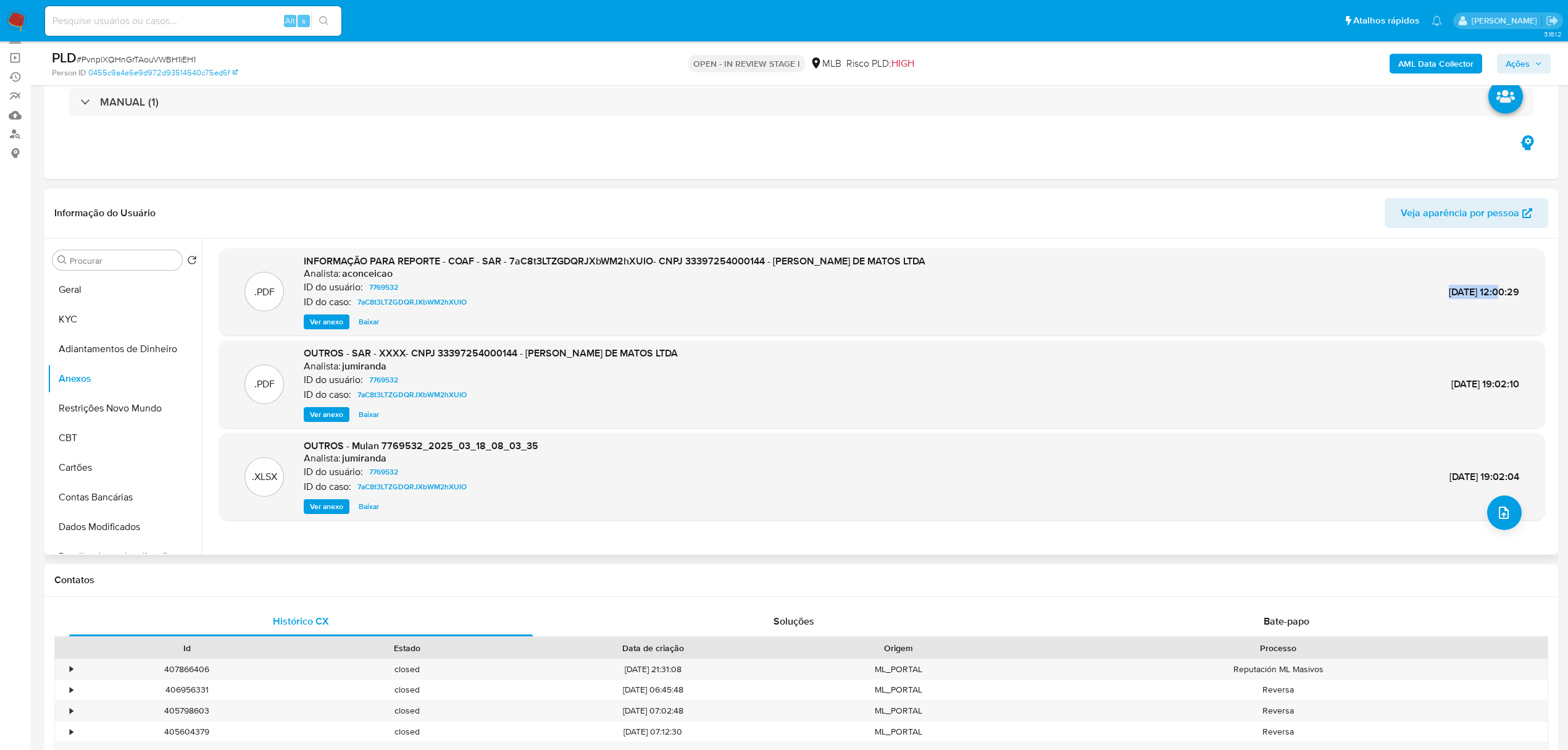
drag, startPoint x: 1415, startPoint y: 290, endPoint x: 1472, endPoint y: 294, distance: 57.1
click at [1472, 294] on div ".PDF INFORMAÇÃO PARA REPORTE - COAF - SAR - 7aC8t3LTZGDQRJXbWM2hXUIO- CNPJ 3339…" at bounding box center [881, 293] width 1314 height 76
copy span "7aC8t3LTZGDQRJXbWM2hXUIO"
drag, startPoint x: 508, startPoint y: 260, endPoint x: 541, endPoint y: 272, distance: 35.1
click at [655, 257] on span "INFORMAÇÃO PARA REPORTE - COAF - SAR - 7aC8t3LTZGDQRJXbWM2hXUIO- CNPJ 333972540…" at bounding box center [615, 261] width 622 height 14
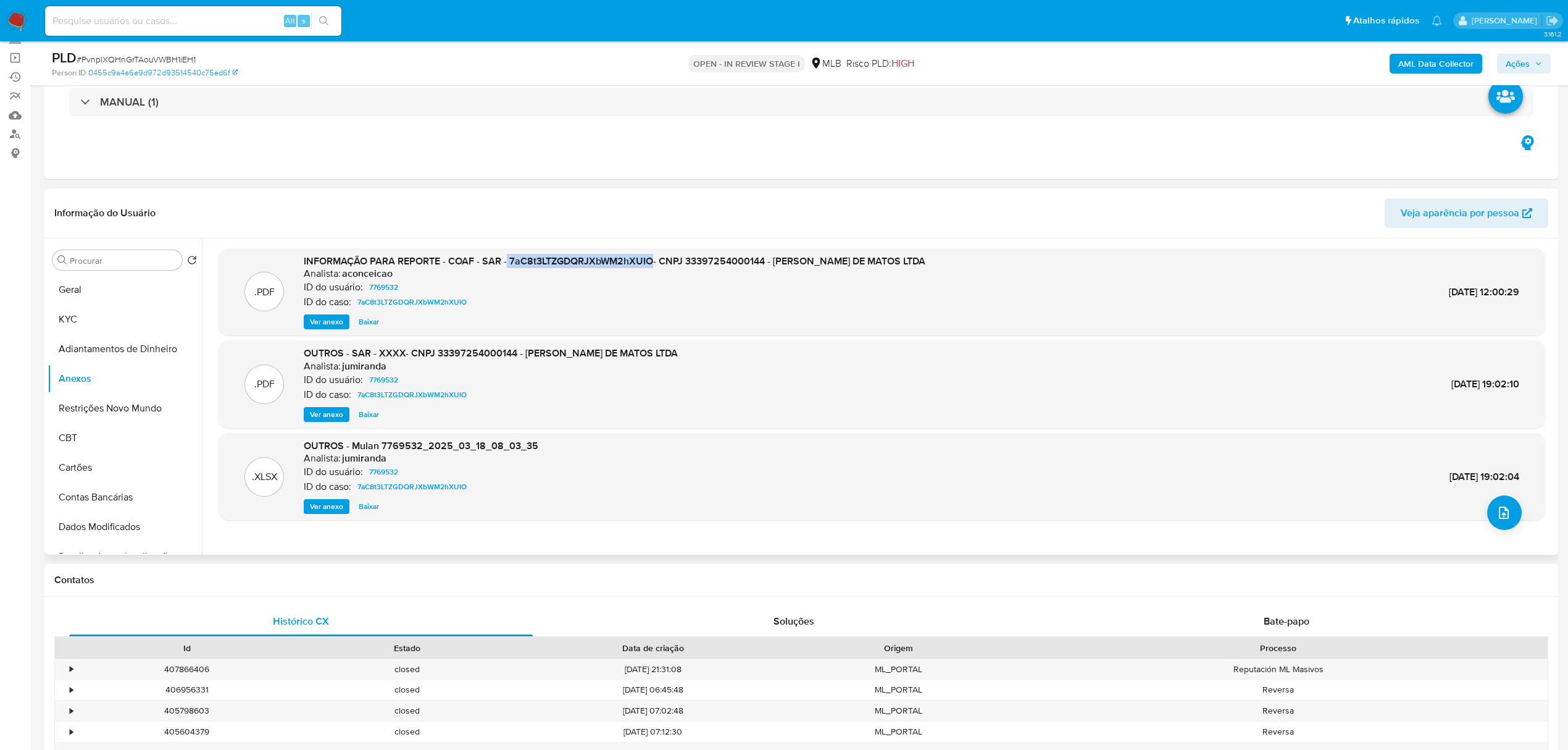
click at [326, 315] on span "Ver anexo" at bounding box center [327, 321] width 34 height 13
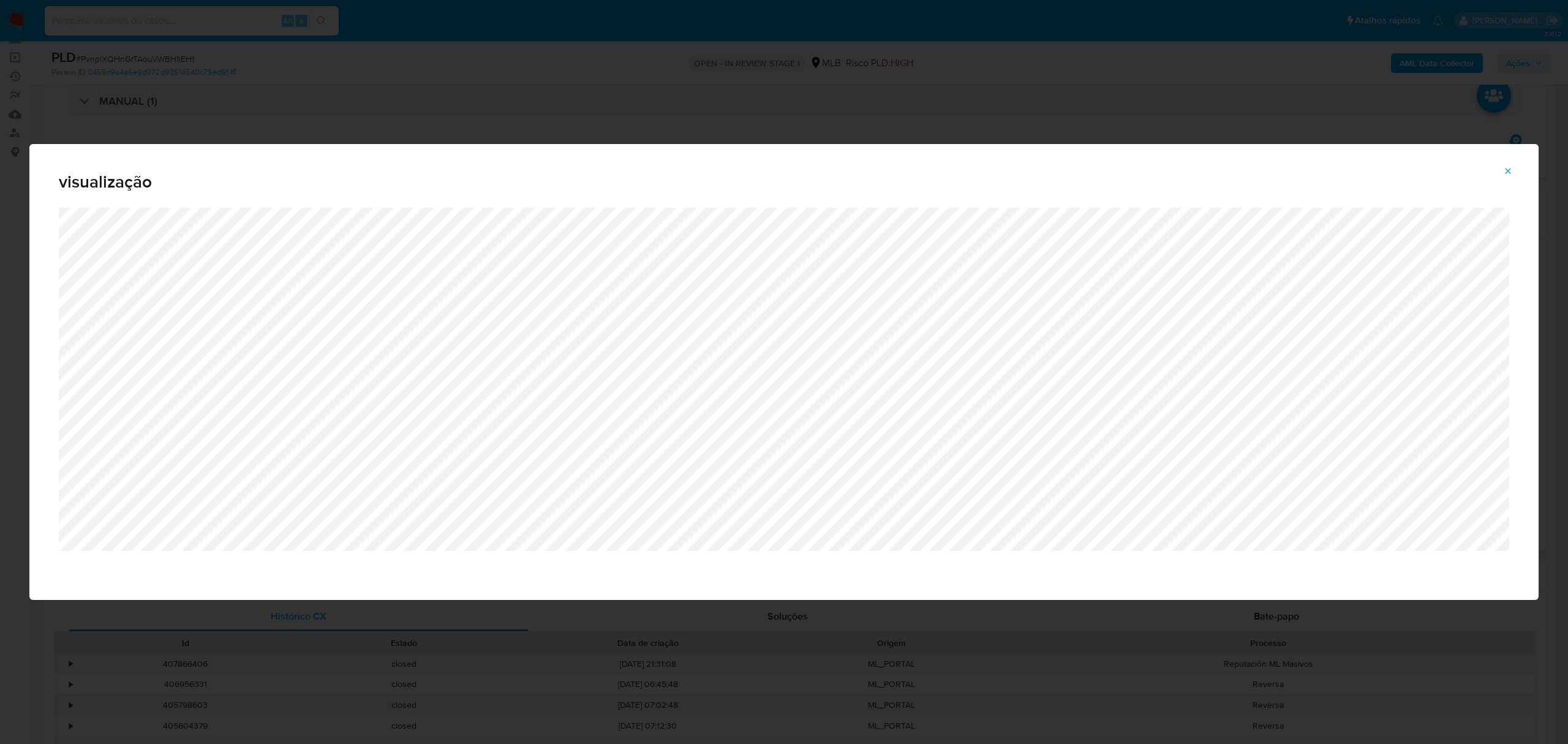
drag, startPoint x: 1507, startPoint y: 172, endPoint x: 1493, endPoint y: 175, distance: 14.3
click at [1507, 170] on icon "Attachment preview" at bounding box center [1508, 170] width 6 height 6
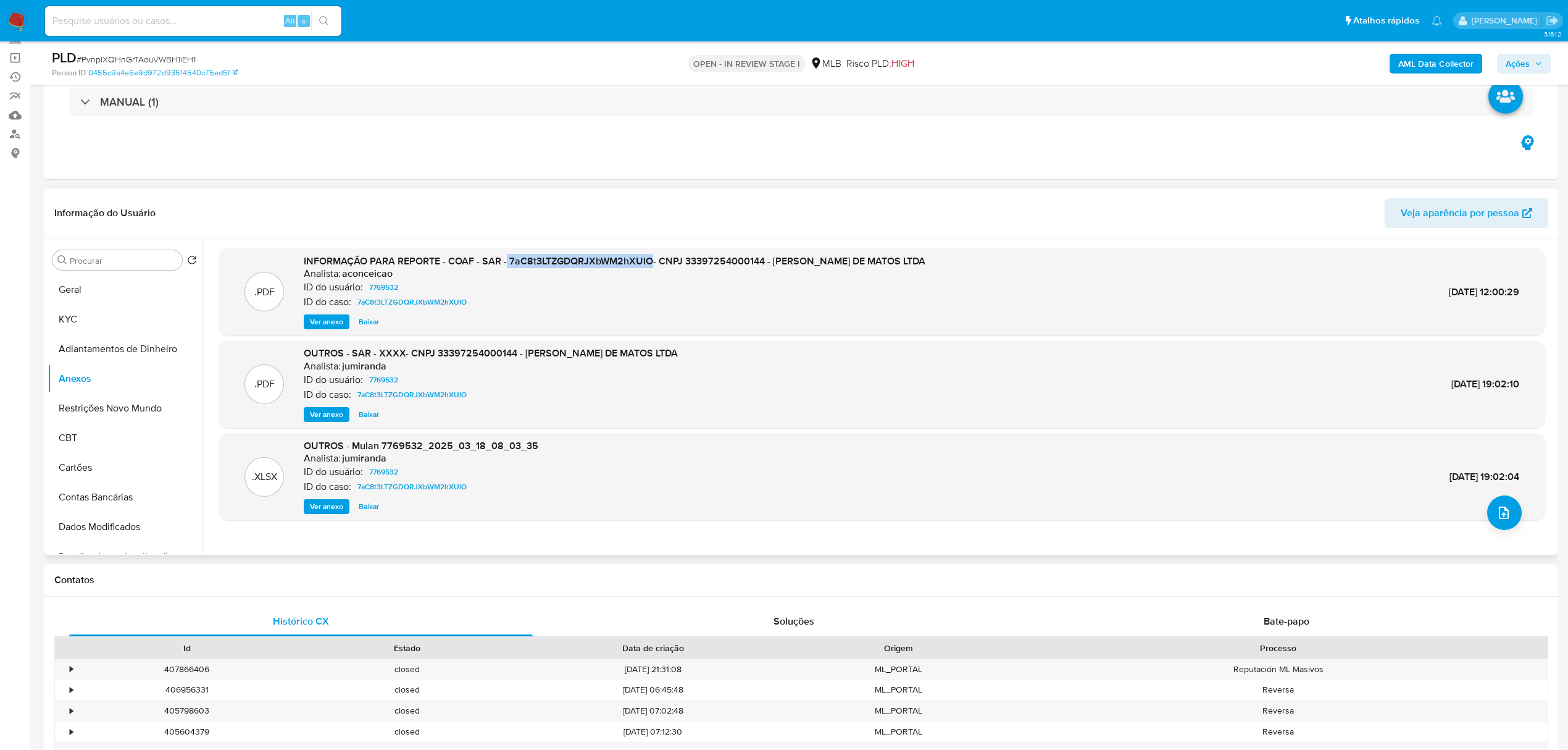
click at [313, 320] on span "Ver anexo" at bounding box center [327, 321] width 34 height 13
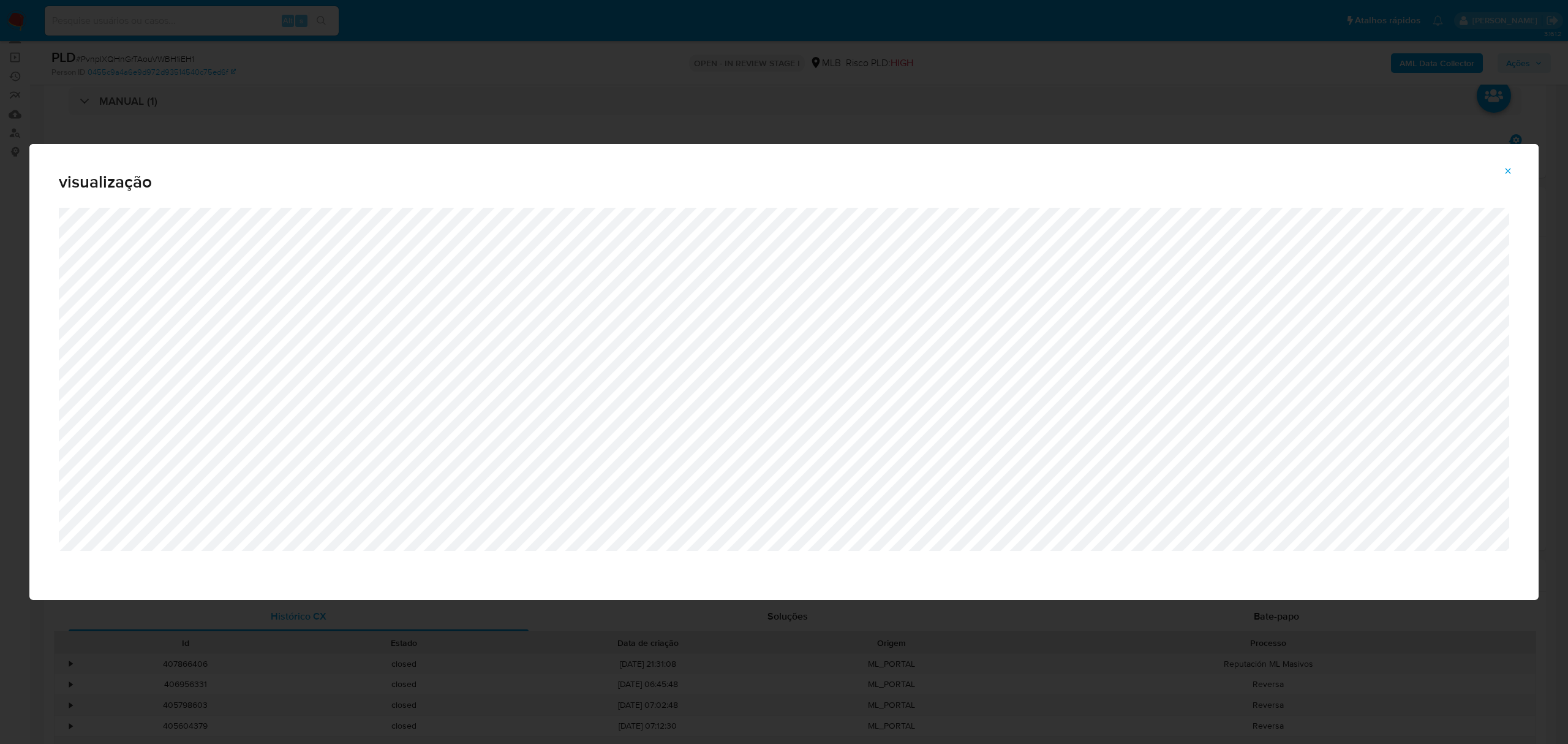
click at [1508, 172] on icon "Attachment preview" at bounding box center [1508, 171] width 10 height 10
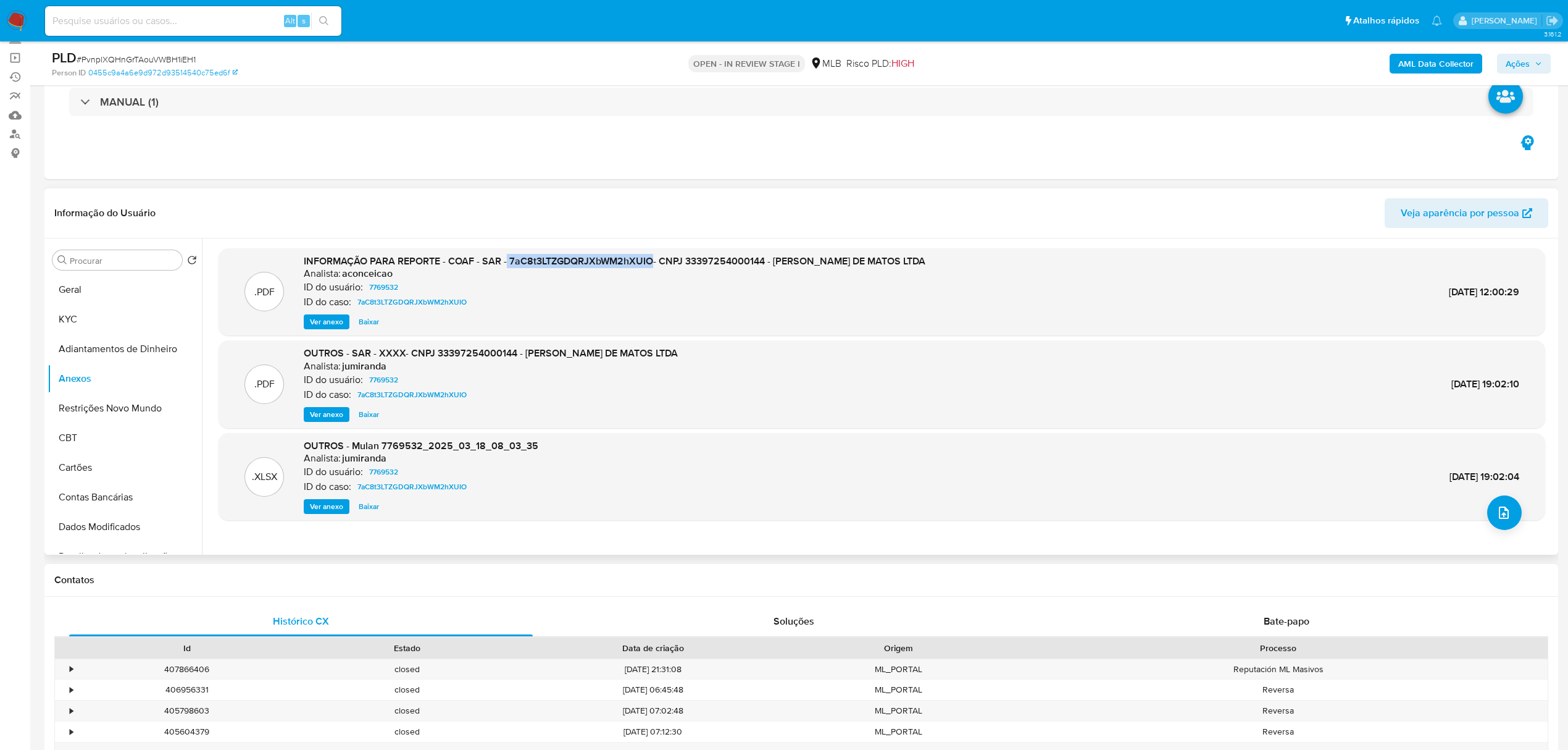
click at [324, 320] on span "Ver anexo" at bounding box center [327, 321] width 34 height 13
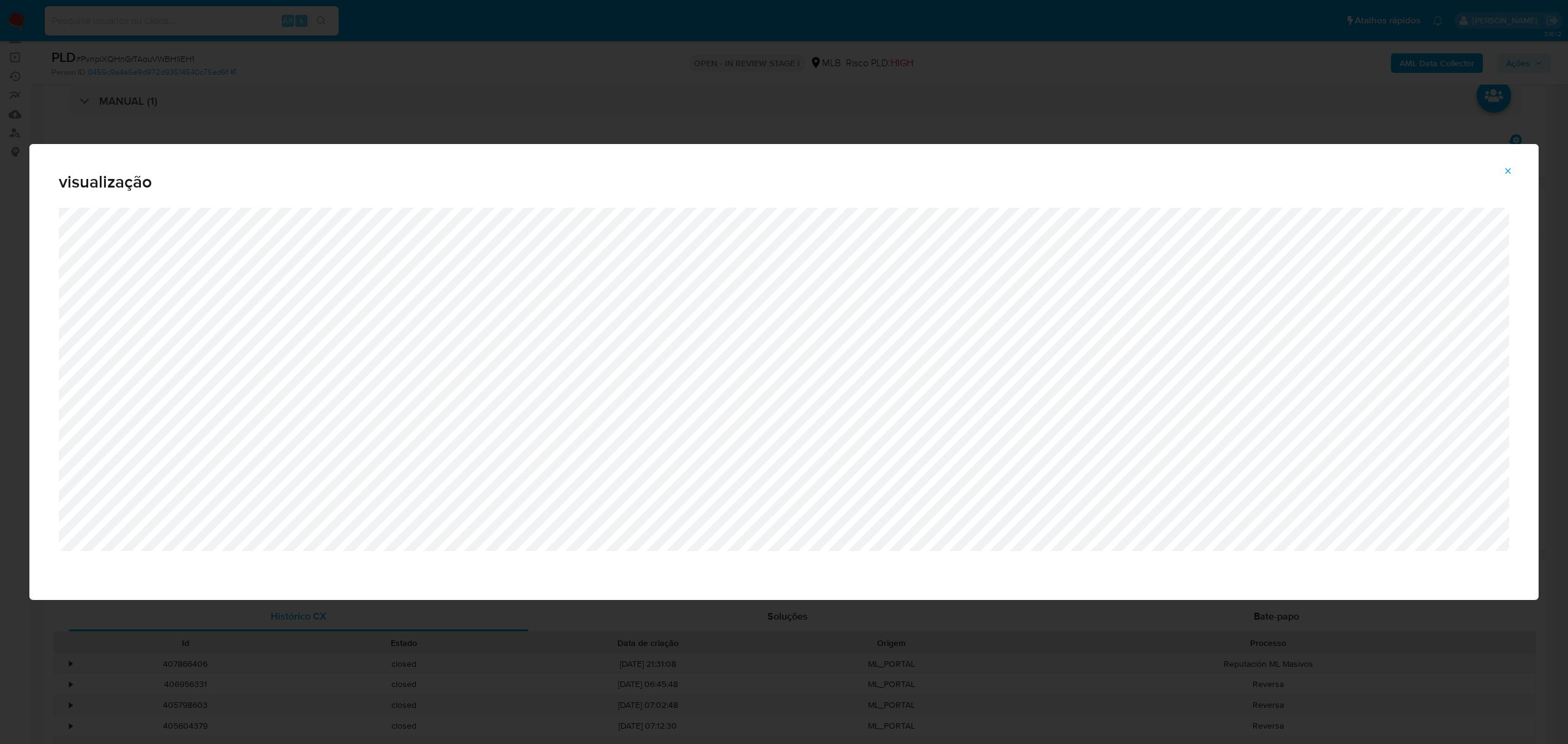
click at [589, 84] on div "visualização" at bounding box center [784, 372] width 1568 height 744
click at [1512, 169] on icon "Attachment preview" at bounding box center [1508, 171] width 10 height 10
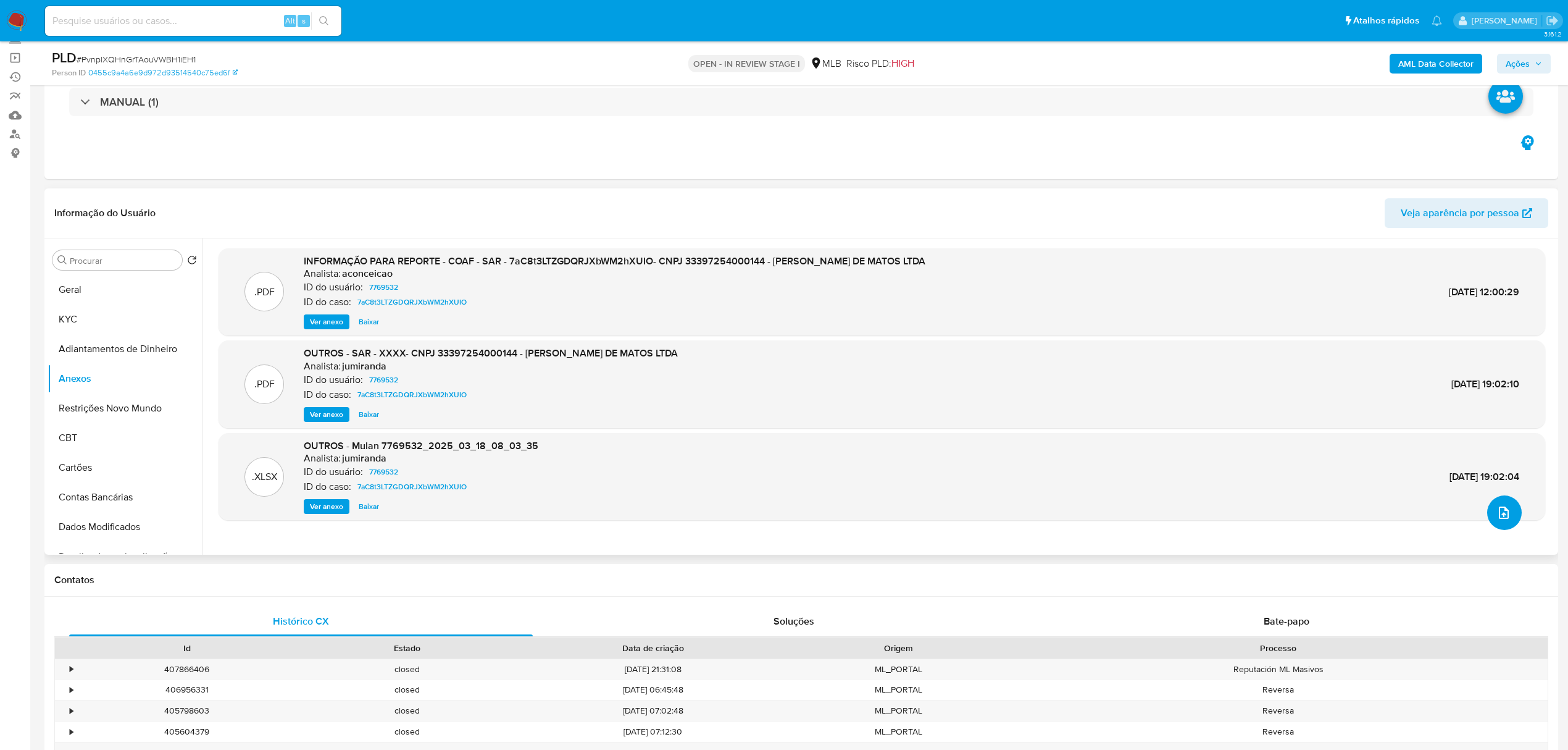
click at [1507, 517] on button "upload-file" at bounding box center [1504, 512] width 34 height 34
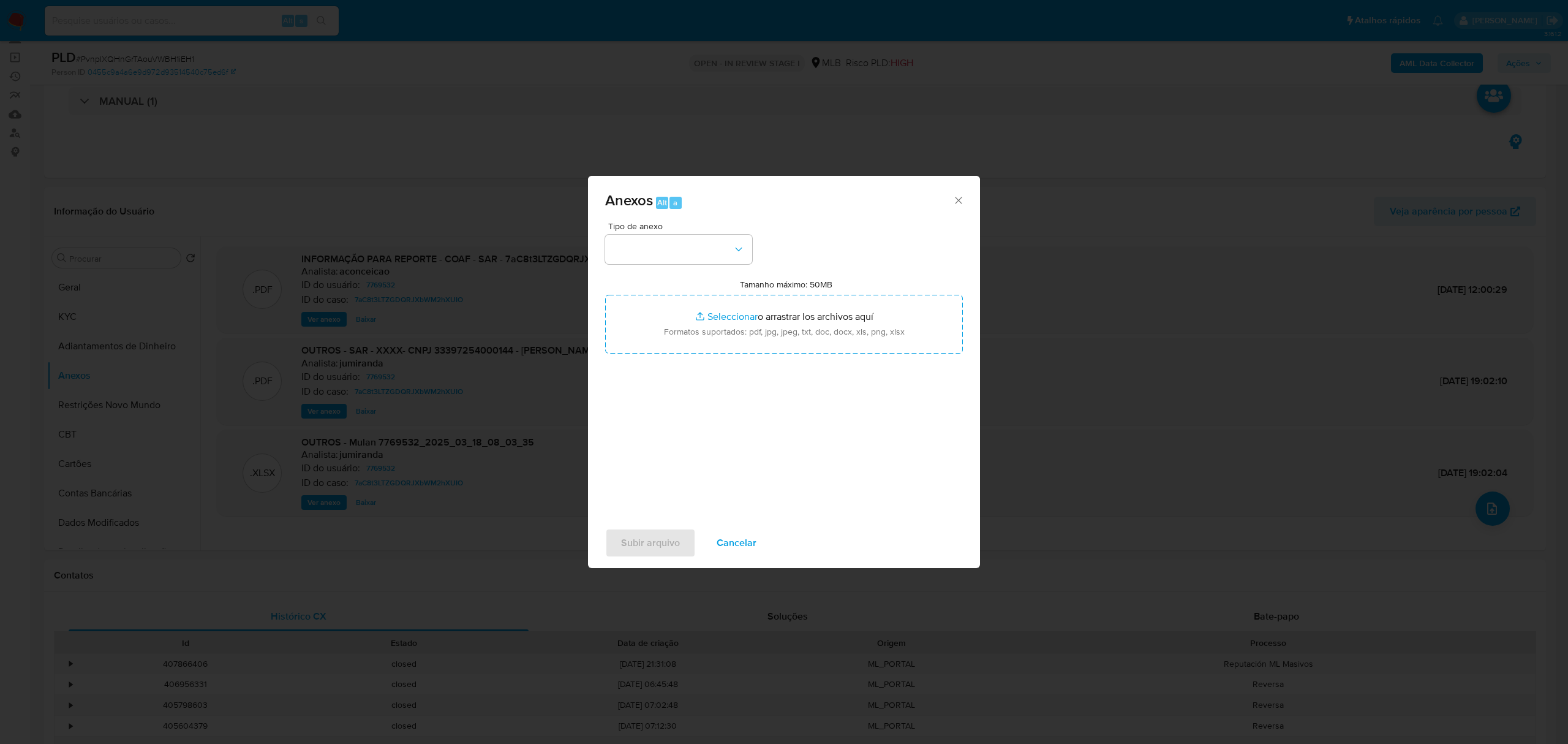
click at [954, 194] on icon "Cerrar" at bounding box center [959, 200] width 13 height 13
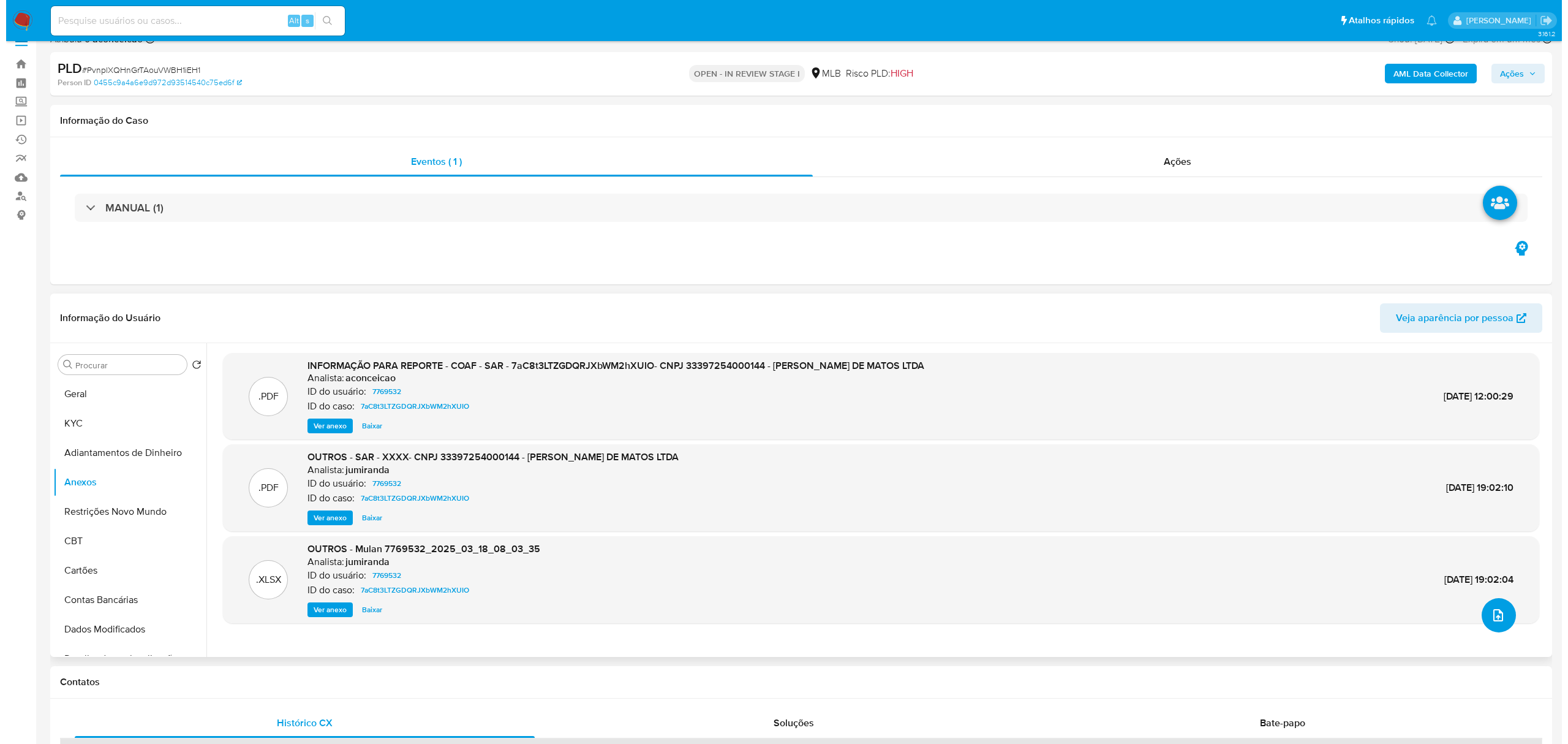
scroll to position [0, 0]
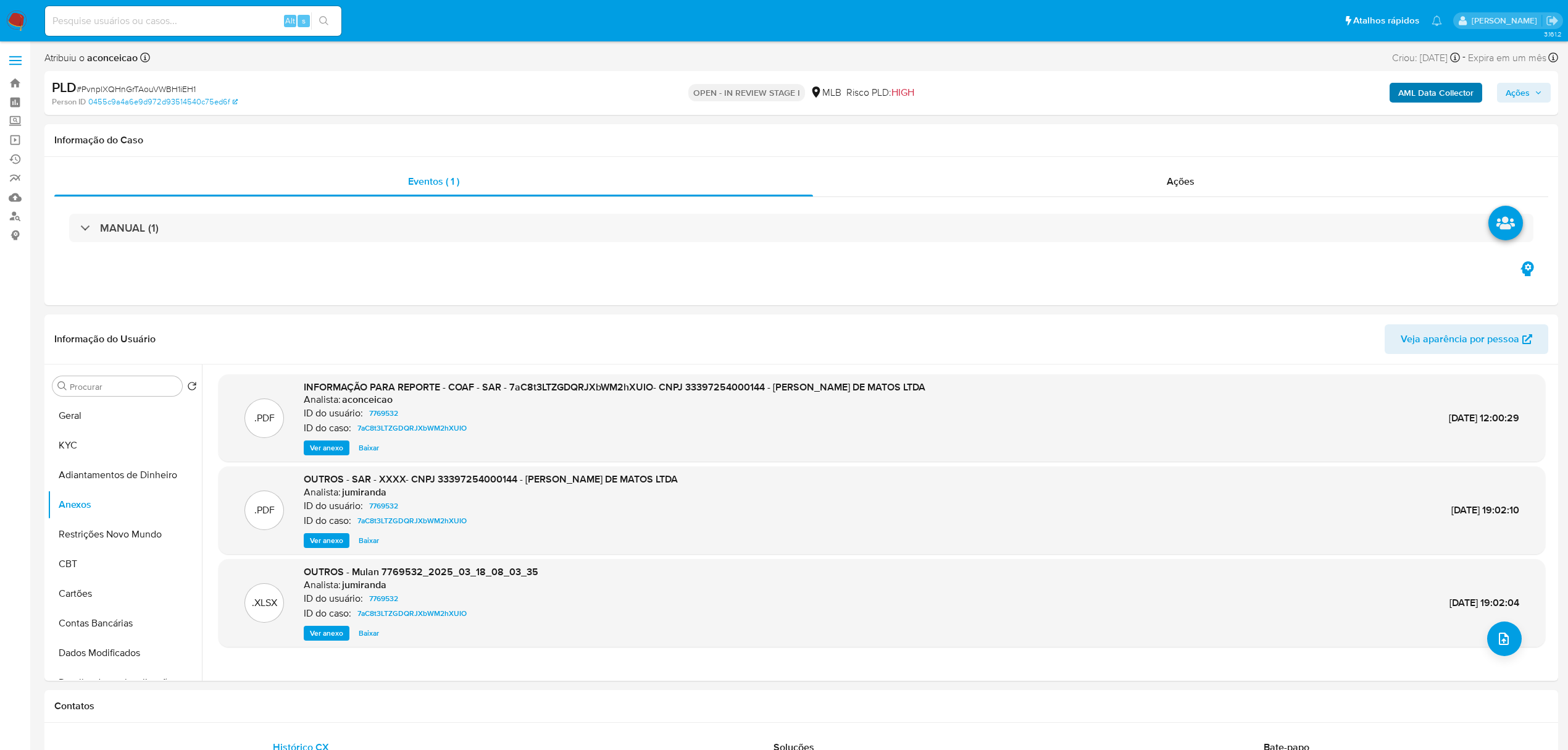
drag, startPoint x: 1456, startPoint y: 114, endPoint x: 1450, endPoint y: 94, distance: 20.9
click at [1455, 111] on div "PLD # PvnplXQHnGrTAouVWBH1iEH1 Person ID 0455c9a4a6e9d972d93514540c75ed6f OPEN …" at bounding box center [802, 92] width 1514 height 44
click at [1448, 89] on b "AML Data Collector" at bounding box center [1436, 92] width 76 height 20
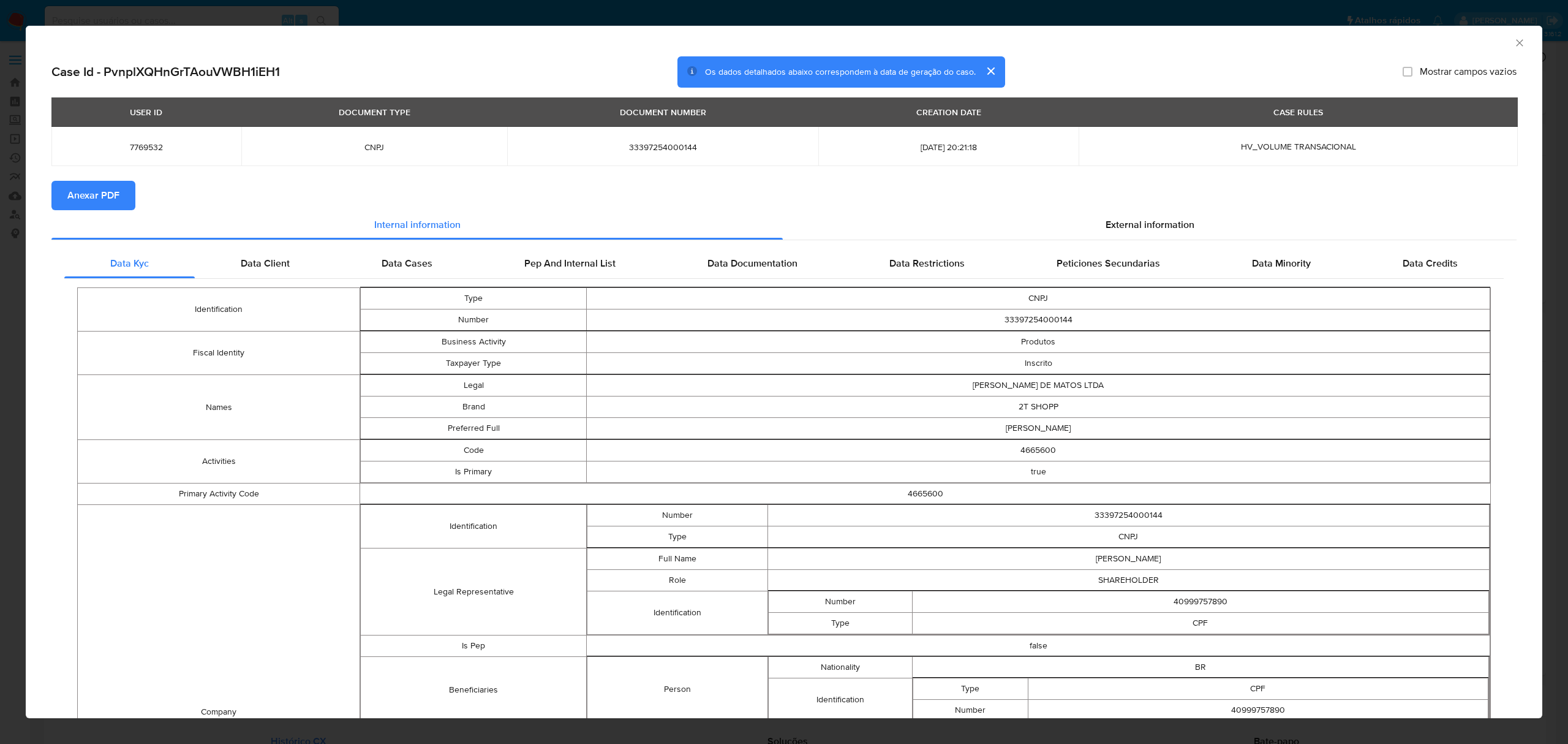
click at [104, 190] on span "Anexar PDF" at bounding box center [93, 195] width 52 height 27
click at [1505, 34] on div "AML Data Collector" at bounding box center [784, 41] width 1516 height 31
click at [1514, 39] on icon "Fechar a janela" at bounding box center [1520, 43] width 13 height 13
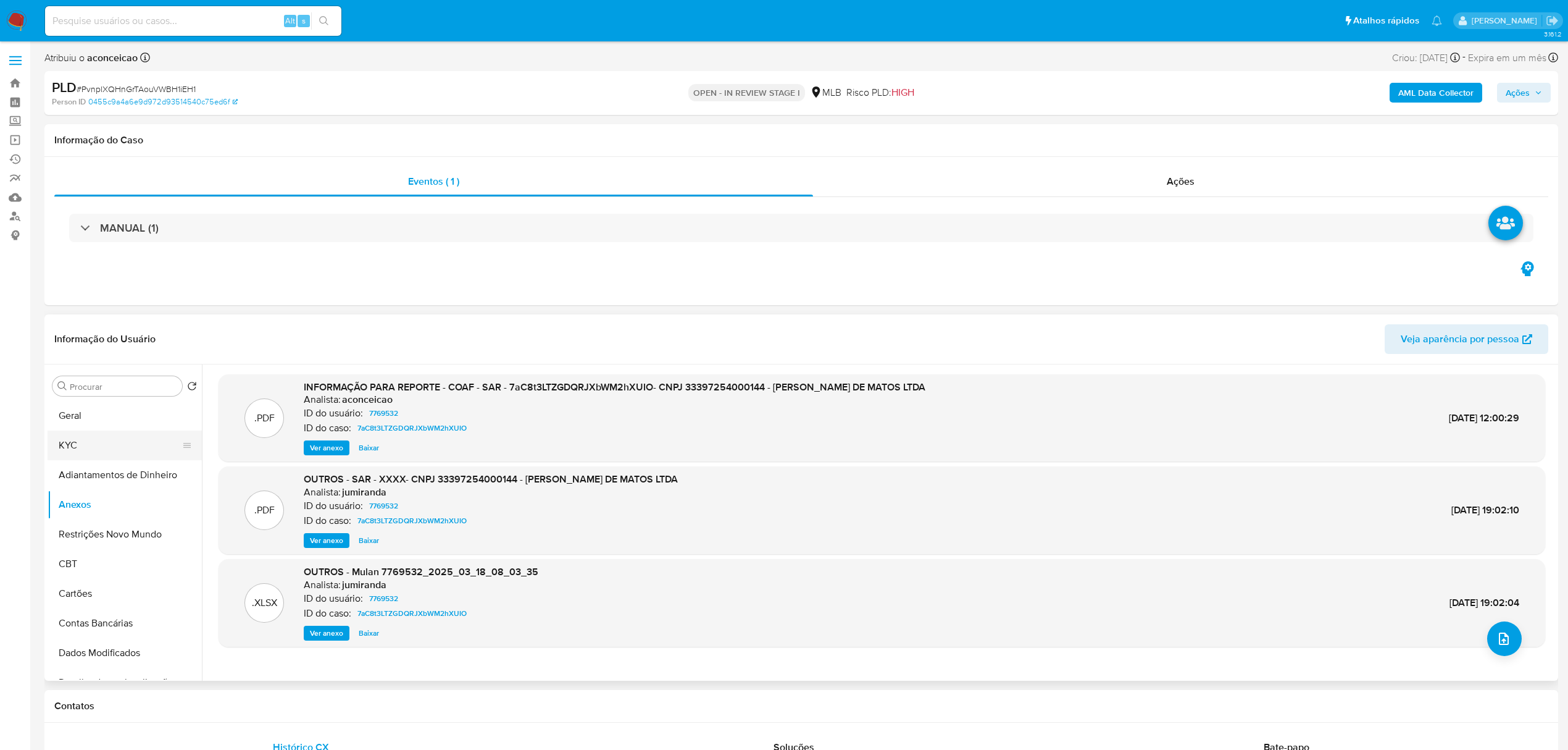
drag, startPoint x: 122, startPoint y: 453, endPoint x: 121, endPoint y: 442, distance: 11.0
click at [122, 453] on button "KYC" at bounding box center [120, 445] width 145 height 29
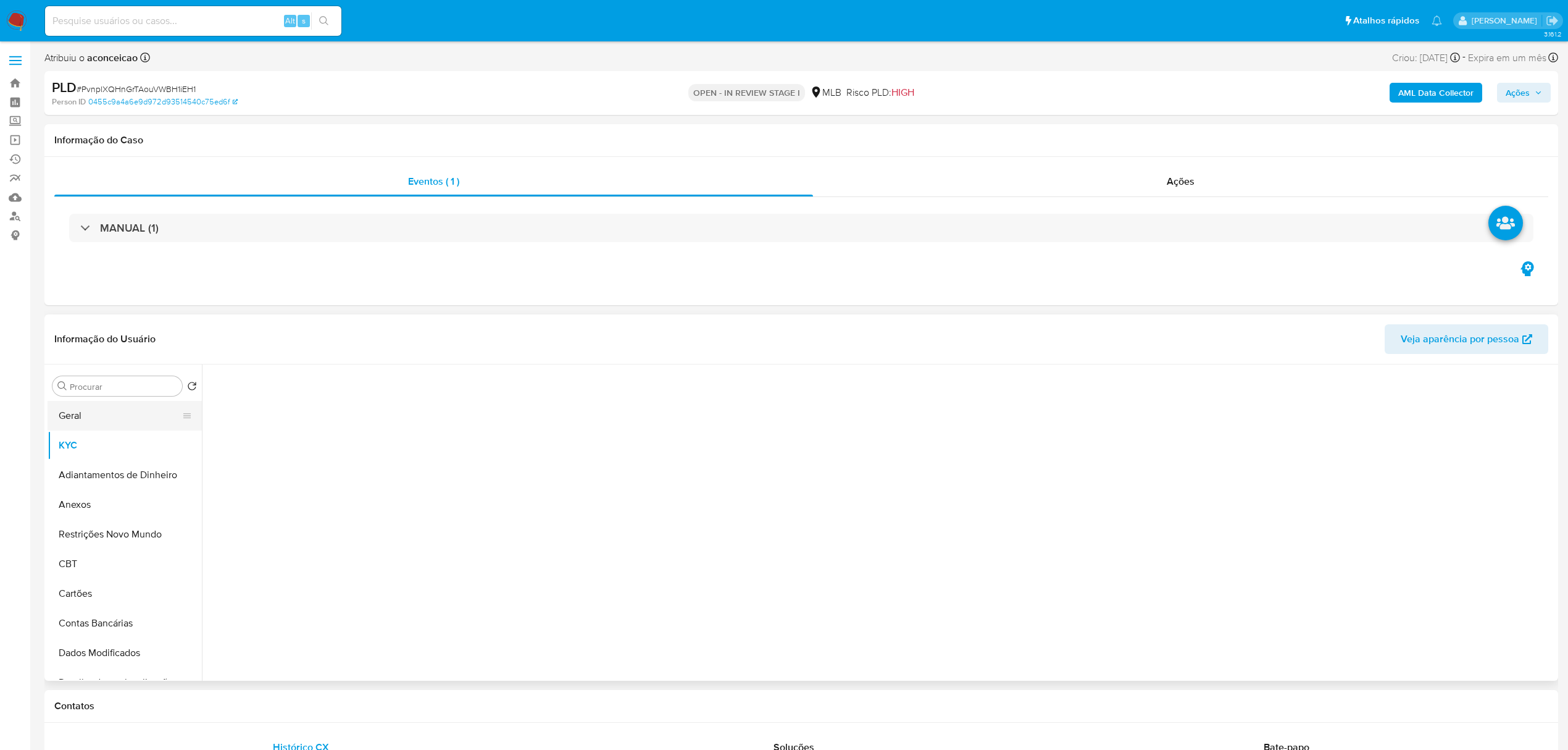
click at [121, 418] on button "Geral" at bounding box center [120, 415] width 145 height 29
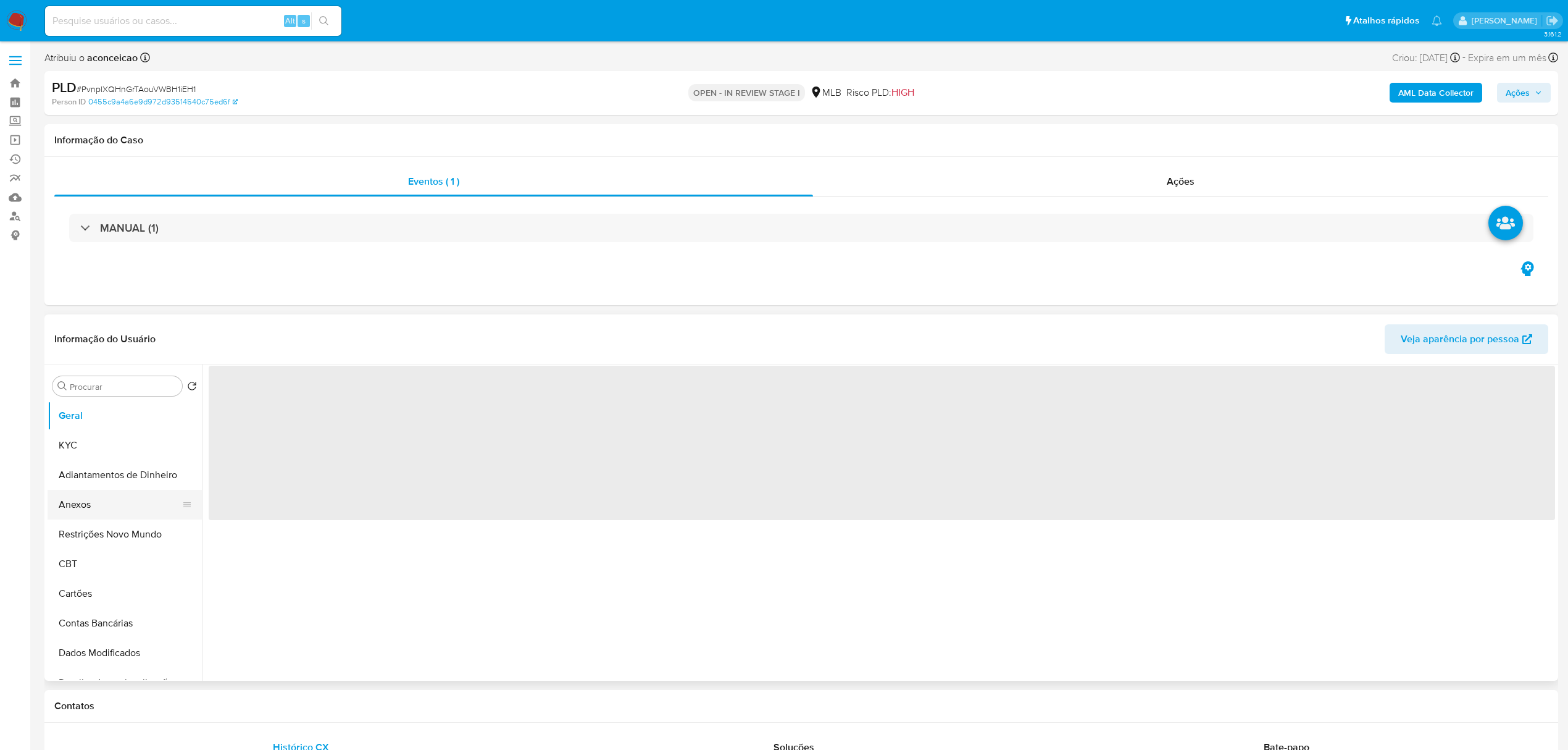
click at [118, 495] on button "Anexos" at bounding box center [120, 504] width 145 height 29
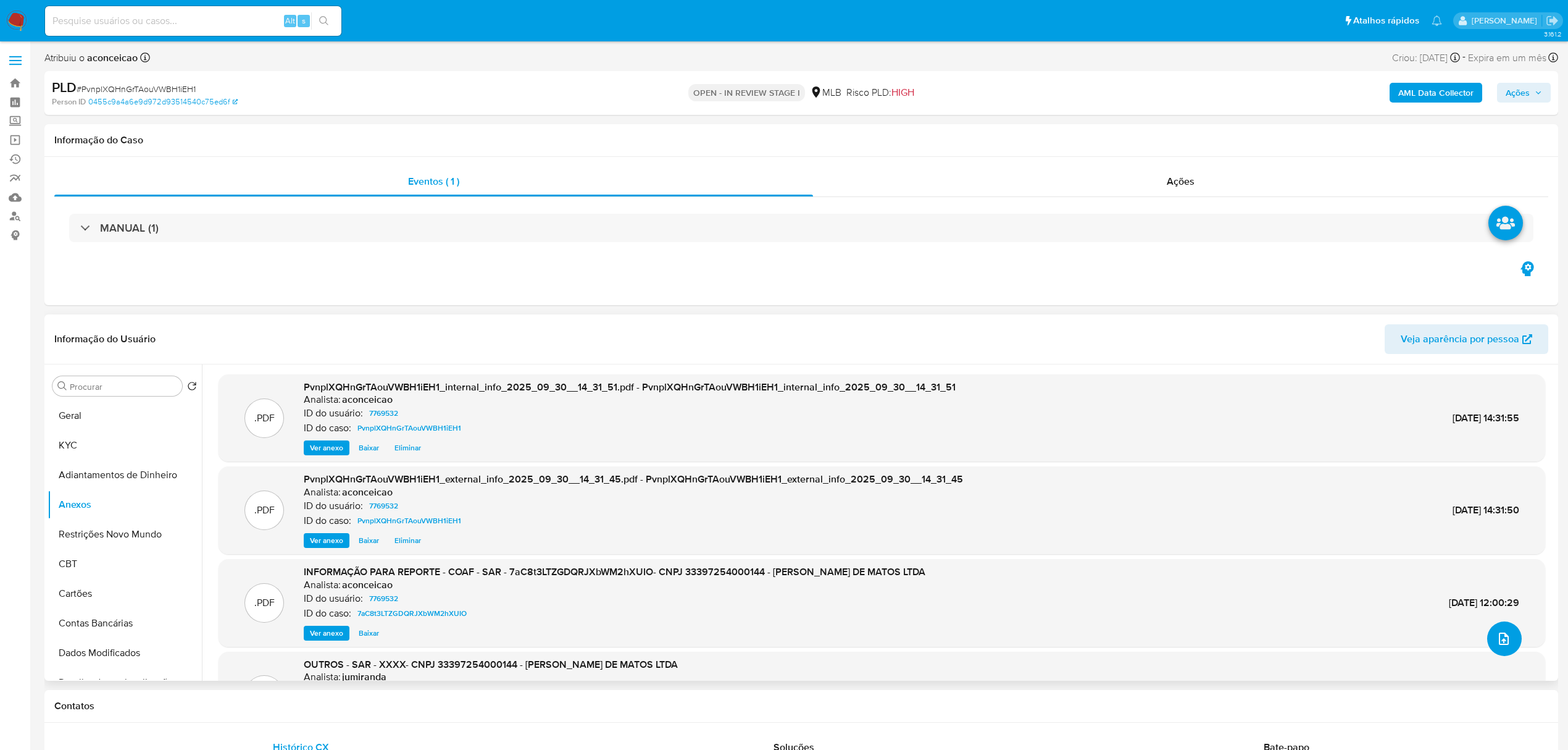
click at [1501, 647] on span "upload-file" at bounding box center [1504, 639] width 13 height 15
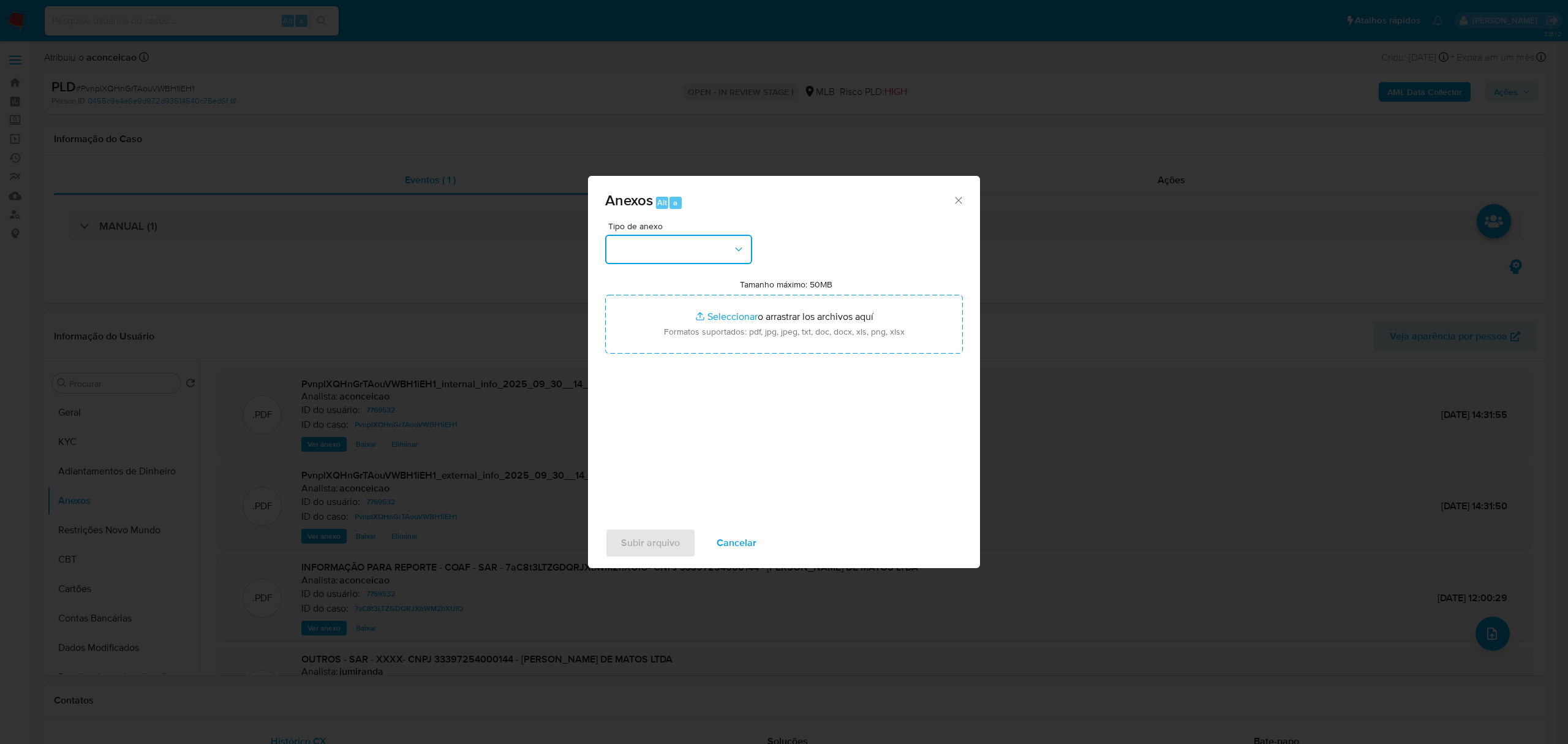
click at [709, 249] on button "button" at bounding box center [679, 249] width 147 height 29
click at [672, 390] on span "INFORMAÇÃO PARA REPORTE - COAF" at bounding box center [675, 389] width 125 height 24
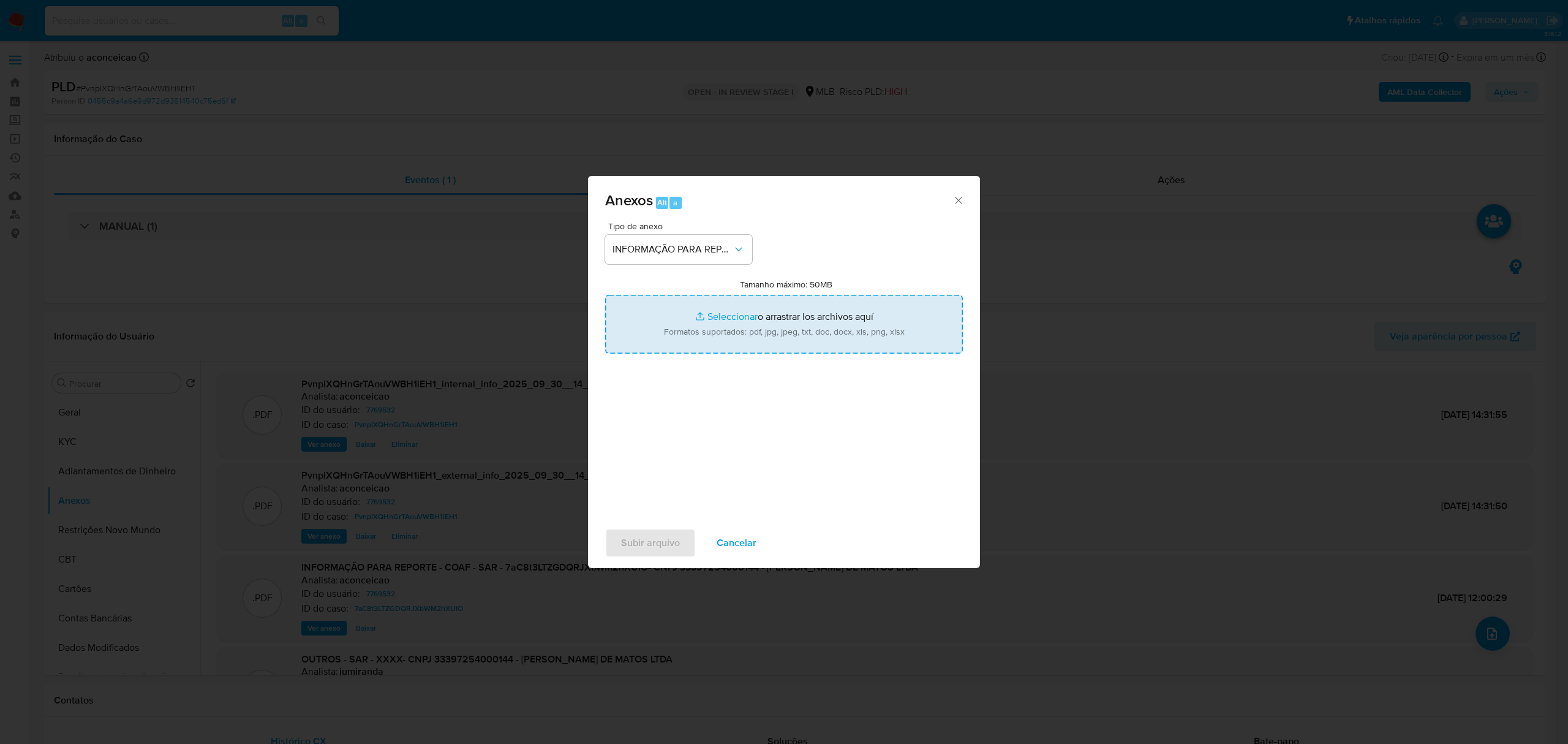
type input "C:\fakepath\Mulan 7769532_THIAGO CARDOSO DE MATOS LTDA 2025_09_30_06_55_37.pdf"
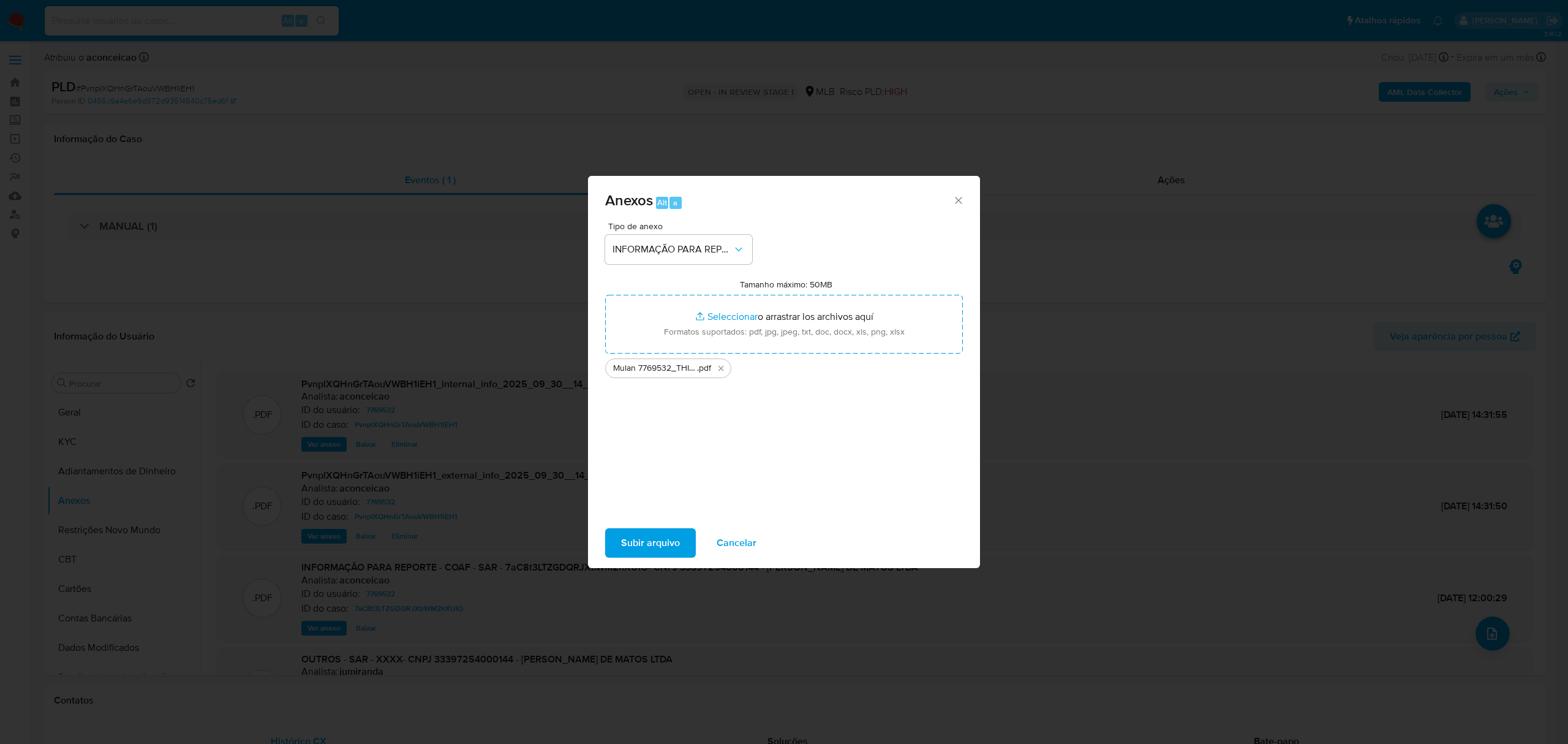
click at [677, 537] on span "Subir arquivo" at bounding box center [650, 543] width 59 height 27
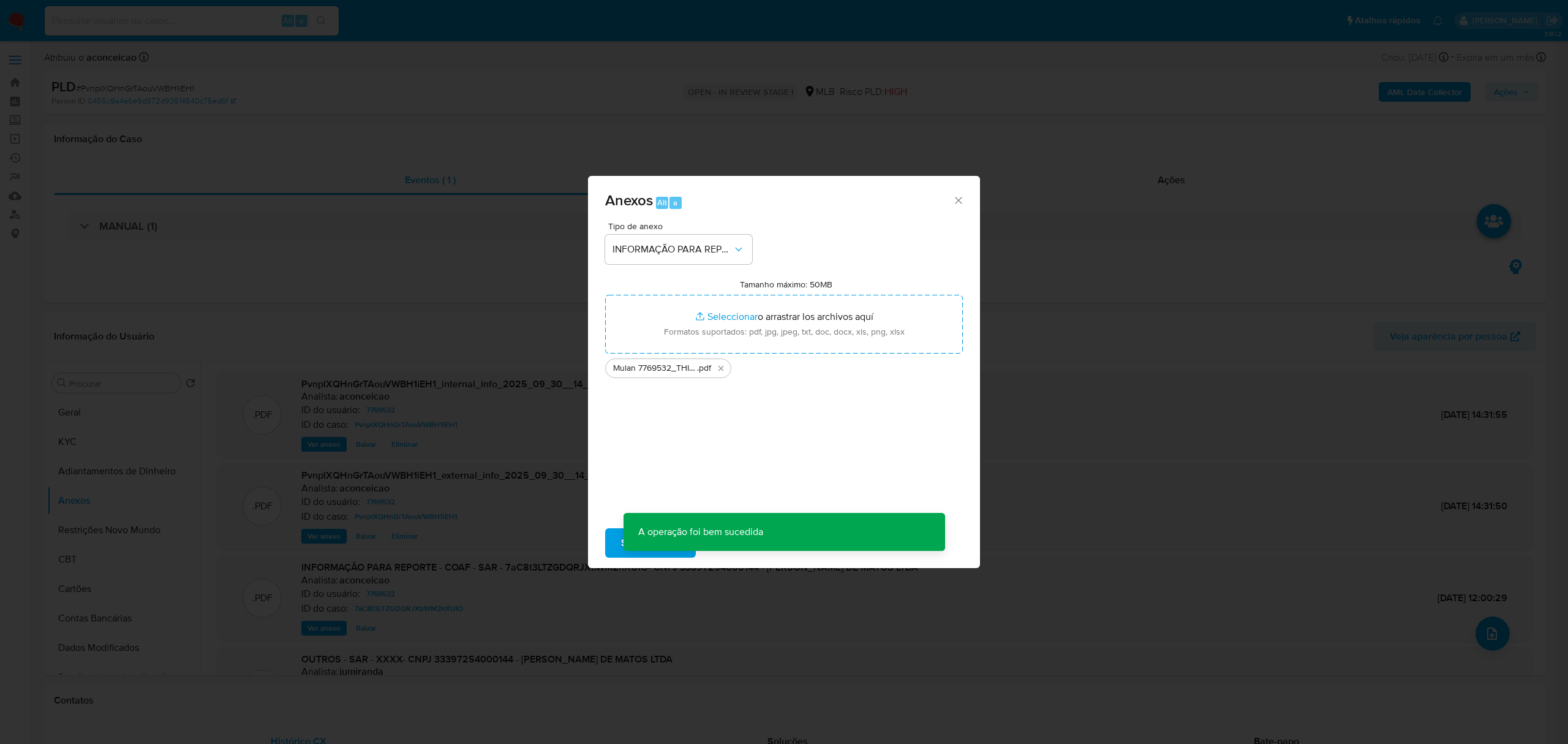
click at [1158, 519] on div "Anexos Alt a Tipo de anexo INFORMAÇÃO PARA REPORTE - COAF Tamanho máximo: 50MB …" at bounding box center [784, 372] width 1568 height 744
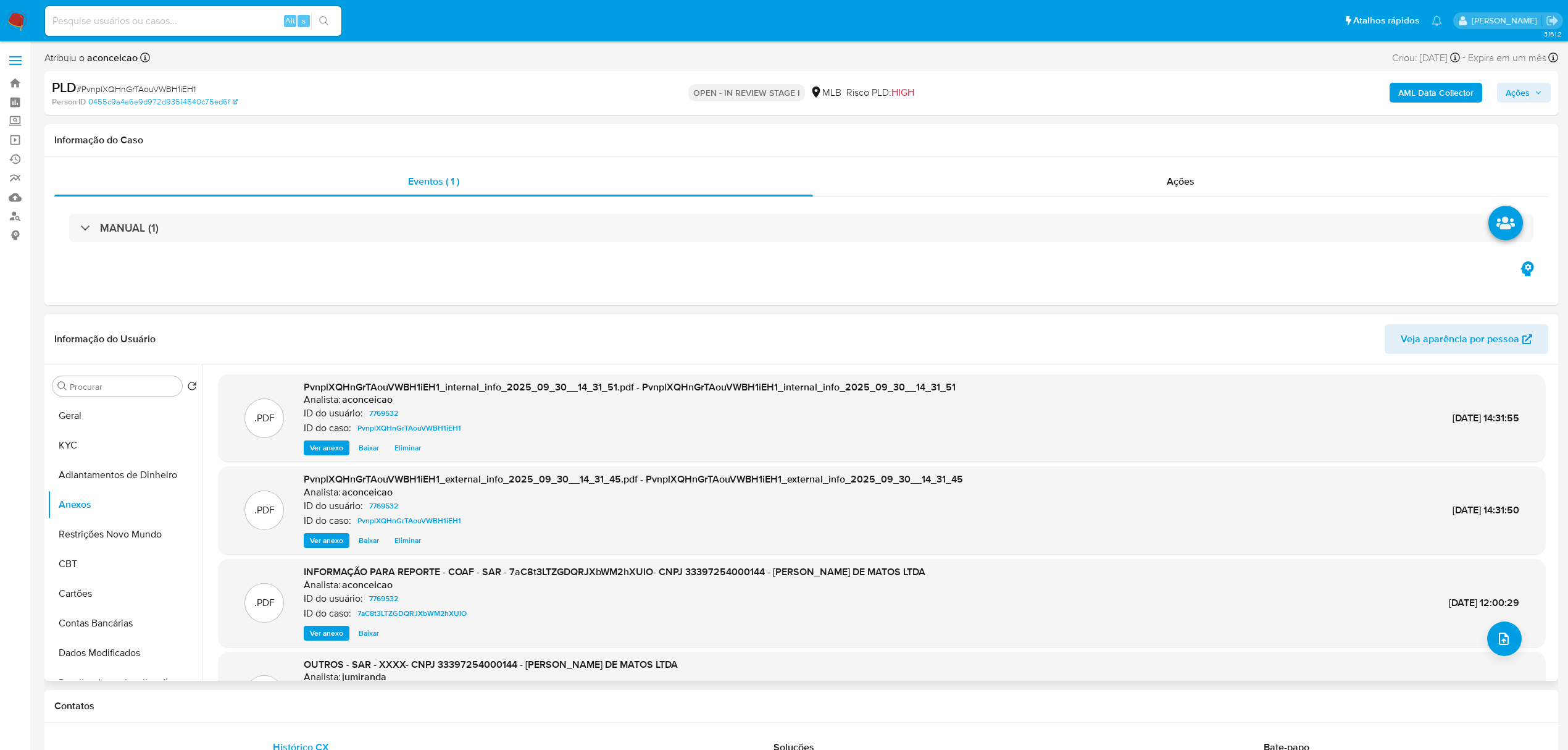
click at [1519, 642] on div ".PDF INFORMAÇÃO PARA REPORTE - COAF - SAR - 7aC8t3LTZGDQRJXbWM2hXUIO- CNPJ 3339…" at bounding box center [881, 603] width 1327 height 87
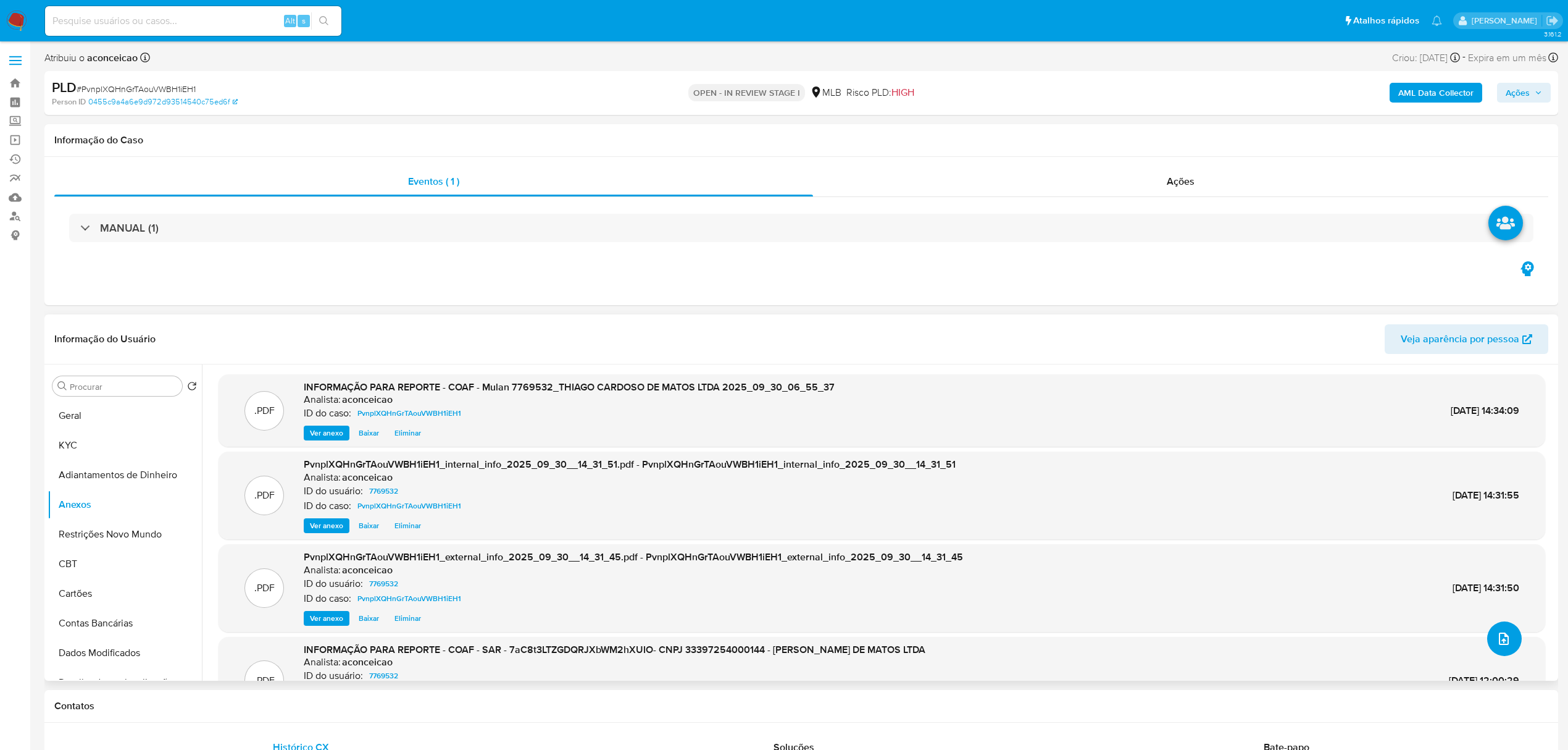
click at [1507, 641] on button "upload-file" at bounding box center [1504, 638] width 34 height 34
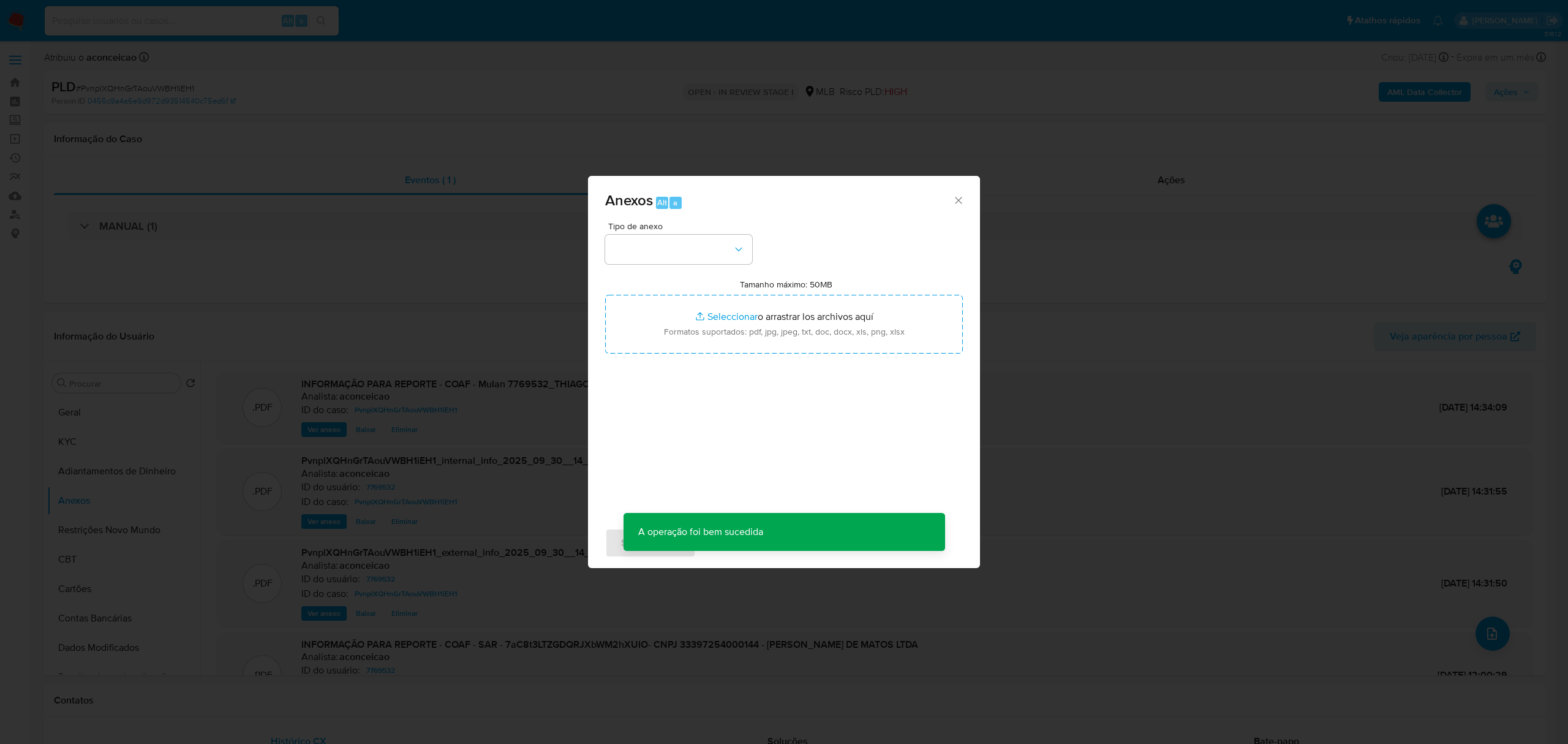
click at [699, 266] on div "Tipo de anexo Tamanho máximo: 50MB Seleccionar archivos Seleccionar o arrastrar…" at bounding box center [784, 366] width 358 height 289
click at [712, 258] on button "button" at bounding box center [679, 249] width 147 height 29
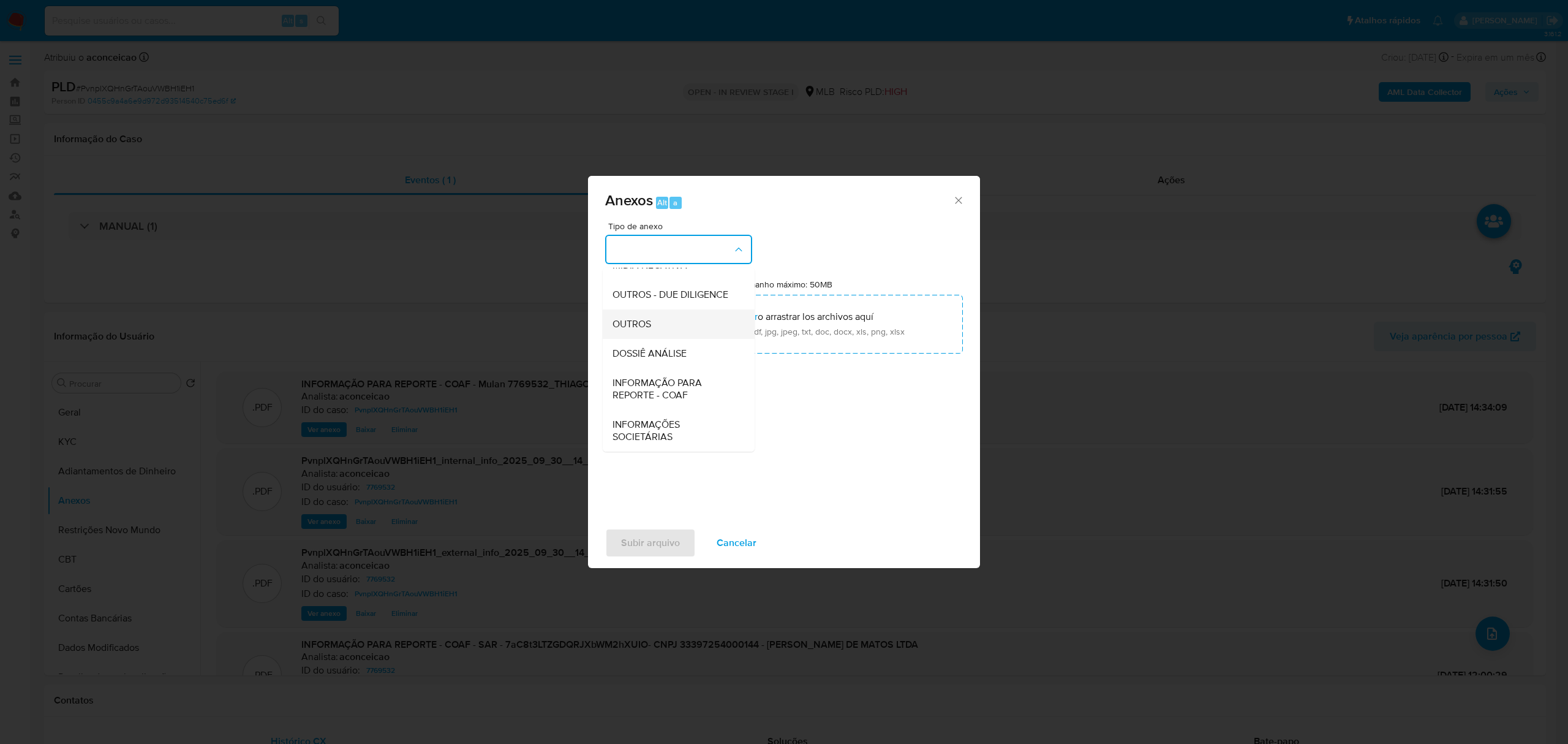
click at [664, 314] on div "OUTROS" at bounding box center [675, 324] width 125 height 29
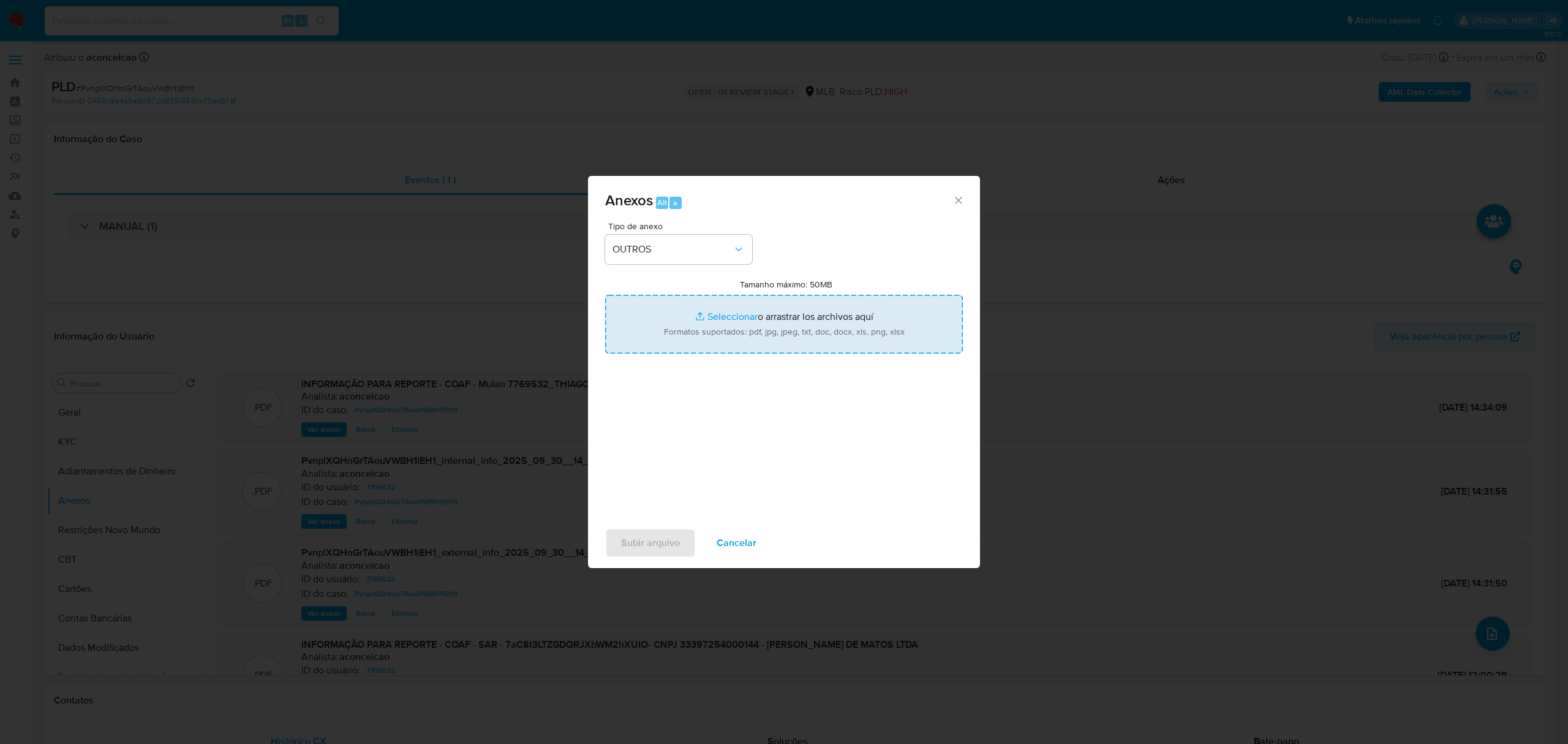
type input "C:\fakepath\2° SAR - XXXXX - CNPJ 33397254000144 - THIAGO CARDOSO DE MATOS LTDA…"
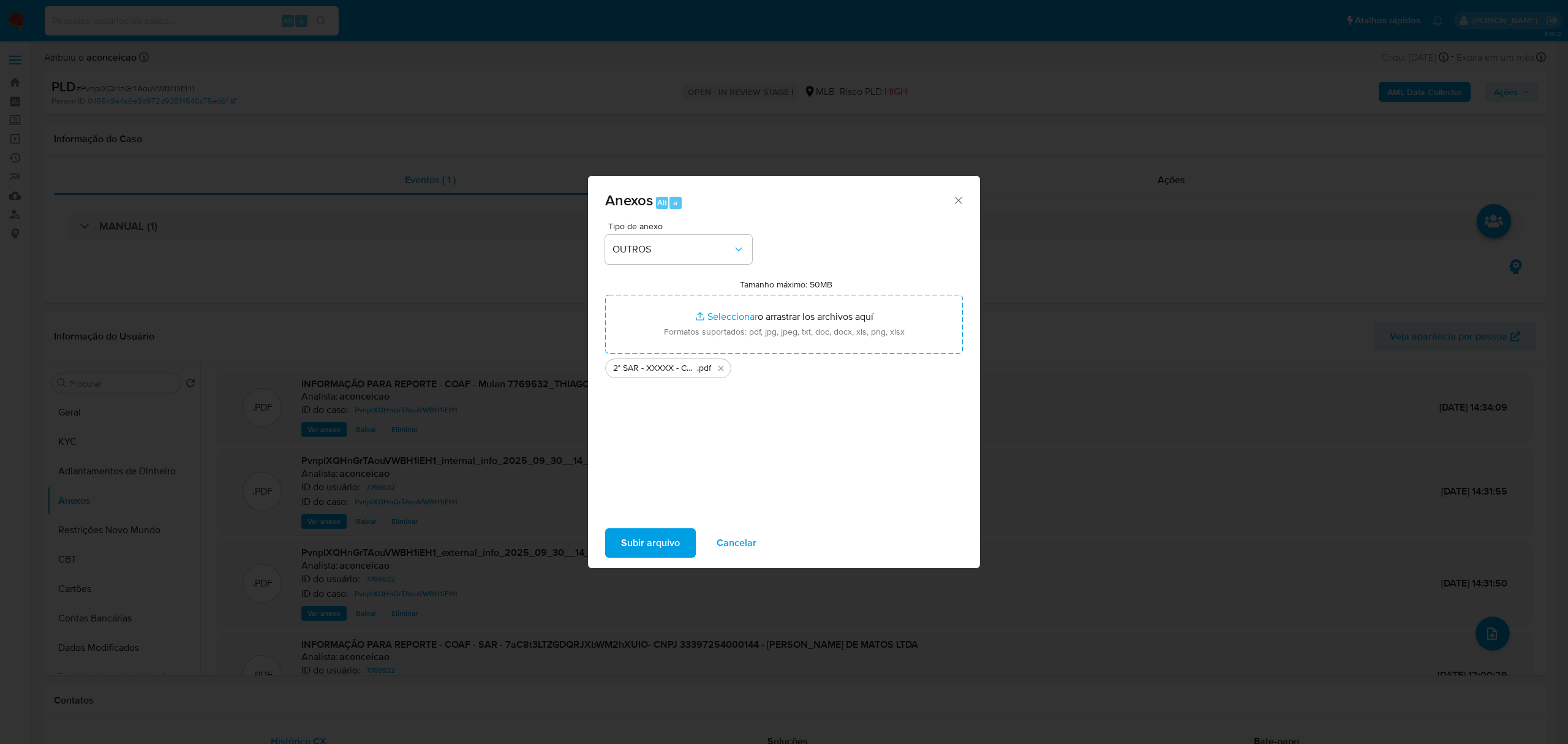
click at [662, 537] on span "Subir arquivo" at bounding box center [650, 543] width 59 height 27
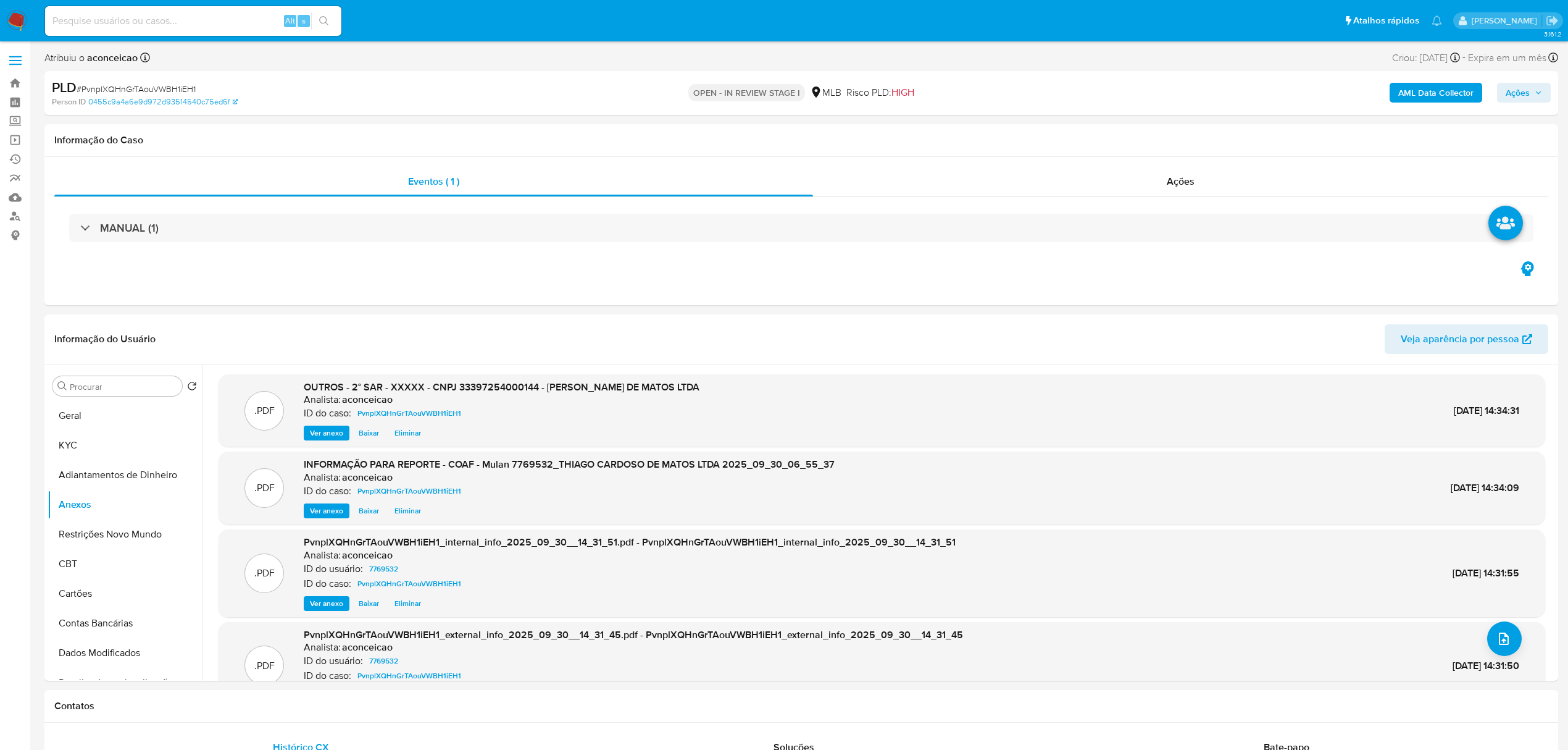
click at [1520, 99] on span "Ações" at bounding box center [1518, 92] width 24 height 20
drag, startPoint x: 1212, startPoint y: 134, endPoint x: 1214, endPoint y: 156, distance: 22.1
click at [1212, 136] on span "Alt" at bounding box center [1216, 133] width 10 height 12
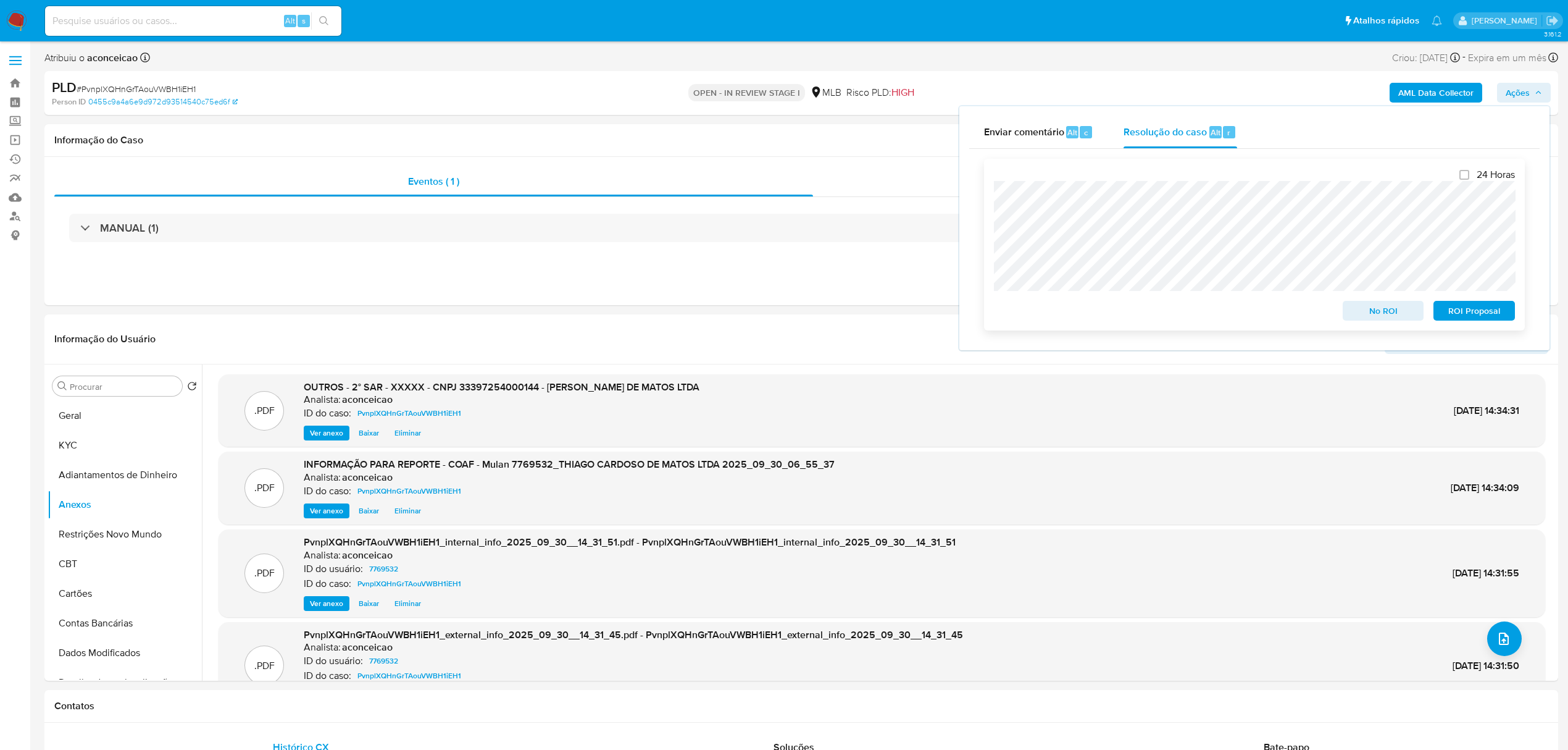
click at [1456, 314] on span "ROI Proposal" at bounding box center [1474, 310] width 64 height 18
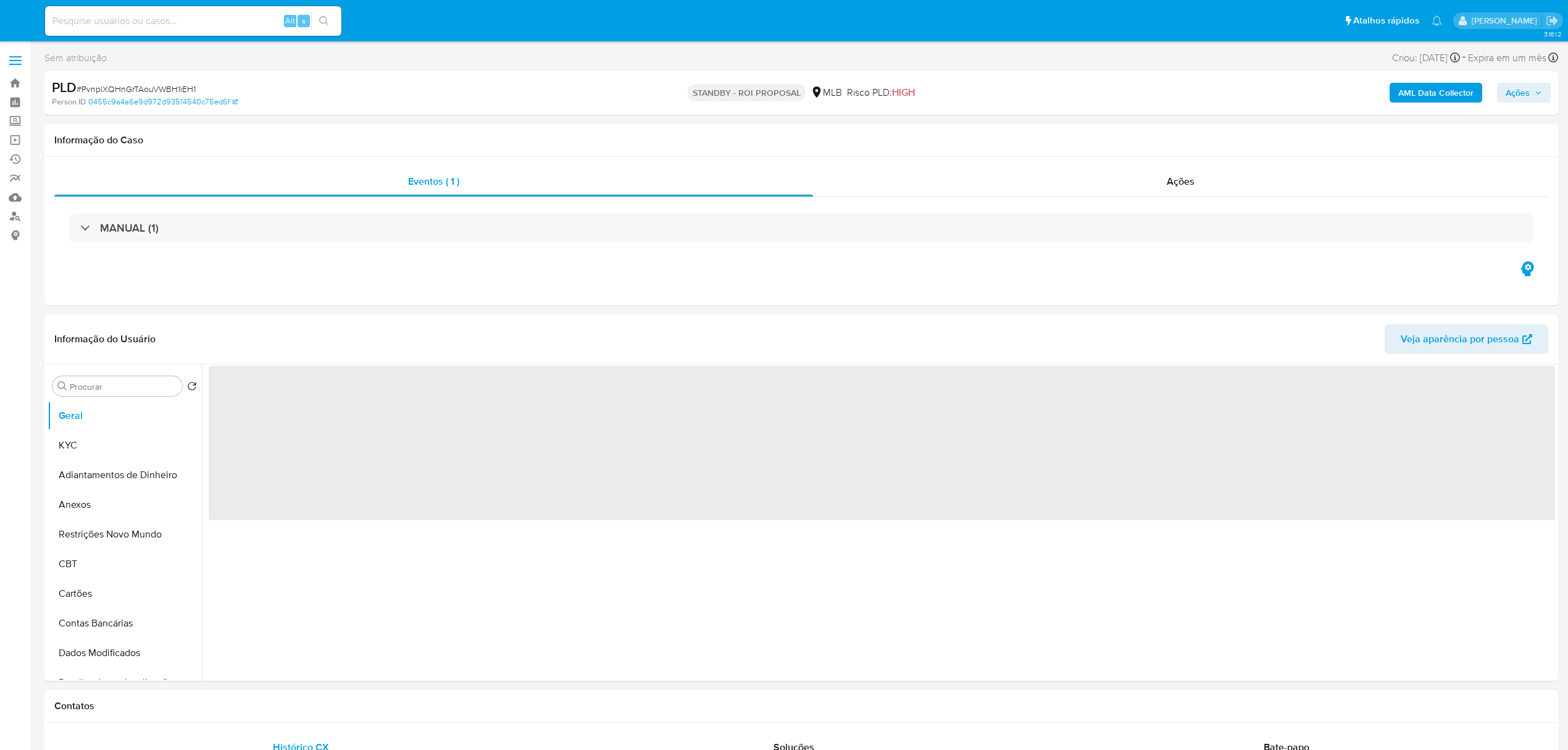
select select "10"
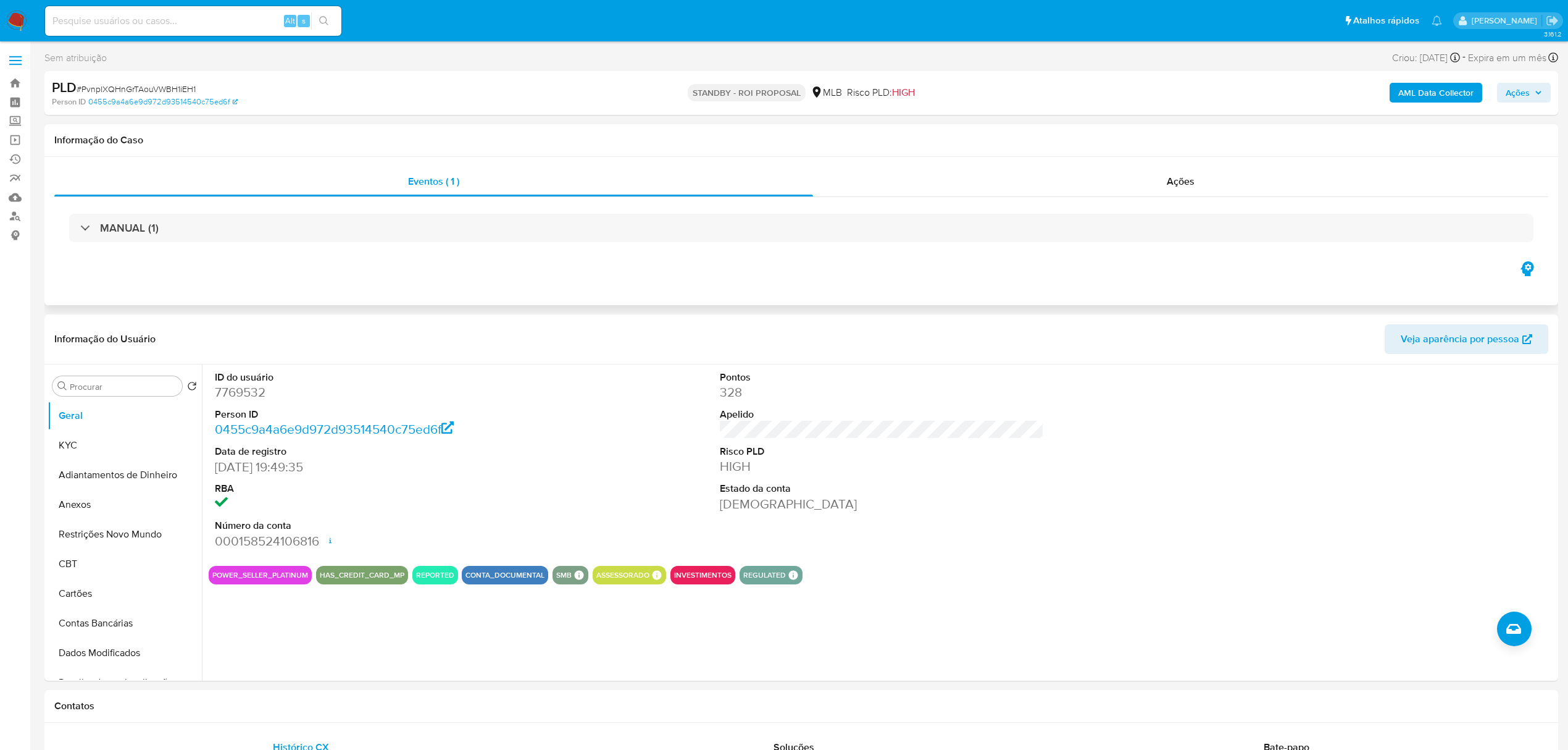
scroll to position [82, 0]
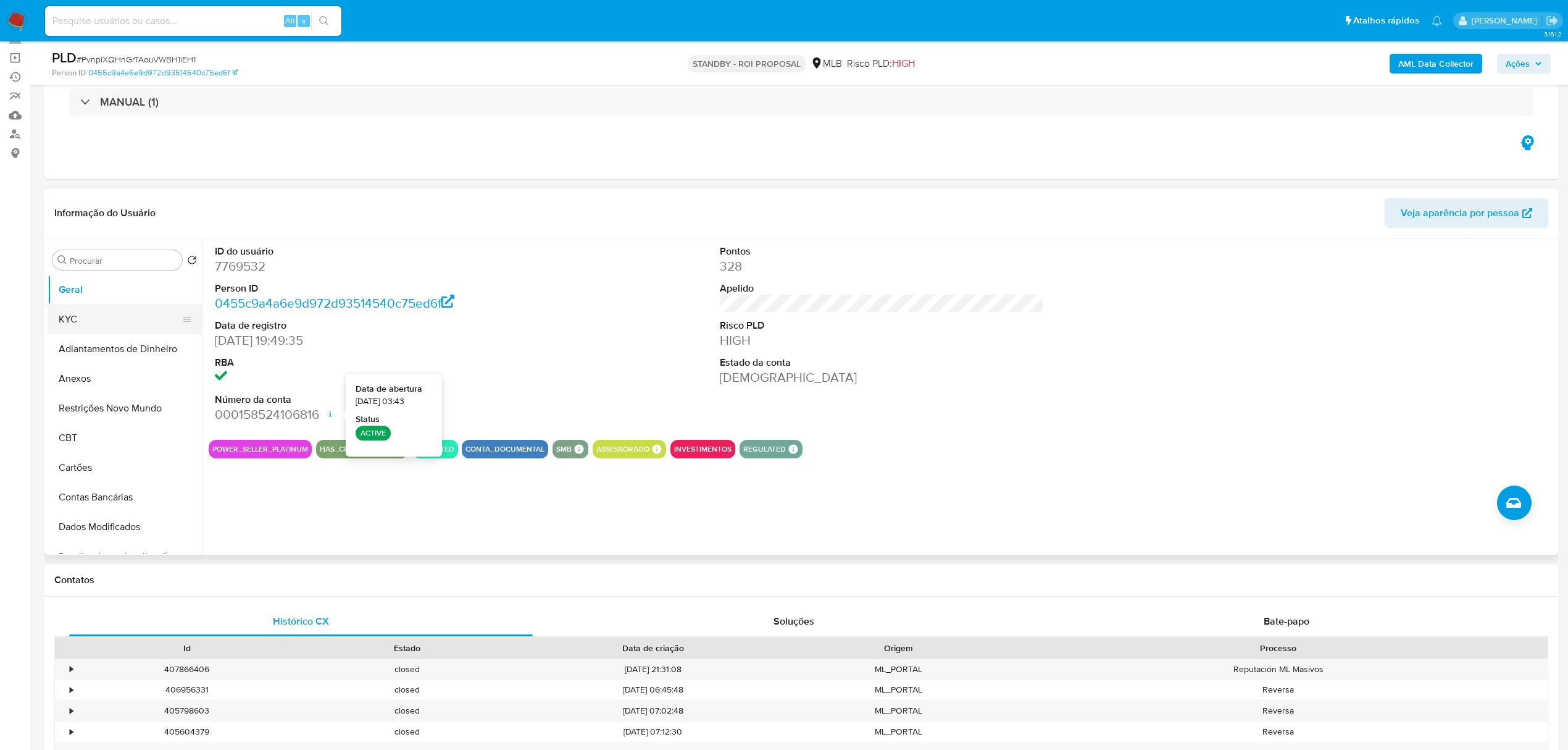
click at [139, 310] on button "KYC" at bounding box center [120, 319] width 145 height 29
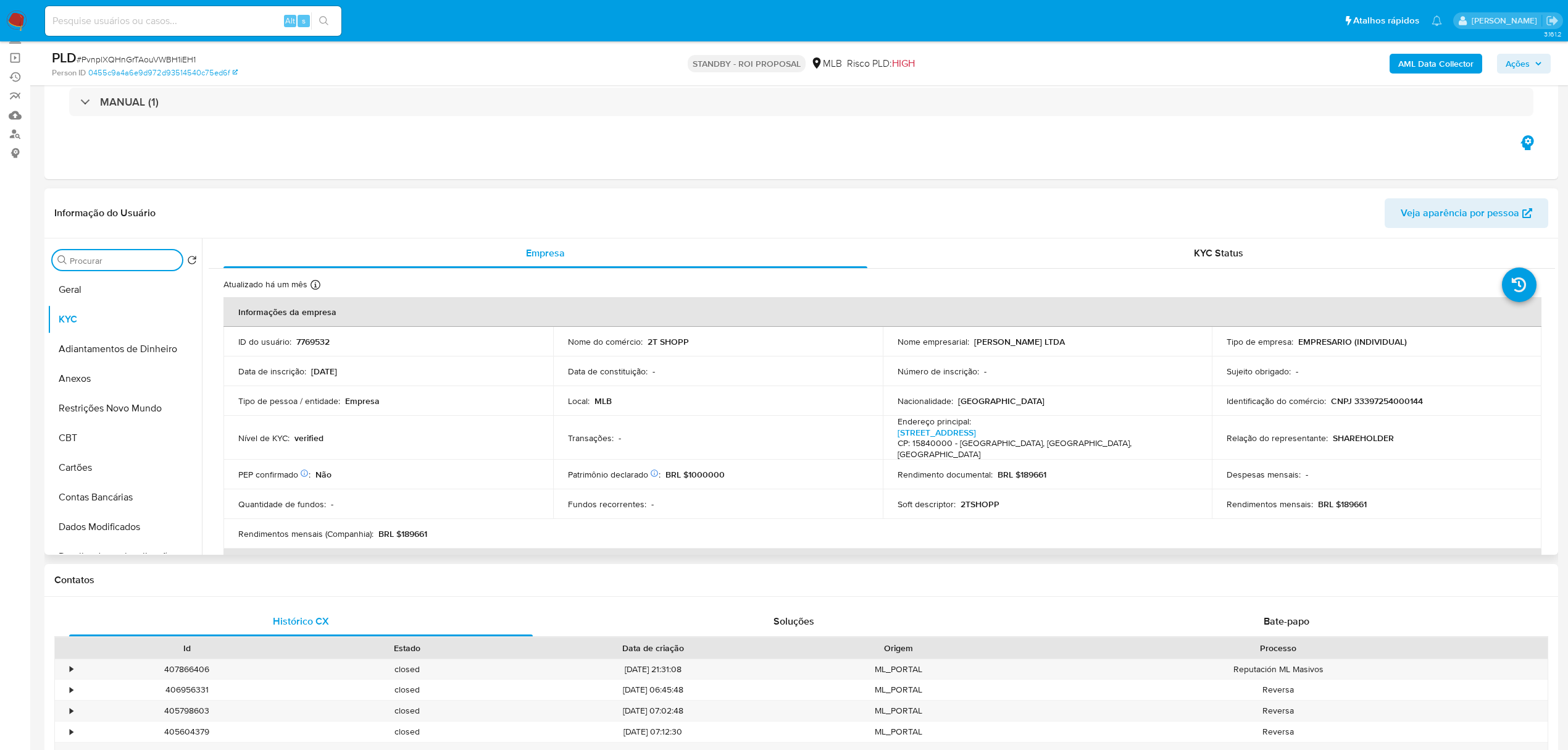
click at [90, 258] on input "Procurar" at bounding box center [124, 260] width 108 height 11
type input "ENDE"
click at [113, 335] on ul "KYC Endereços" at bounding box center [125, 414] width 155 height 278
click at [113, 318] on button "Endereços" at bounding box center [125, 319] width 155 height 29
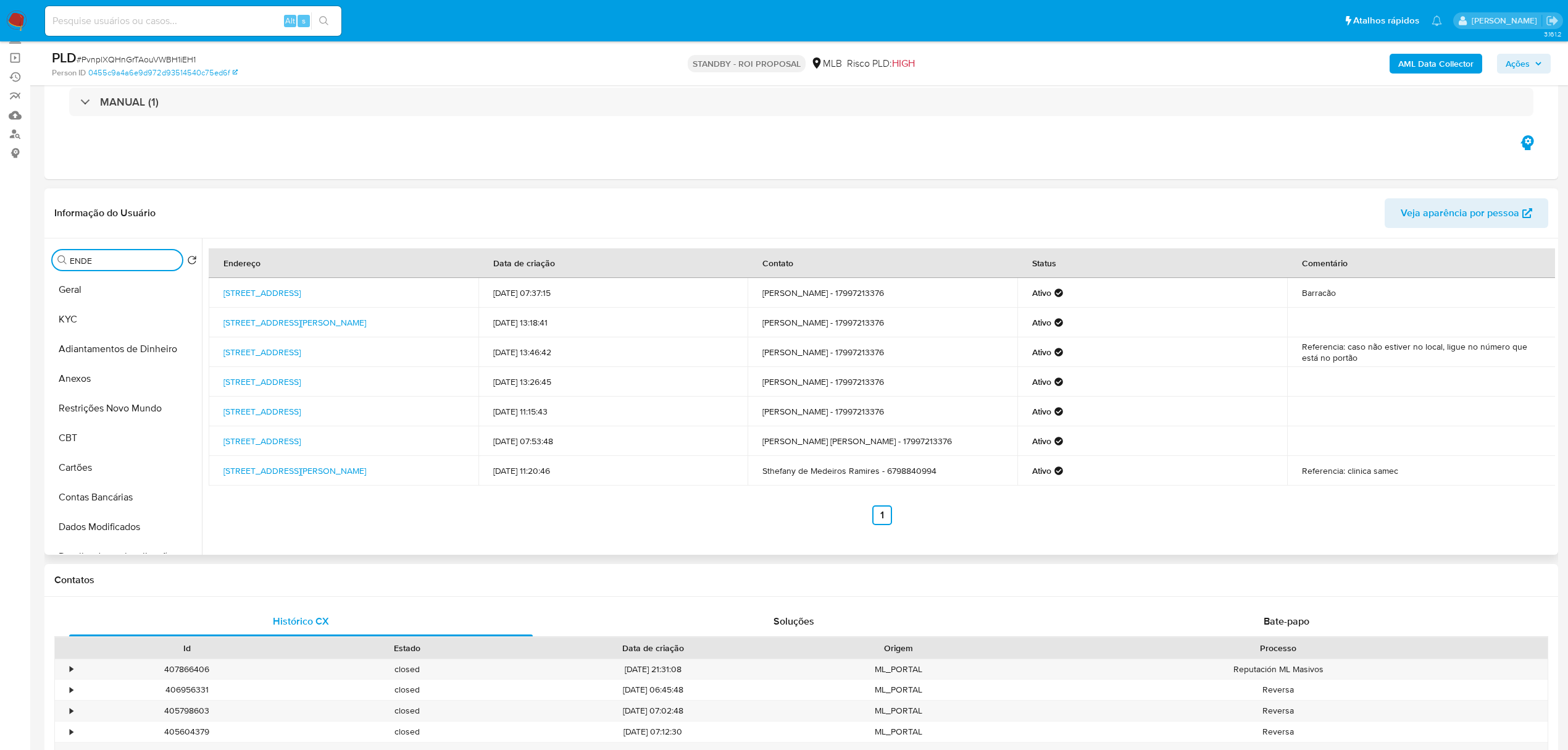
click at [154, 257] on input "ENDE" at bounding box center [124, 260] width 108 height 11
type input "GEO"
click at [115, 275] on button "Detalhe da geolocalização" at bounding box center [120, 289] width 145 height 29
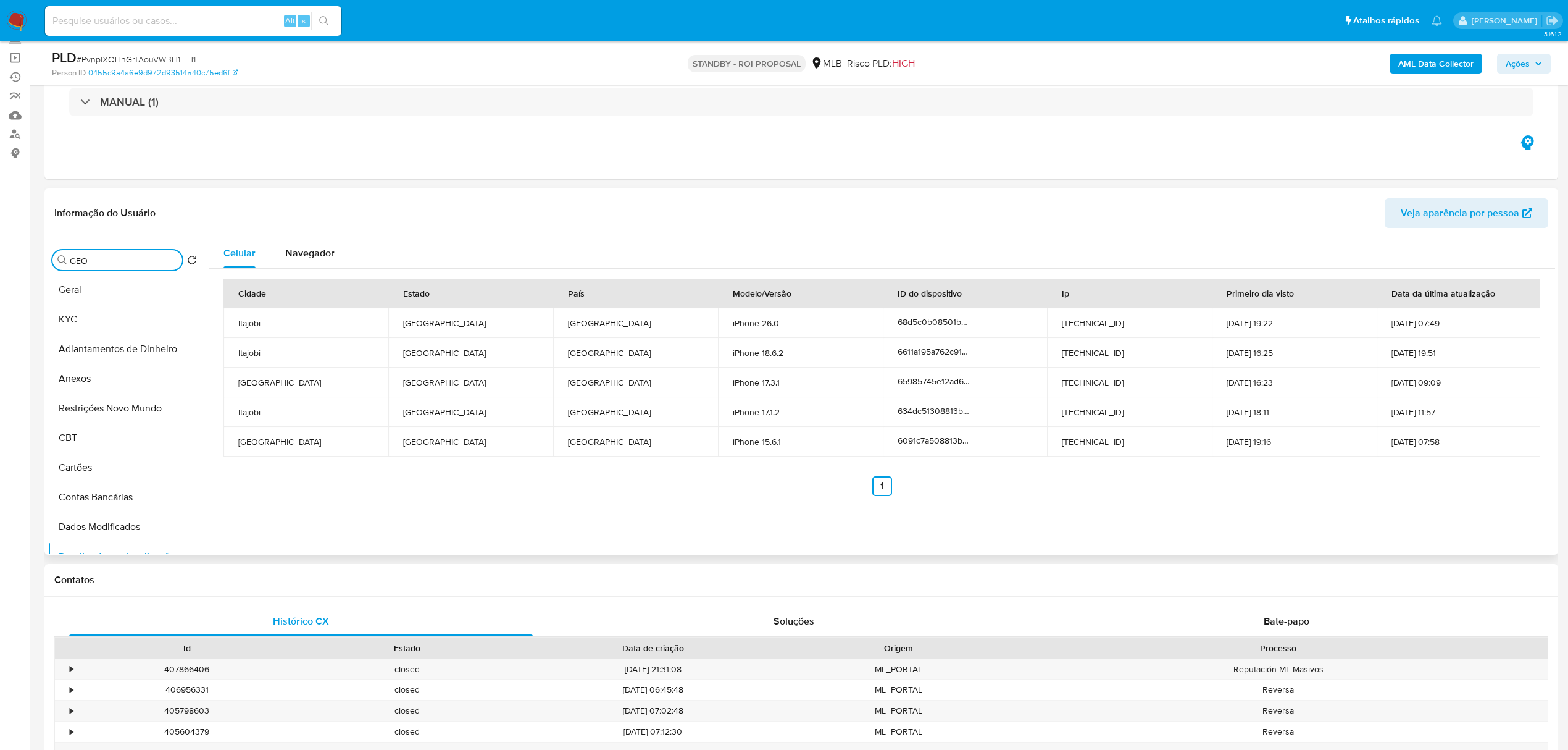
click at [159, 255] on input "GEO" at bounding box center [124, 260] width 108 height 11
type input "REST"
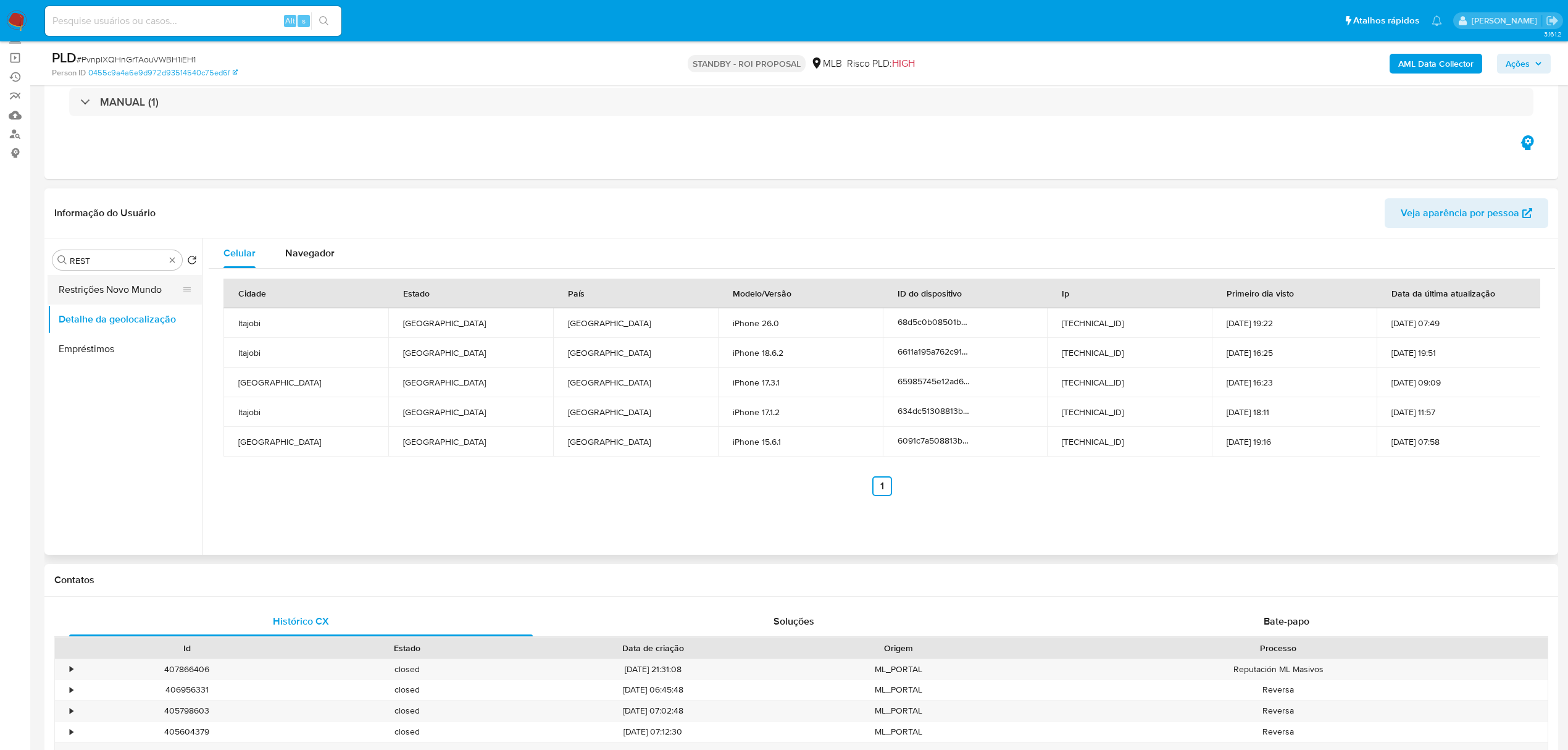
click at [136, 288] on button "Restrições Novo Mundo" at bounding box center [120, 289] width 145 height 29
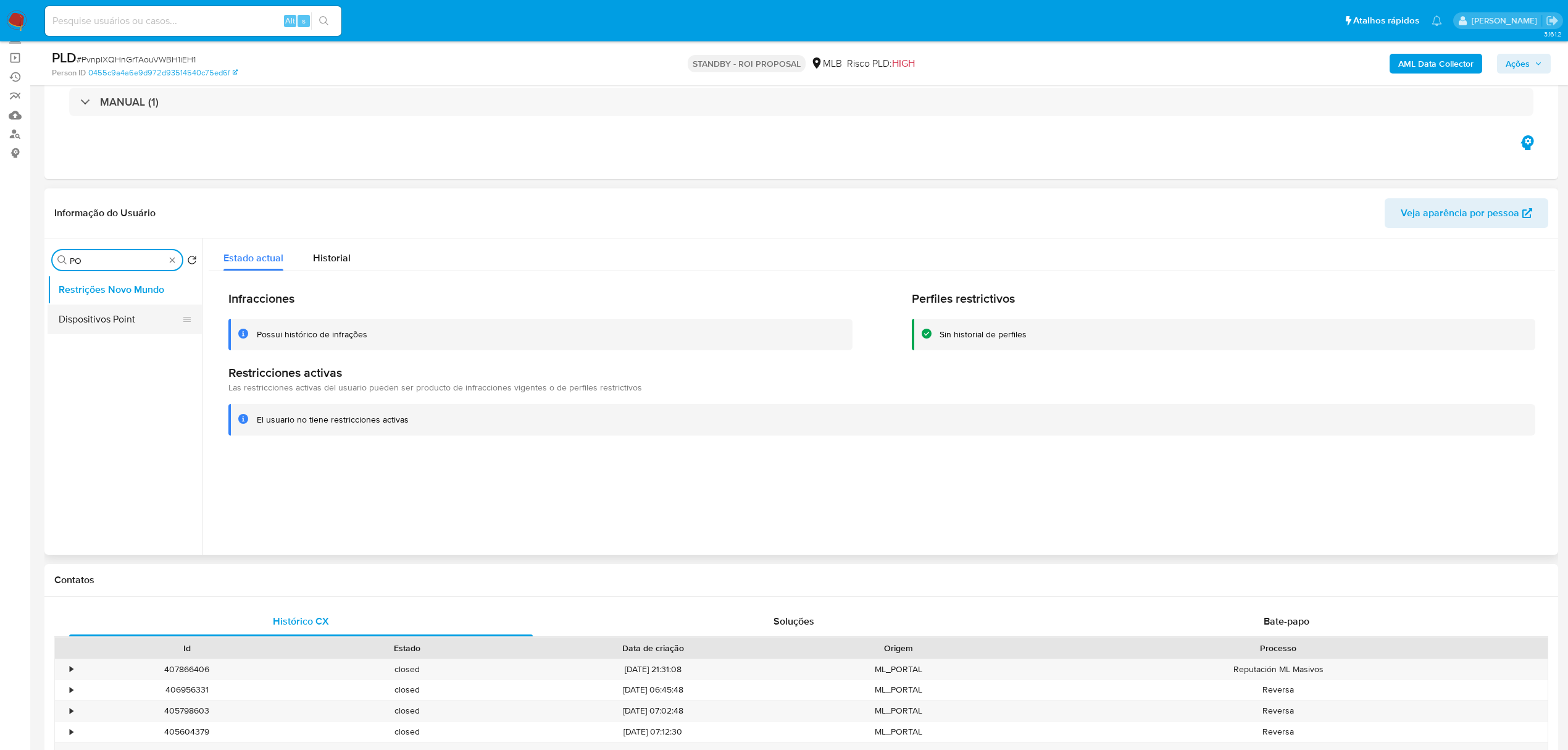
type input "PO"
click at [153, 314] on button "Dispositivos Point" at bounding box center [120, 319] width 145 height 29
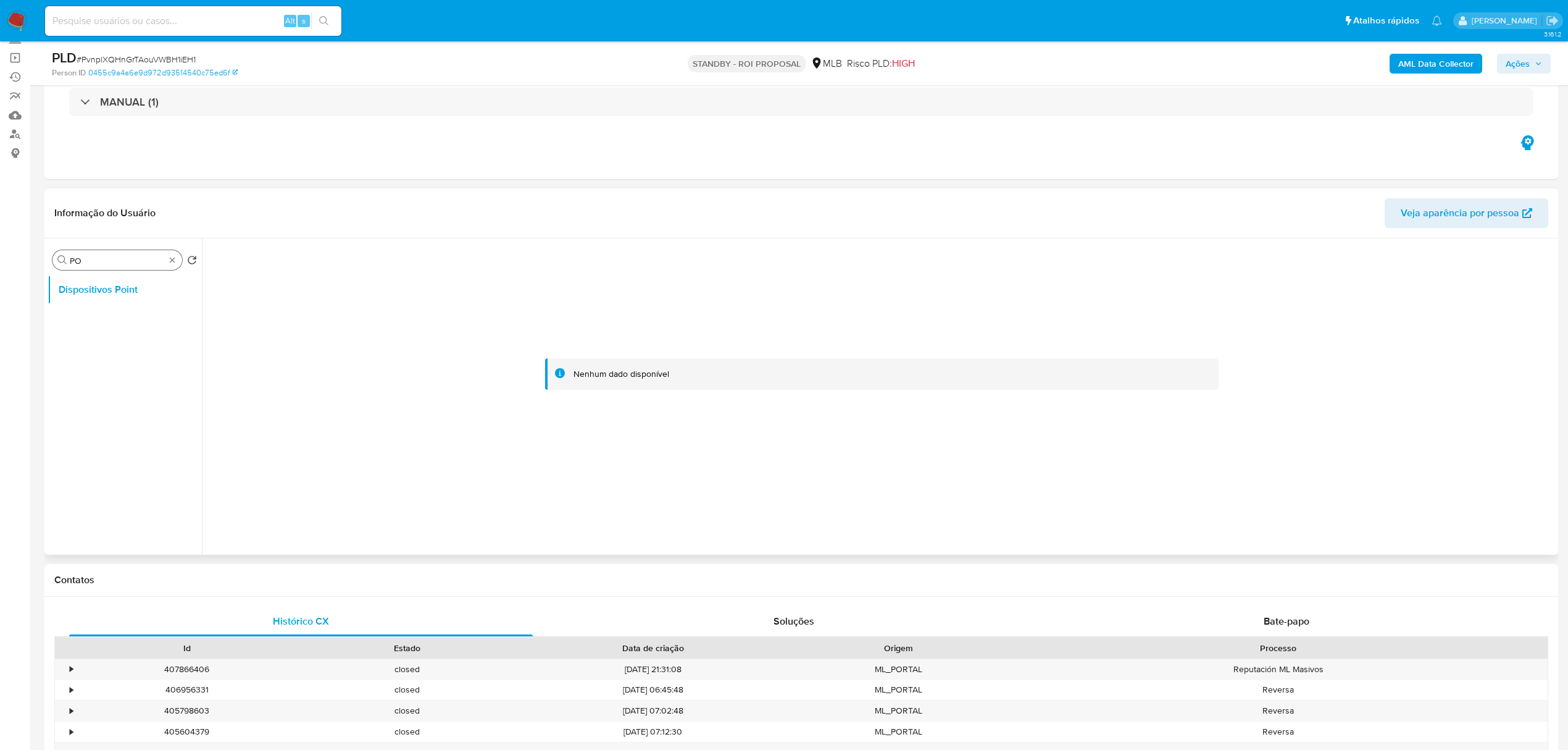
click at [173, 264] on div "Procurar PO" at bounding box center [117, 261] width 129 height 20
type input "DOC"
click at [151, 325] on button "Documentação" at bounding box center [120, 319] width 145 height 29
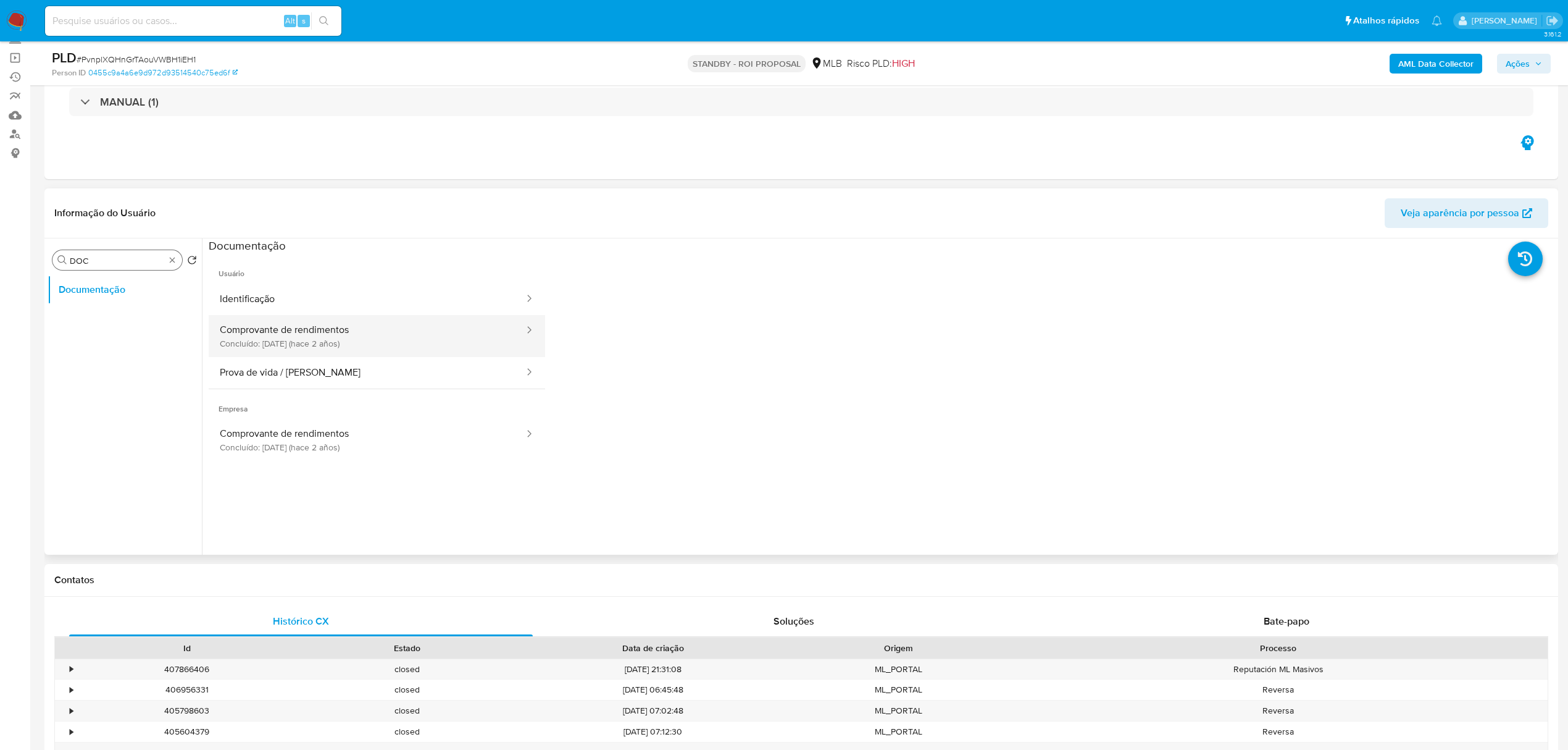
click at [334, 351] on button "Comprovante de rendimentos Concluído: 16/06/2023 (hace 2 años)" at bounding box center [366, 336] width 317 height 42
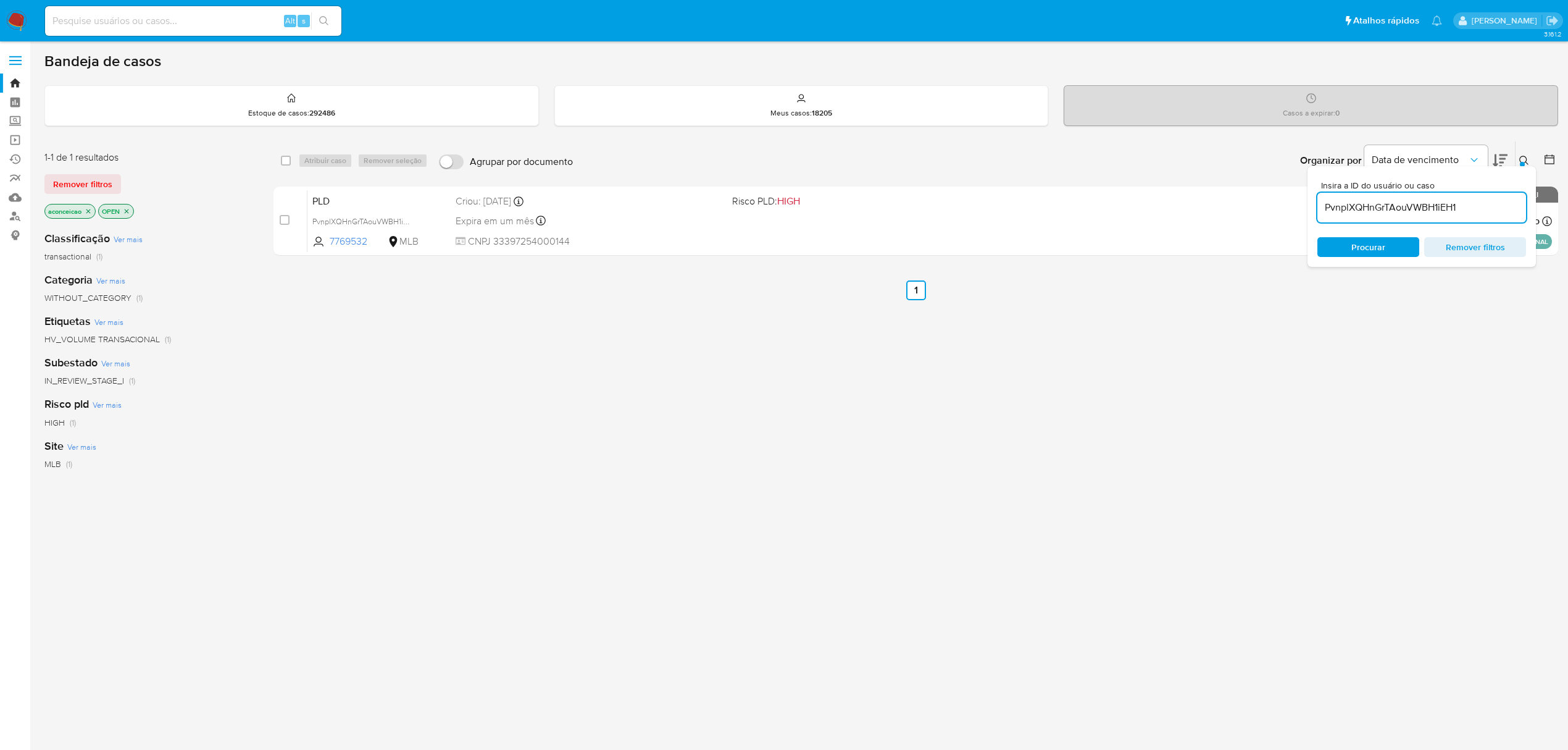
click at [1415, 188] on span "Insira a ID do usuário ou caso" at bounding box center [1425, 185] width 208 height 9
click at [1415, 199] on input "PvnplXQHnGrTAouVWBH1iEH1" at bounding box center [1422, 207] width 208 height 16
click at [1423, 208] on input "PvnplXQHnGrTAouVWBH1iEH1" at bounding box center [1422, 207] width 208 height 16
paste input "hinlAHLly3zRHeJiXRRxqpVL"
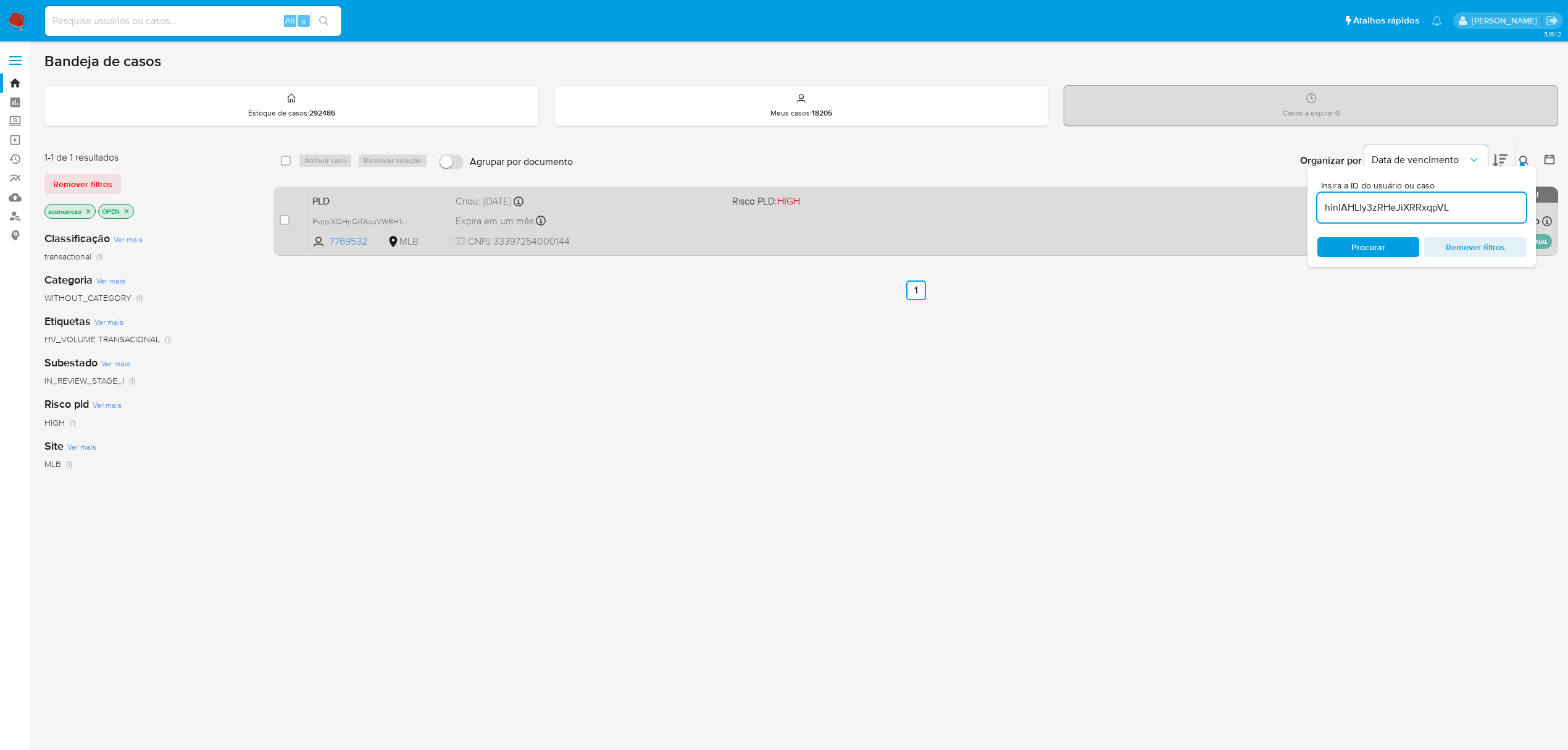
type input "hinlAHLly3zRHeJiXRRxqpVL"
click at [607, 226] on div "Expira em um mês Expira em [DATE] 17:21:17" at bounding box center [588, 221] width 266 height 17
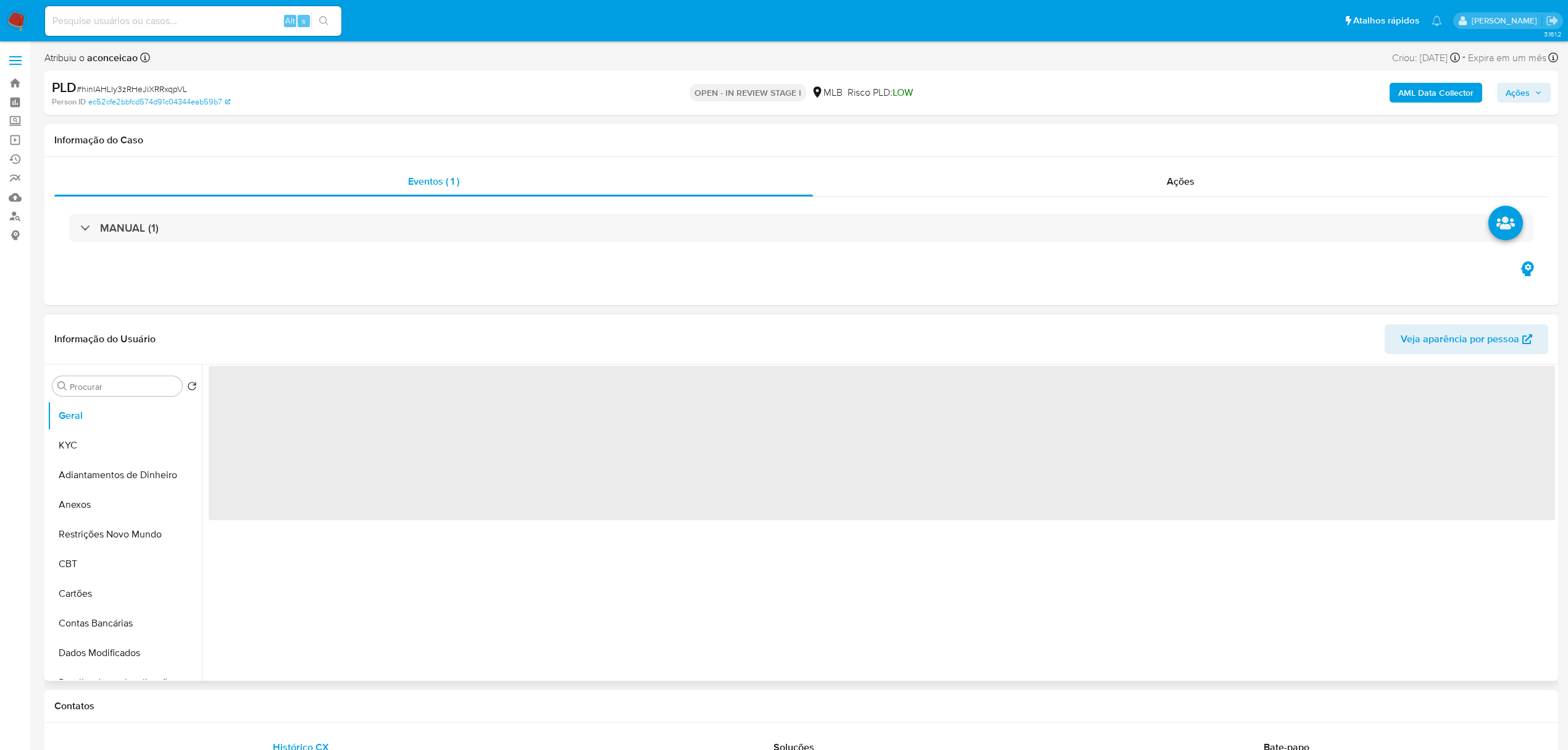
select select "10"
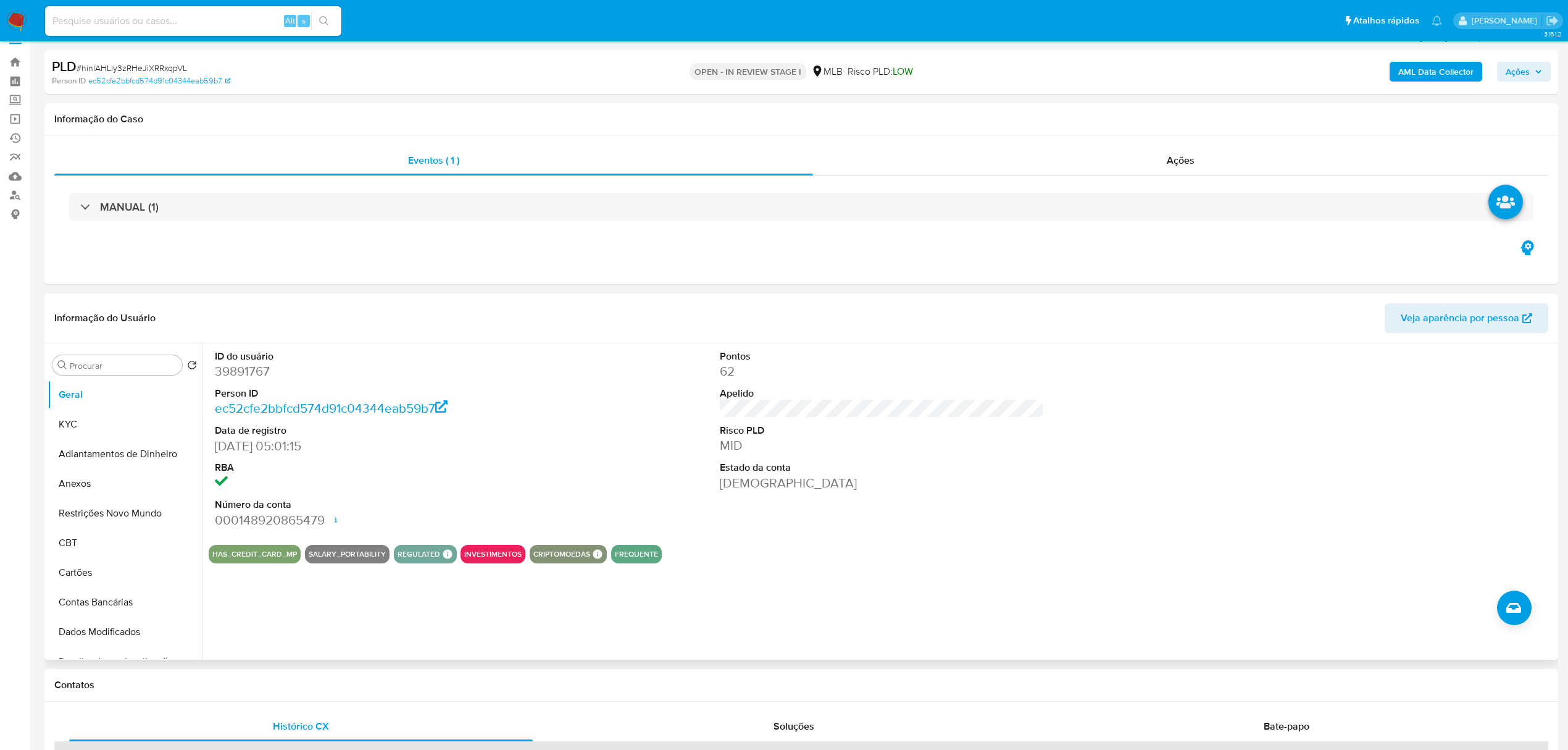
scroll to position [82, 0]
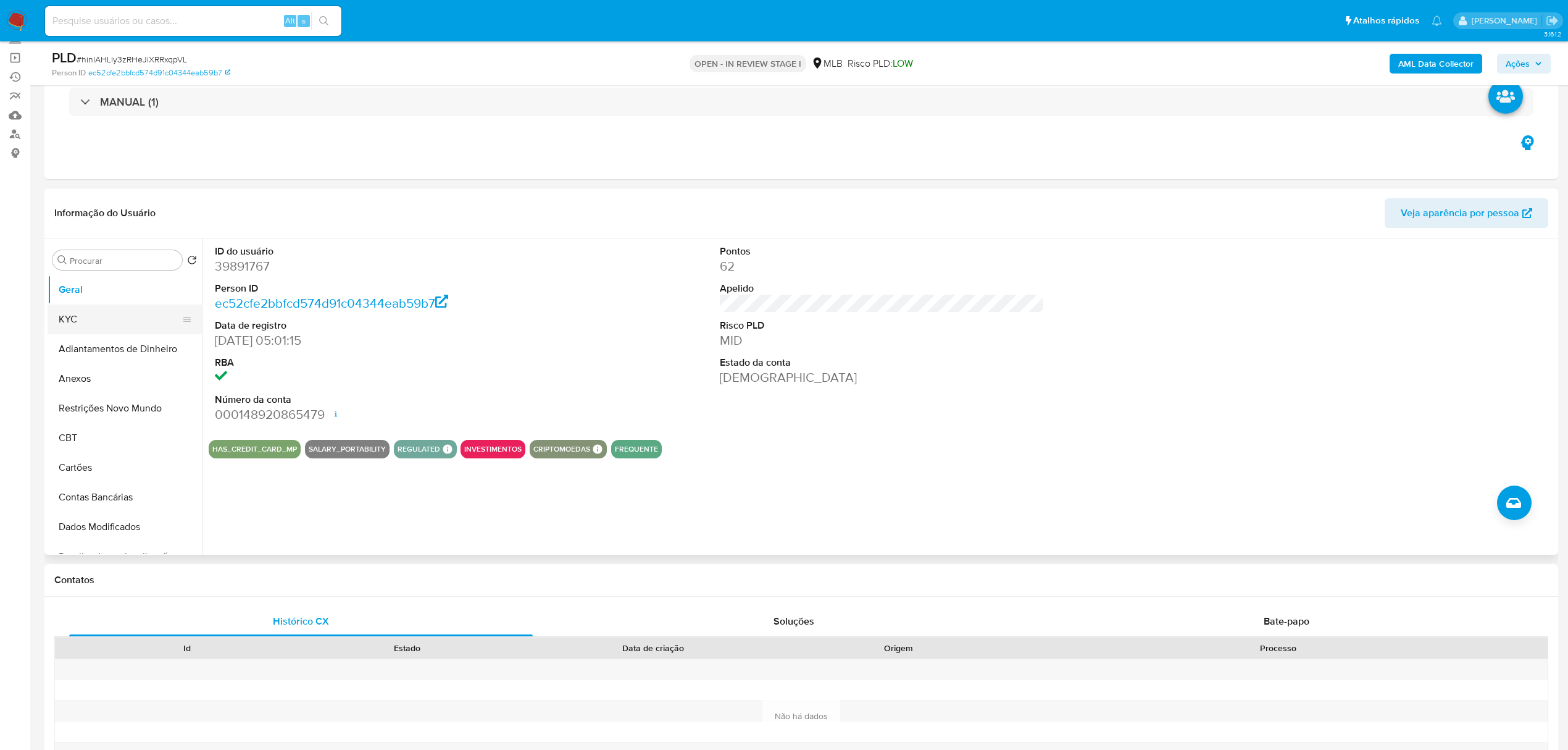
click at [129, 320] on button "KYC" at bounding box center [120, 319] width 145 height 29
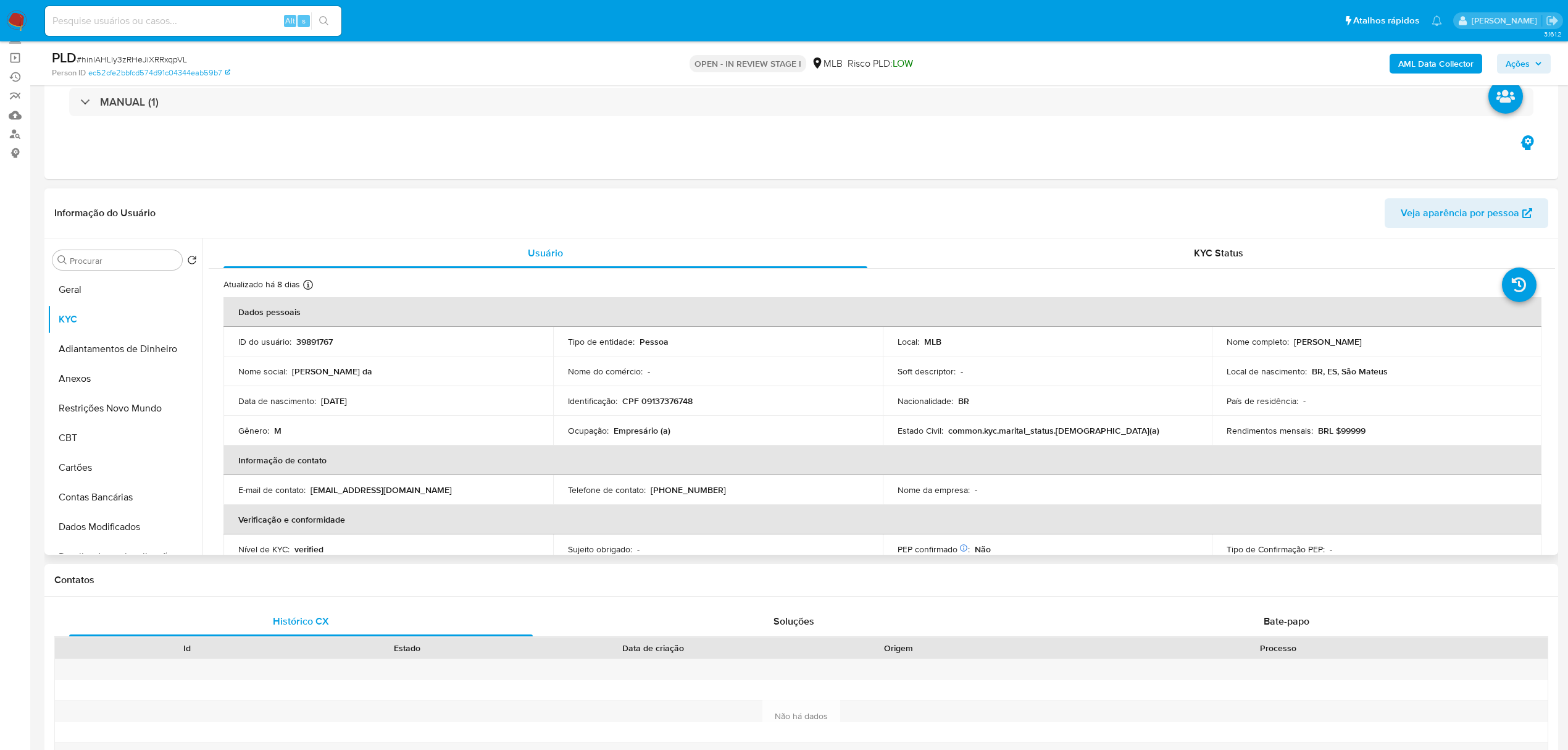
click at [642, 427] on p "Empresário (a)" at bounding box center [642, 430] width 57 height 11
copy div "Ocupação : Empresário (a)"
click at [158, 255] on input "Procurar" at bounding box center [124, 260] width 108 height 11
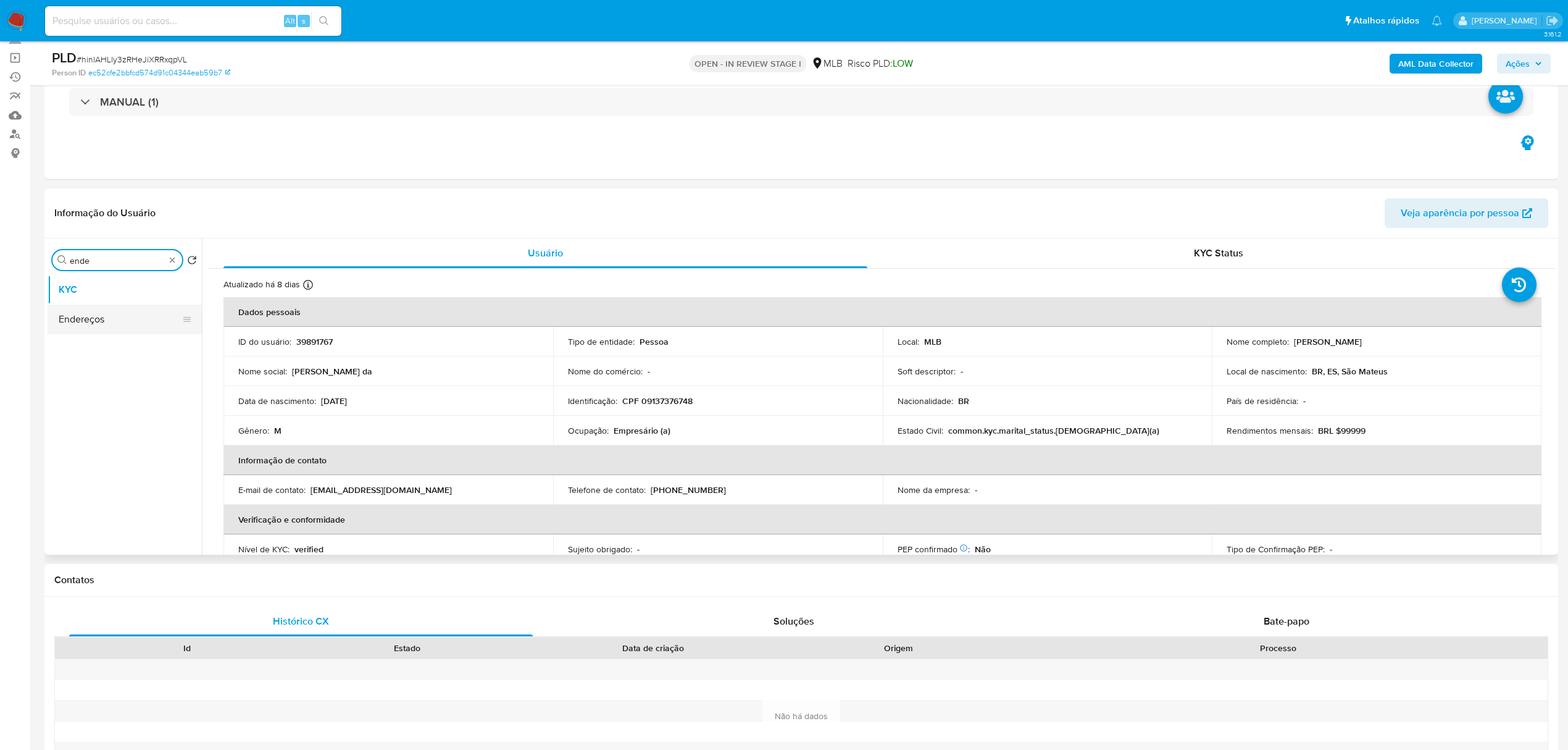
type input "ende"
click at [142, 320] on button "Endereços" at bounding box center [120, 319] width 145 height 29
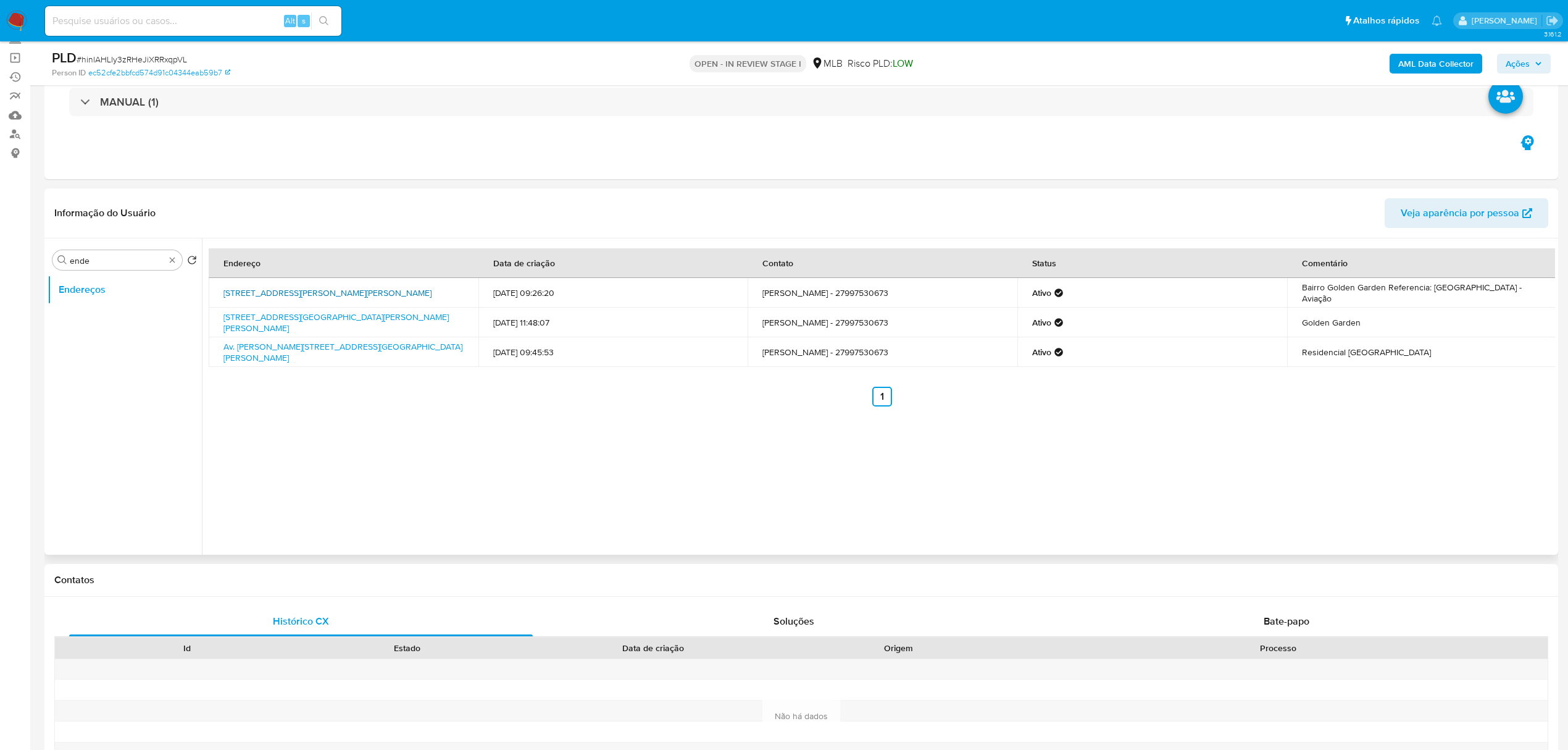
click at [304, 287] on link "[STREET_ADDRESS][PERSON_NAME][PERSON_NAME]" at bounding box center [328, 293] width 208 height 13
type input "geo"
click at [129, 285] on button "Detalhe da geolocalização" at bounding box center [120, 289] width 145 height 29
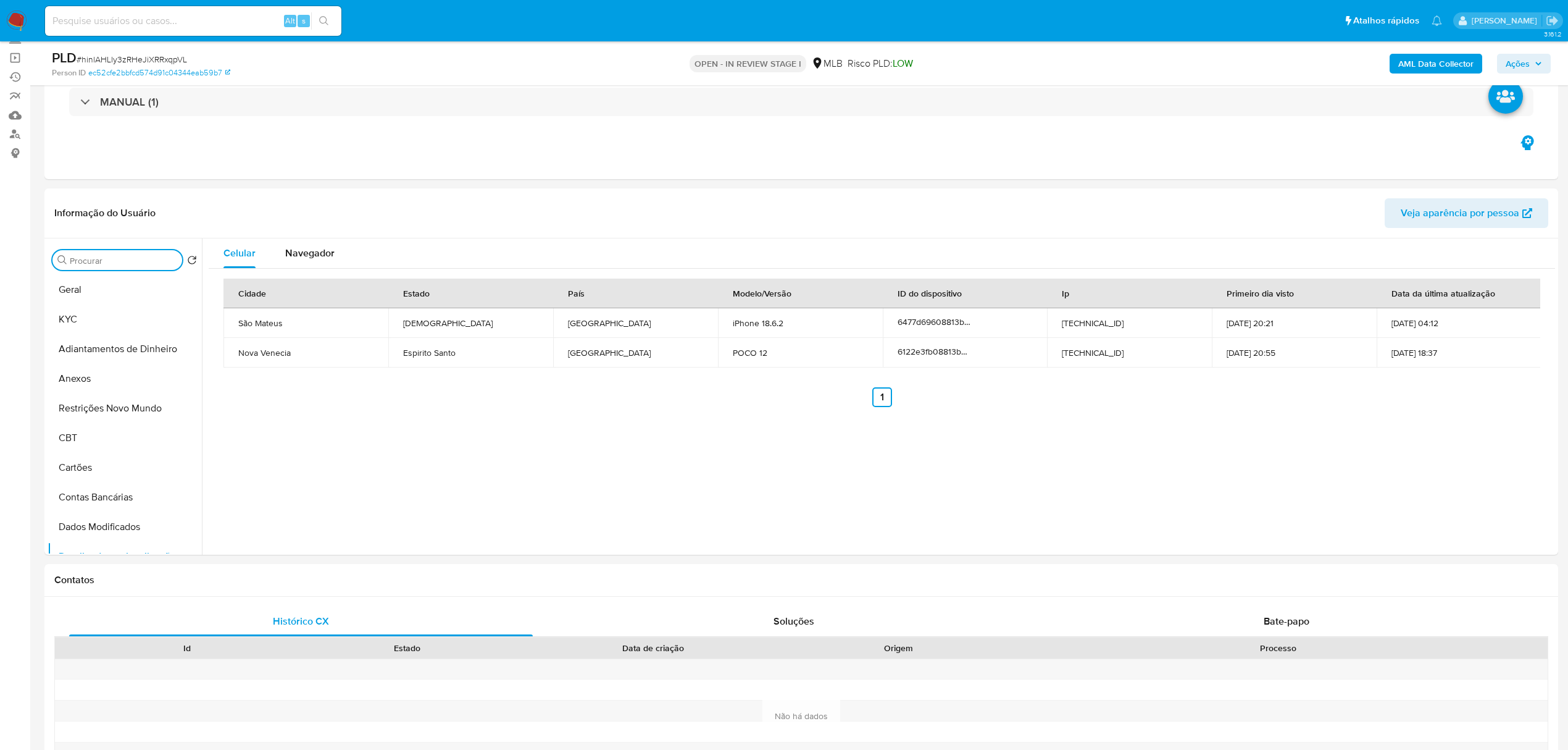
click at [160, 262] on input "Procurar" at bounding box center [124, 260] width 108 height 11
type input "rest"
click at [119, 294] on button "Restrições Novo Mundo" at bounding box center [120, 289] width 145 height 29
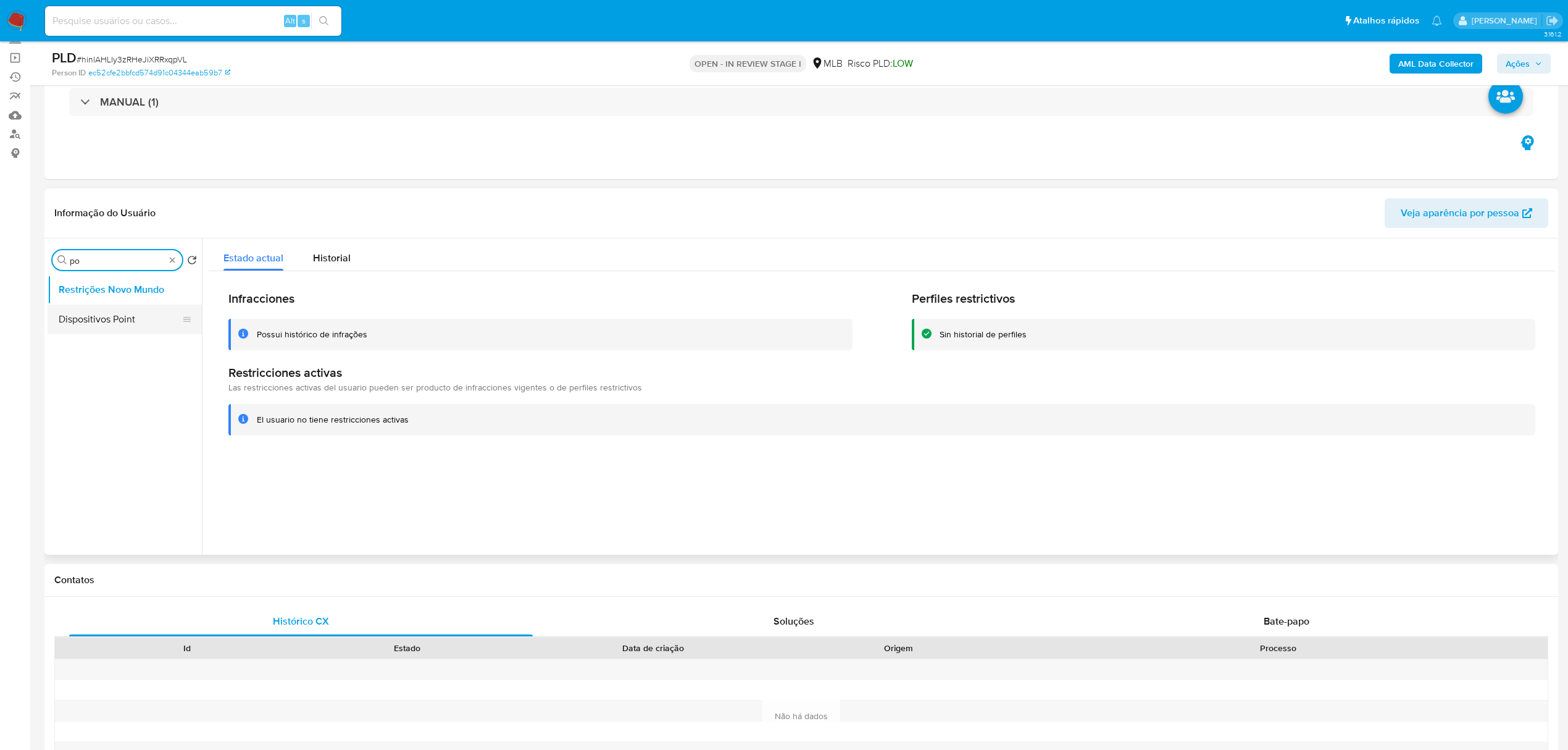
type input "po"
click at [134, 324] on button "Dispositivos Point" at bounding box center [120, 319] width 145 height 29
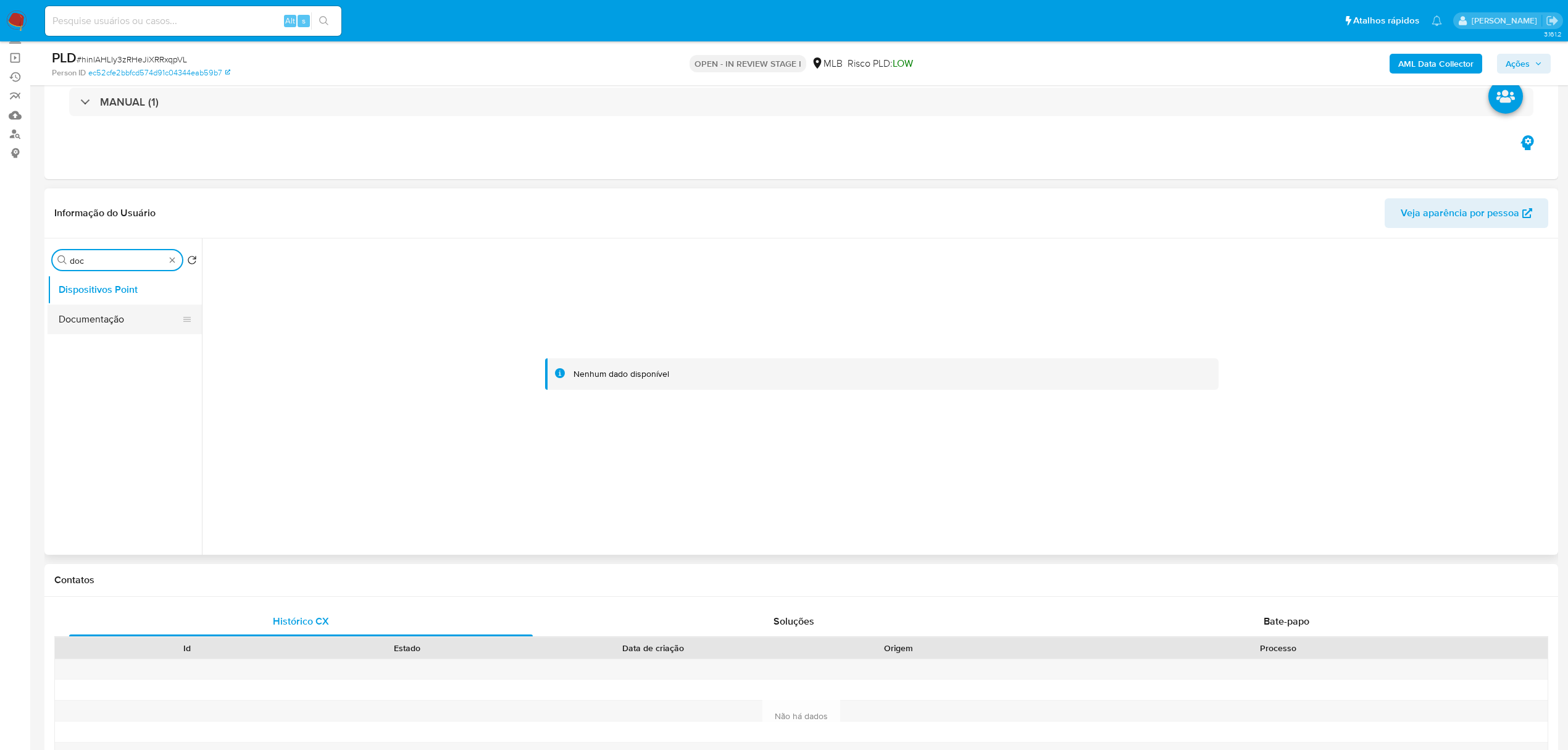
type input "doc"
click at [132, 319] on button "Documentação" at bounding box center [120, 319] width 145 height 29
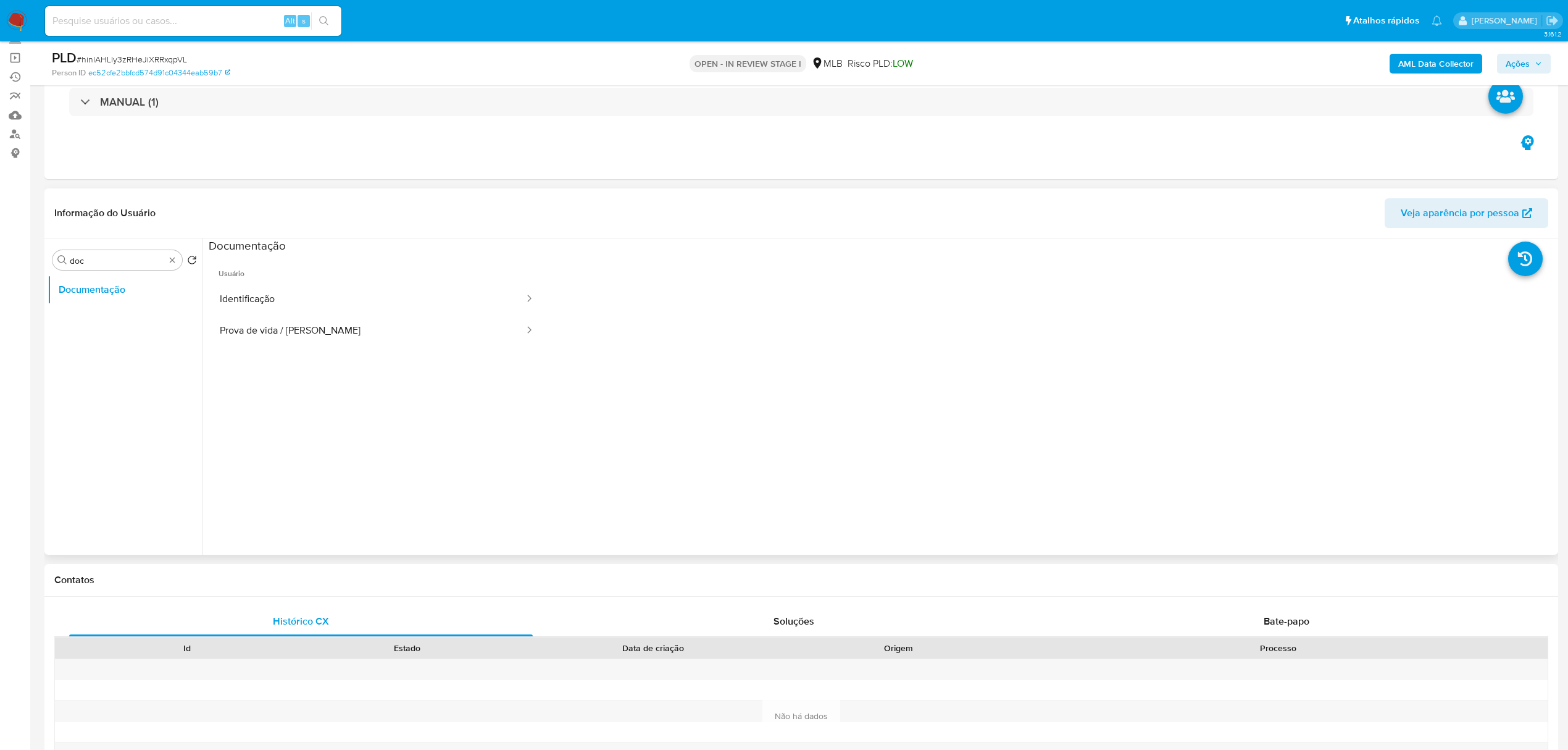
click at [336, 269] on span "Usuário" at bounding box center [376, 268] width 336 height 29
click at [337, 285] on button "Identificação" at bounding box center [366, 298] width 317 height 31
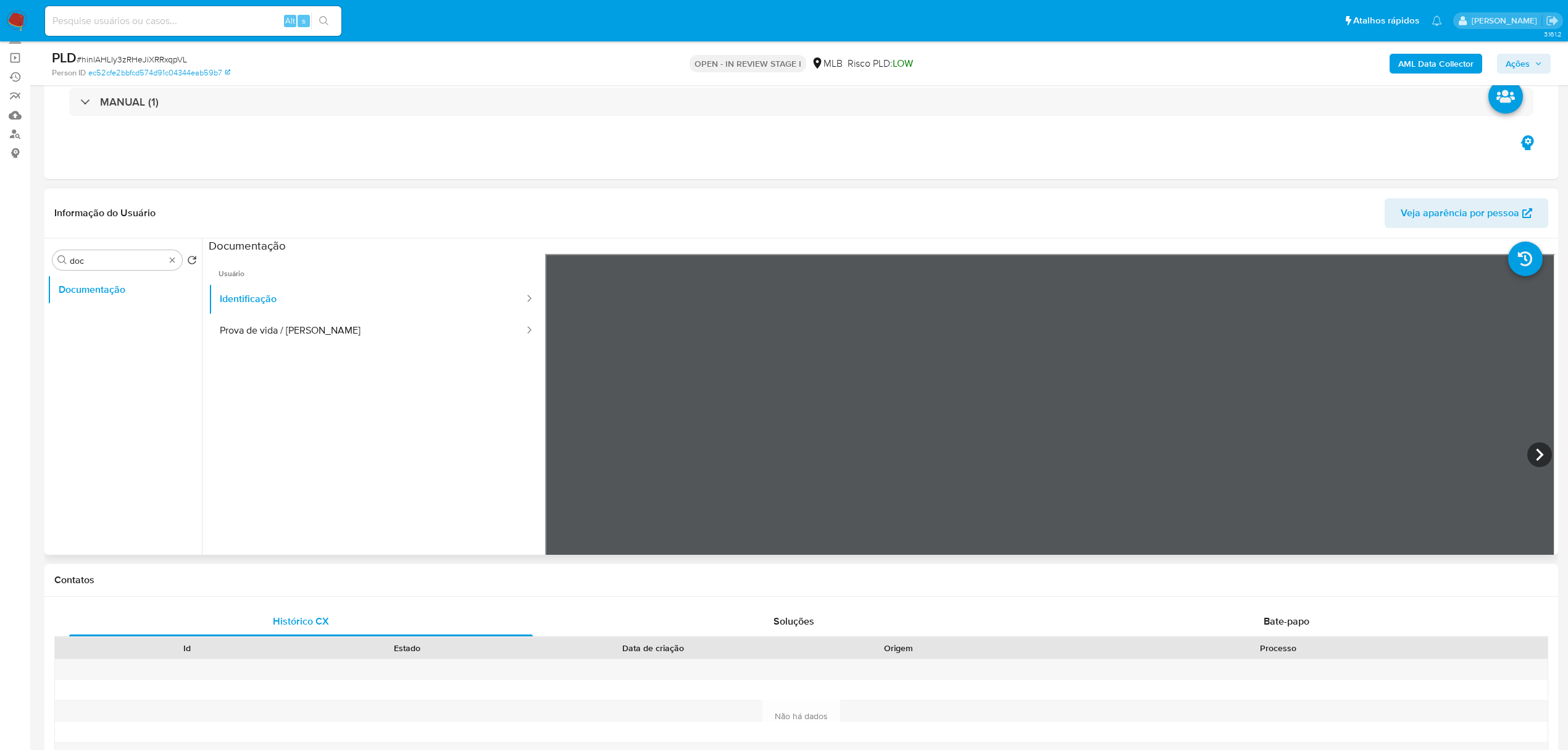
click at [337, 348] on ul "Usuário Identificação Prova de vida / [PERSON_NAME]" at bounding box center [376, 431] width 336 height 356
click at [344, 336] on button "Prova de vida / [PERSON_NAME]" at bounding box center [366, 330] width 317 height 31
click at [208, 315] on button "Prova de vida / [PERSON_NAME]" at bounding box center [366, 330] width 317 height 31
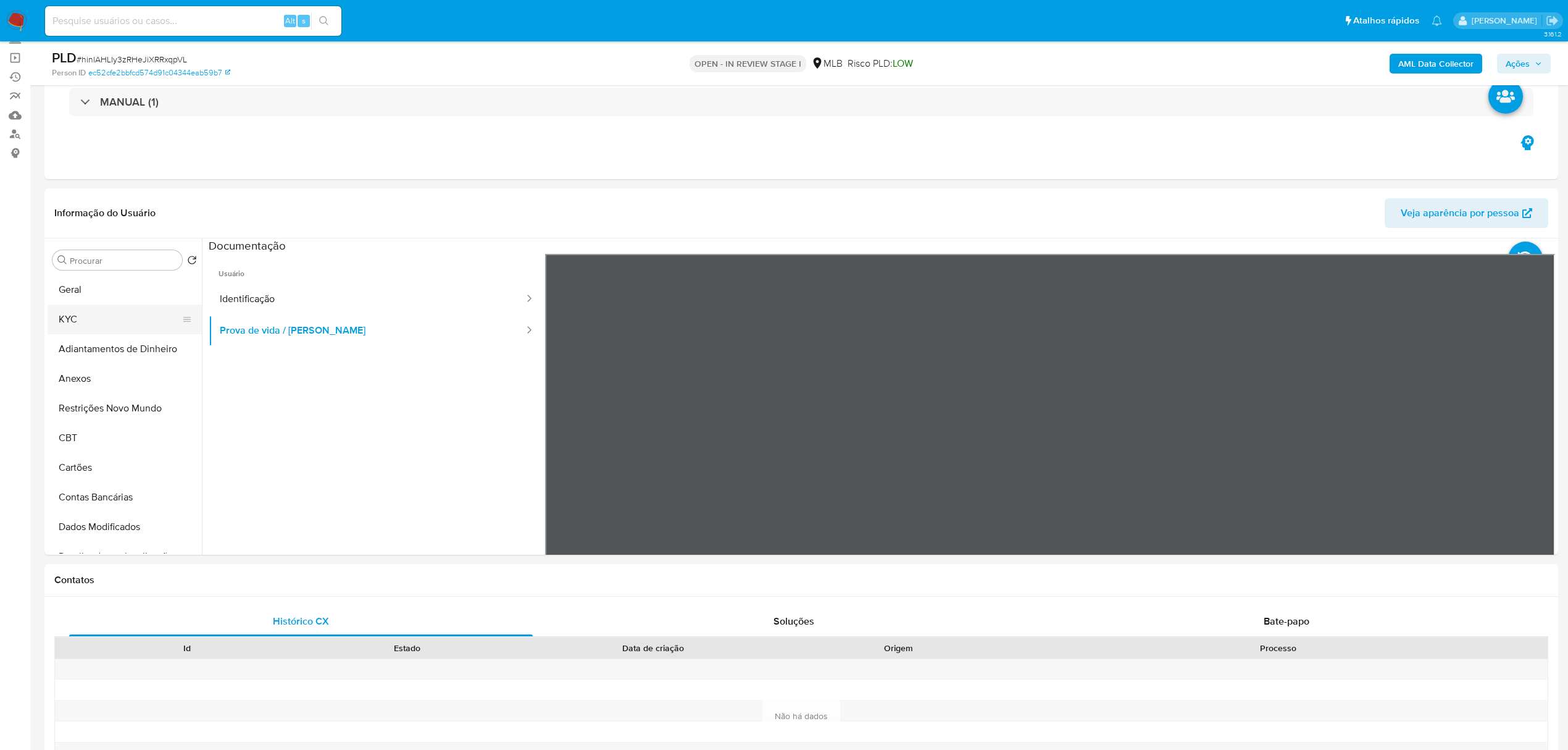
click at [94, 320] on button "KYC" at bounding box center [120, 319] width 145 height 29
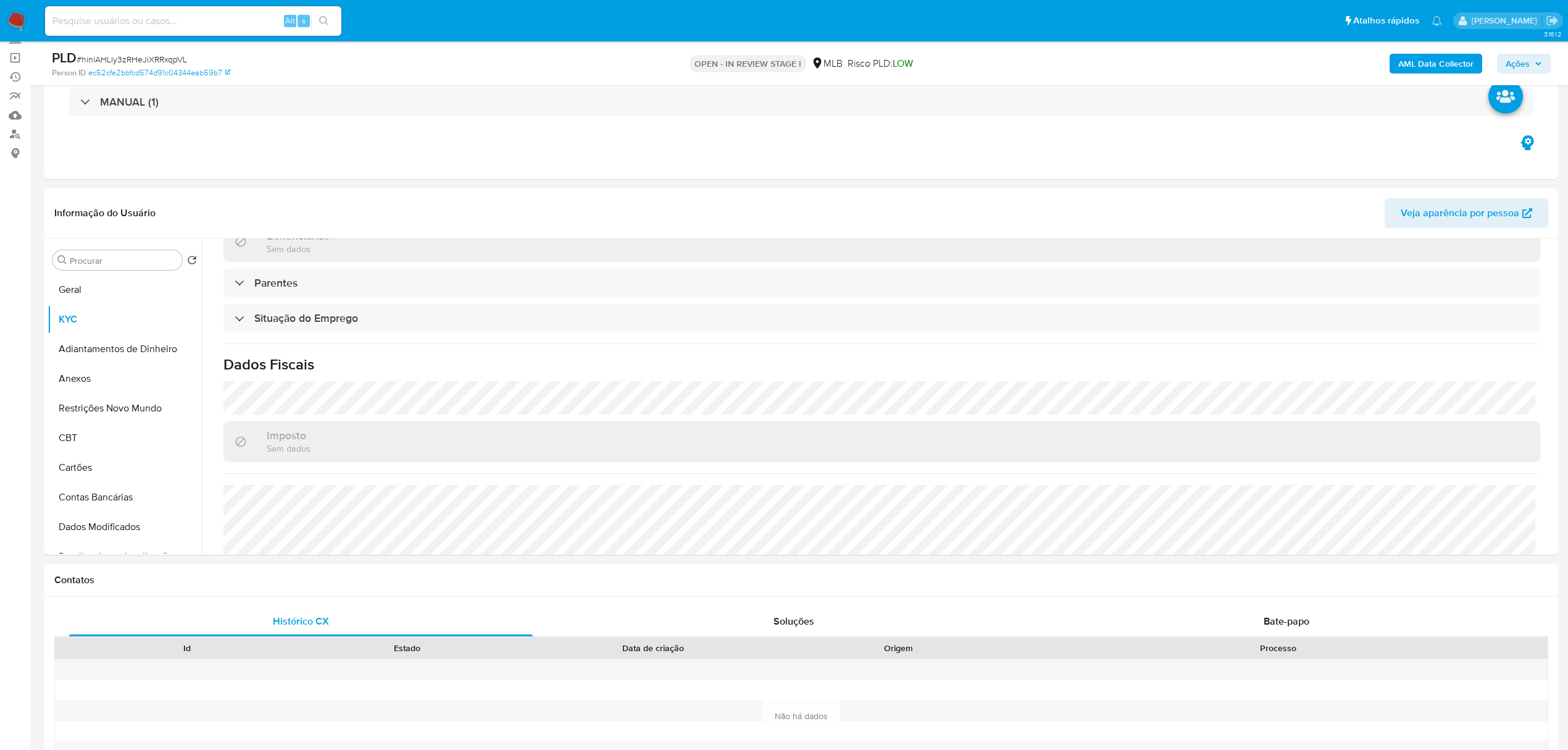
scroll to position [515, 0]
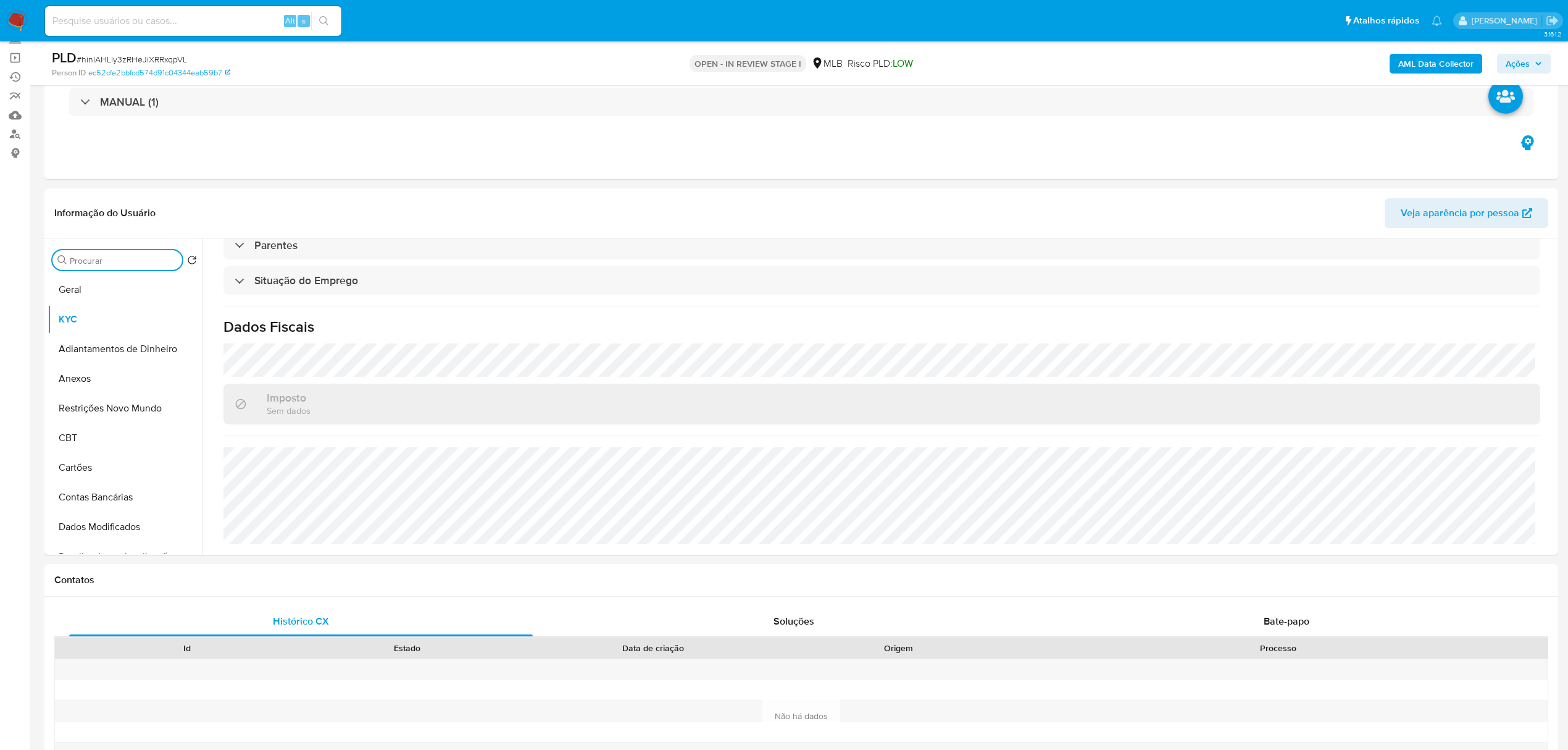
click at [129, 258] on input "Procurar" at bounding box center [124, 260] width 108 height 11
type input "ende"
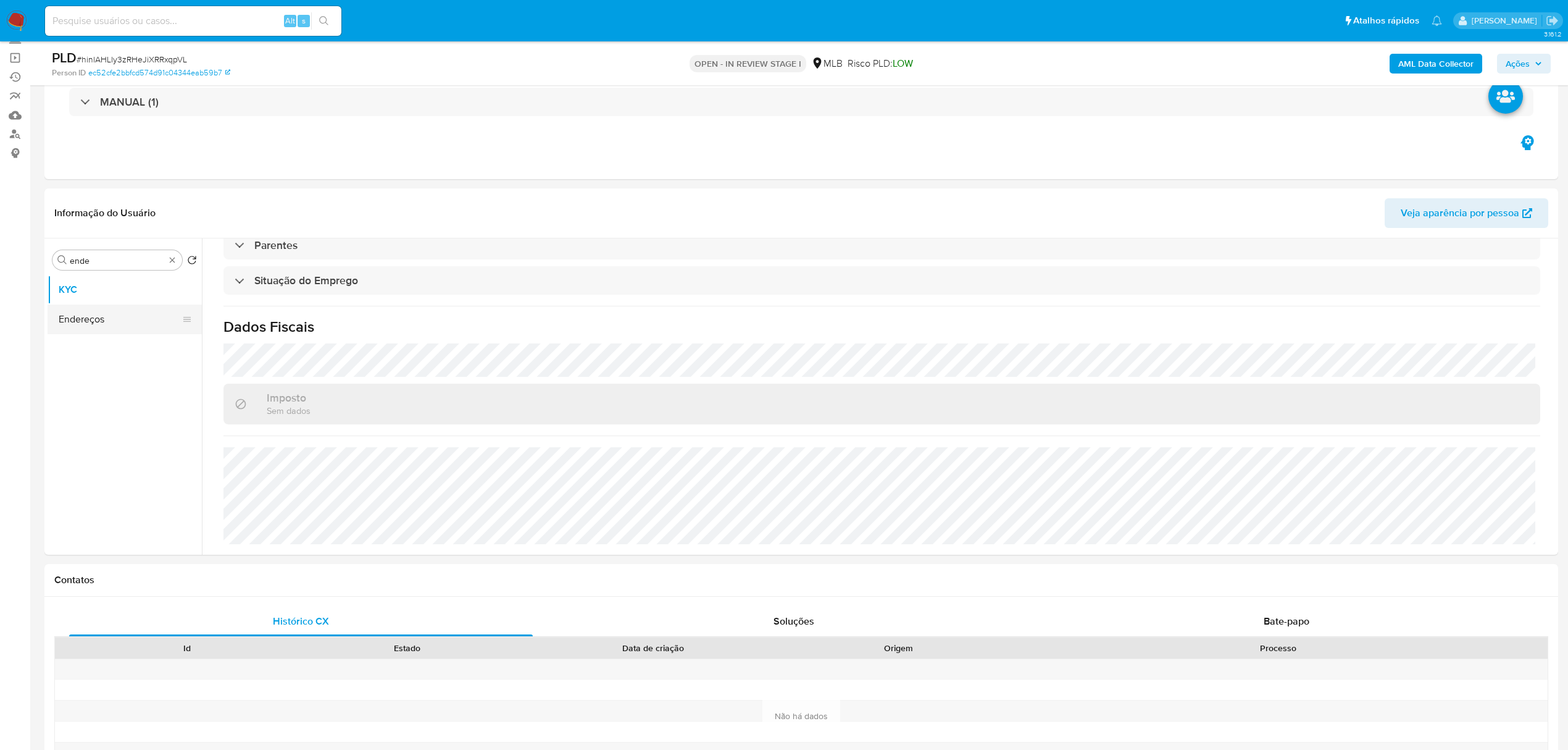
click at [121, 332] on button "Endereços" at bounding box center [120, 319] width 145 height 29
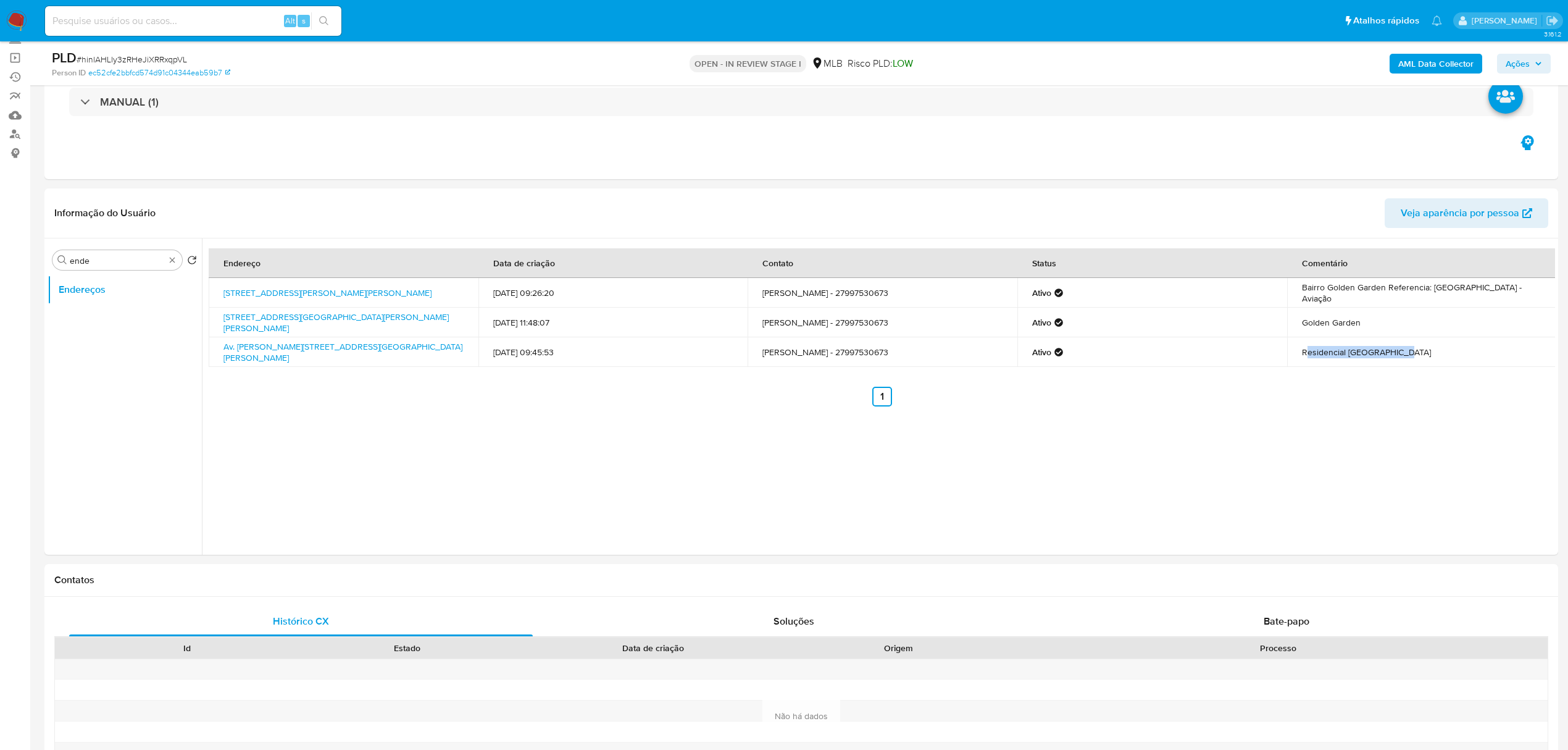
drag, startPoint x: 1302, startPoint y: 353, endPoint x: 1404, endPoint y: 354, distance: 102.0
click at [1404, 354] on td "Residencial [GEOGRAPHIC_DATA]" at bounding box center [1422, 351] width 270 height 29
click at [1396, 354] on td "Residencial [GEOGRAPHIC_DATA]" at bounding box center [1422, 351] width 270 height 29
copy td "Residencial [GEOGRAPHIC_DATA]"
drag, startPoint x: 1295, startPoint y: 351, endPoint x: 1423, endPoint y: 359, distance: 128.2
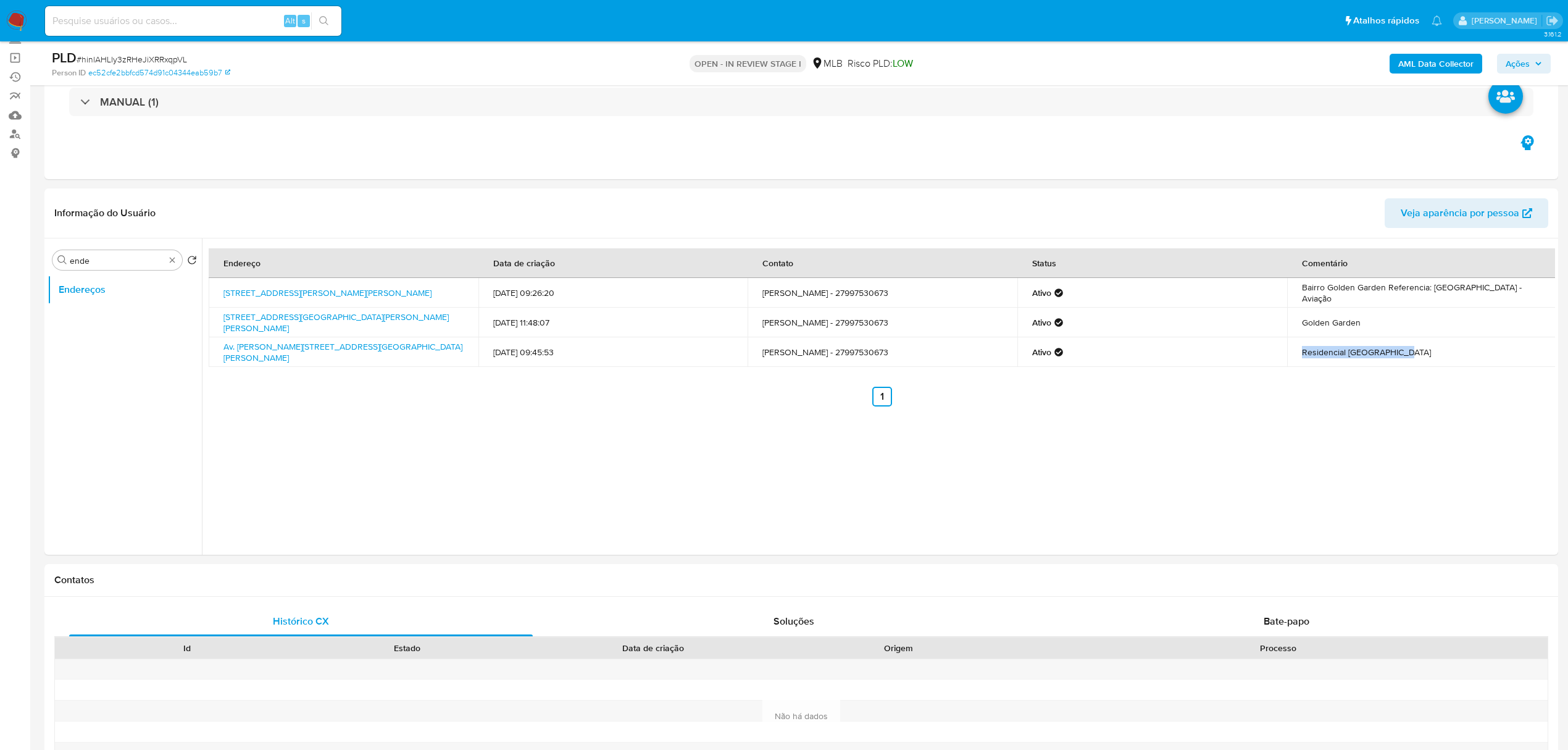
click at [1423, 359] on td "Residencial [GEOGRAPHIC_DATA]" at bounding box center [1422, 351] width 270 height 29
click at [1436, 50] on div "AML Data Collector Ações" at bounding box center [1302, 63] width 497 height 29
click at [1438, 57] on b "AML Data Collector" at bounding box center [1436, 64] width 76 height 20
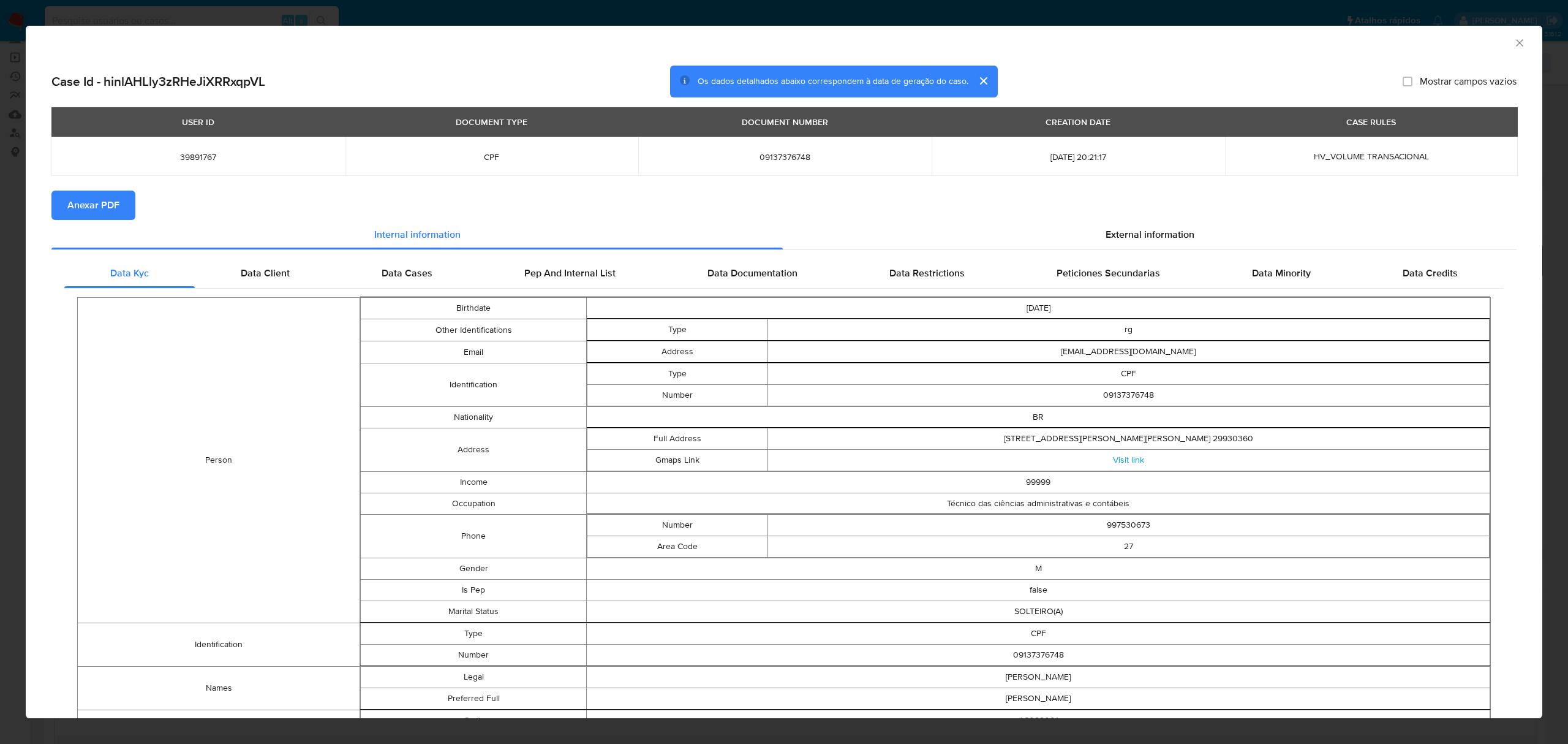
click at [126, 201] on button "Anexar PDF" at bounding box center [93, 205] width 84 height 29
click at [784, 147] on td "09137376748" at bounding box center [785, 156] width 293 height 39
click at [782, 153] on span "09137376748" at bounding box center [784, 156] width 264 height 11
click at [786, 155] on span "09137376748" at bounding box center [784, 156] width 264 height 11
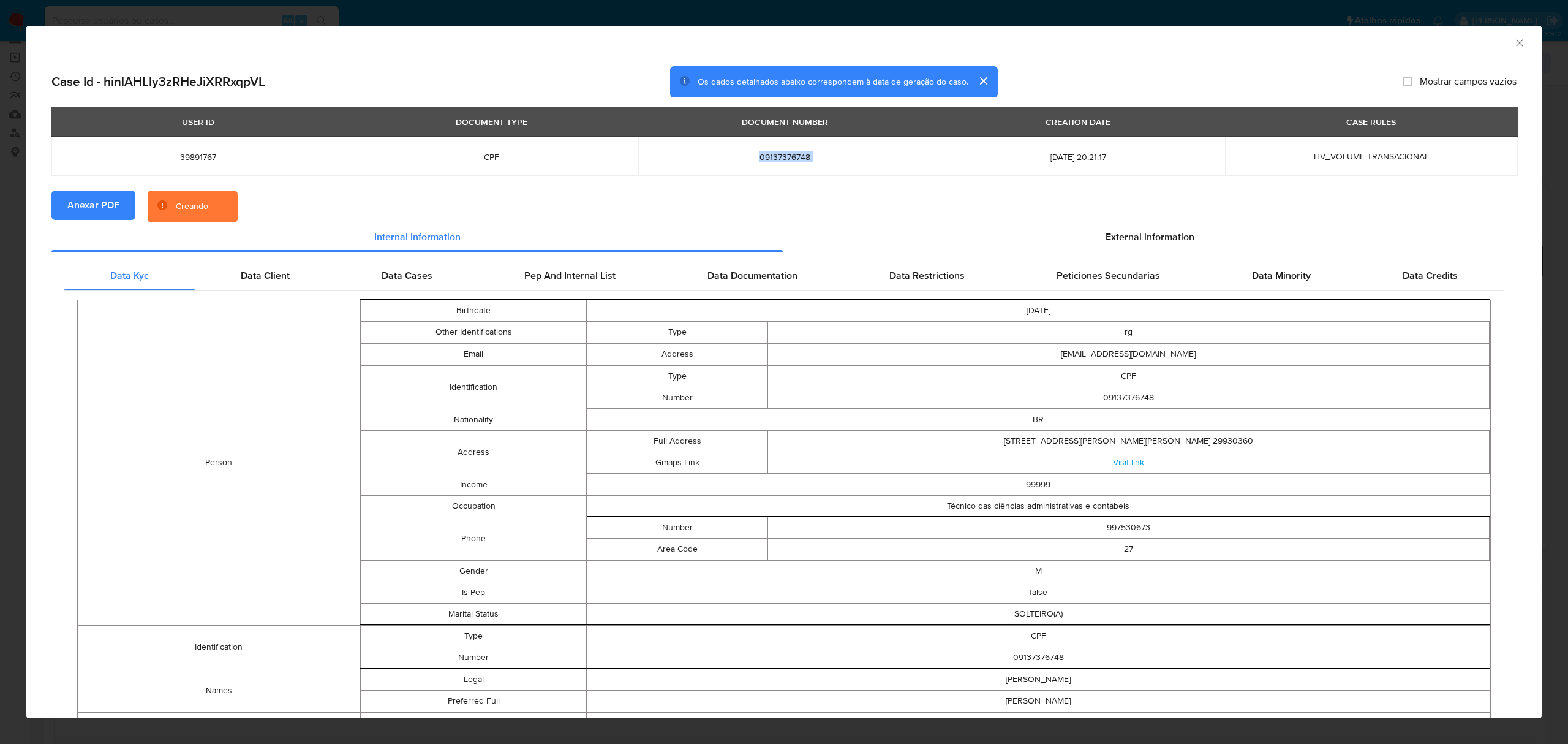
copy span "09137376748"
